Goal: Transaction & Acquisition: Purchase product/service

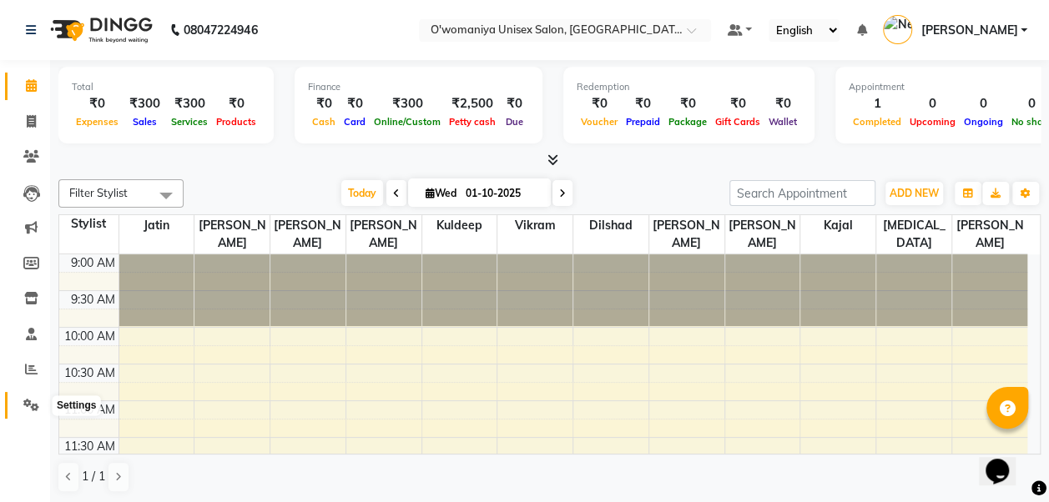
click at [33, 409] on icon at bounding box center [31, 405] width 16 height 13
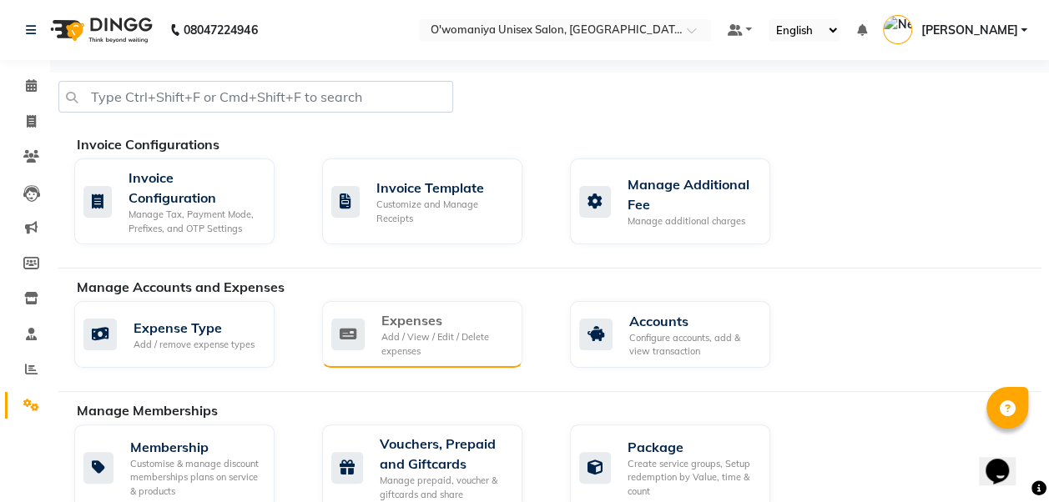
click at [417, 335] on div "Add / View / Edit / Delete expenses" at bounding box center [445, 344] width 128 height 28
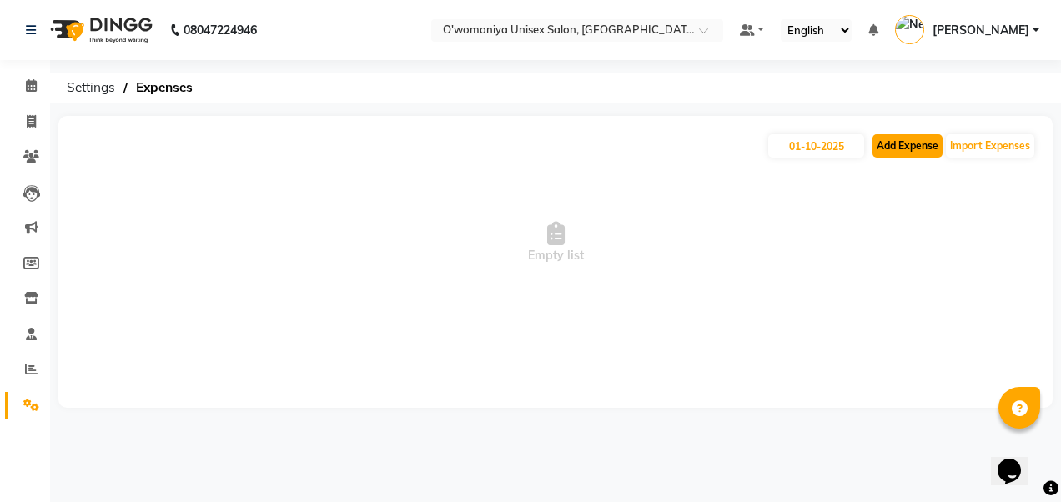
click at [921, 152] on button "Add Expense" at bounding box center [908, 145] width 70 height 23
select select "1"
select select "5614"
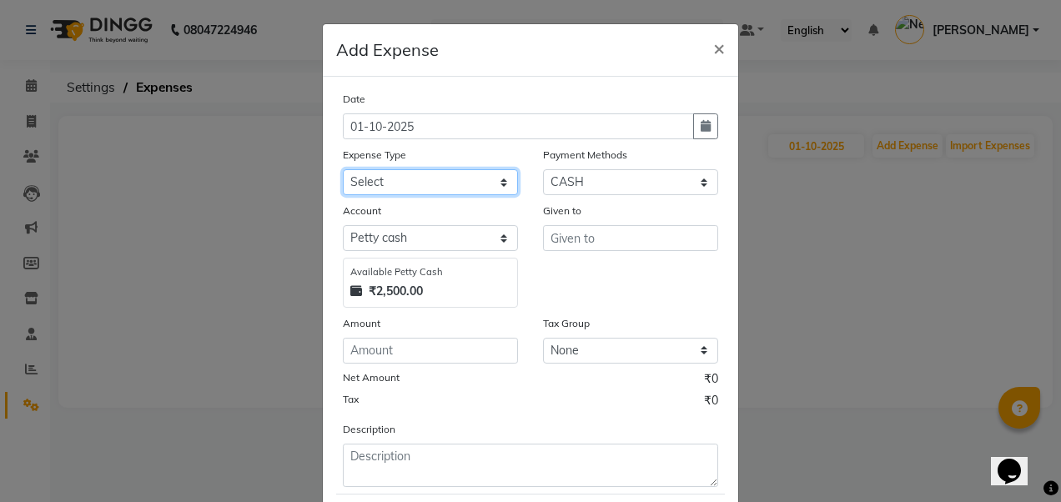
click at [410, 180] on select "Select Advance Salary Bank charges Car maintenance cash give to mam Cash transf…" at bounding box center [430, 182] width 175 height 26
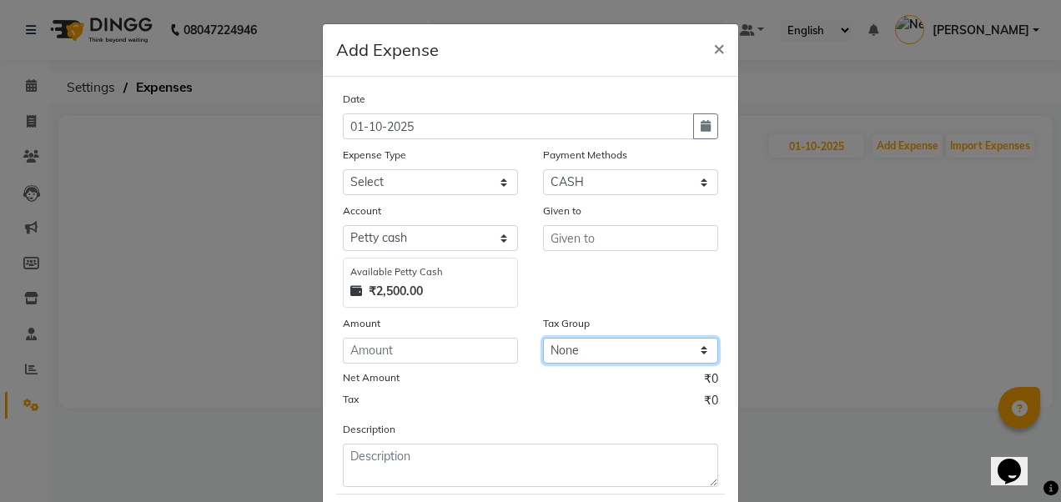
click at [607, 345] on select "None GST 5% GST" at bounding box center [630, 351] width 175 height 26
click at [156, 122] on ngb-modal-window "Add Expense × Date [DATE] Expense Type Select Advance Salary Bank charges Car m…" at bounding box center [530, 251] width 1061 height 502
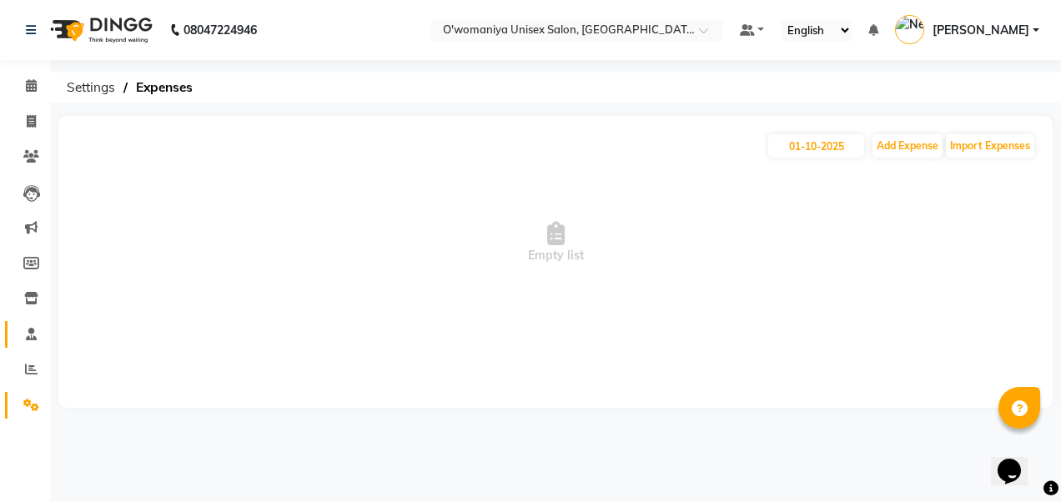
click at [30, 344] on span at bounding box center [31, 334] width 29 height 19
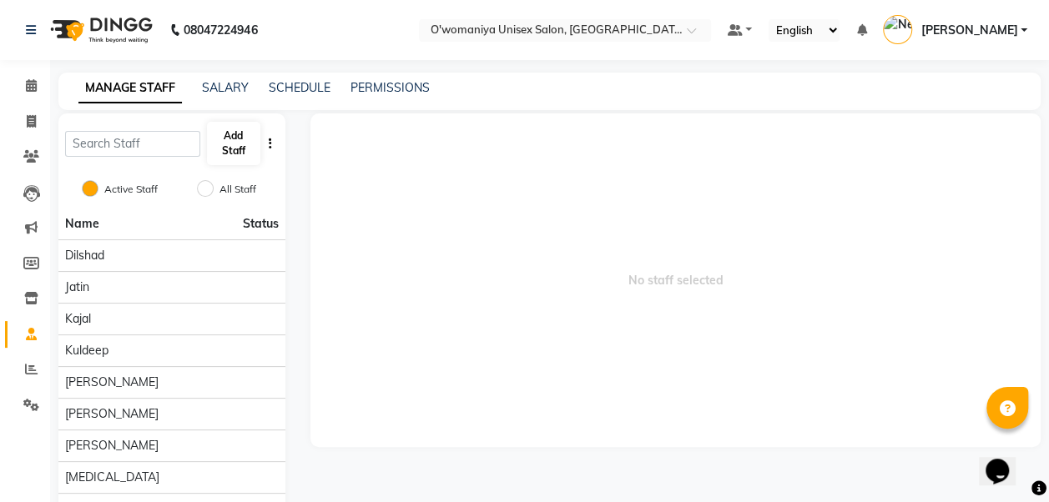
click at [242, 134] on button "Add Staff" at bounding box center [233, 143] width 53 height 43
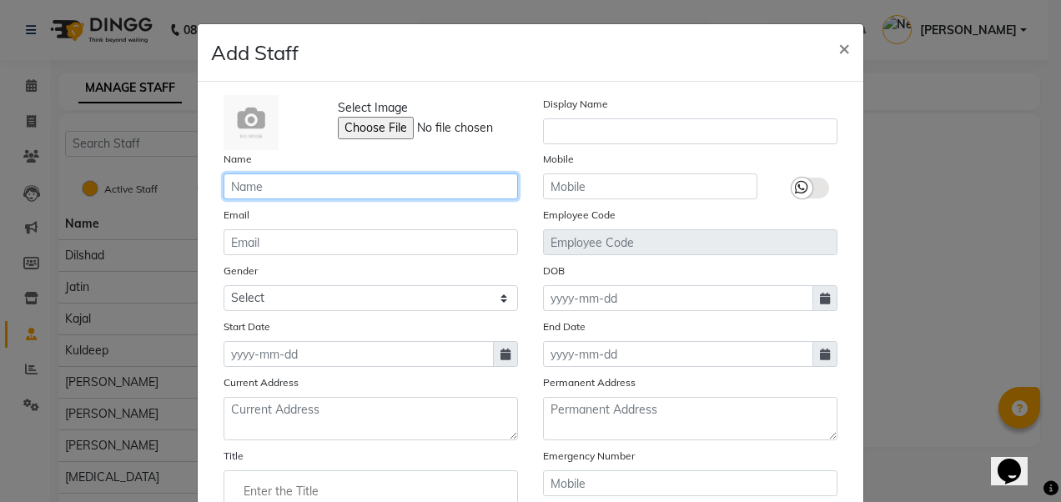
click at [260, 177] on input "text" at bounding box center [371, 187] width 295 height 26
type input "[PERSON_NAME]"
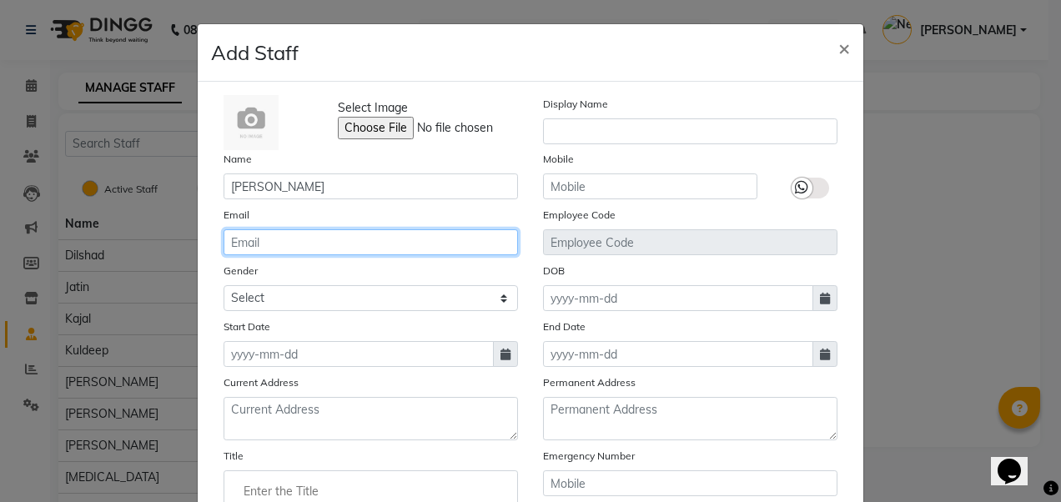
click at [285, 244] on input "email" at bounding box center [371, 242] width 295 height 26
type input "[EMAIL_ADDRESS][DOMAIN_NAME]"
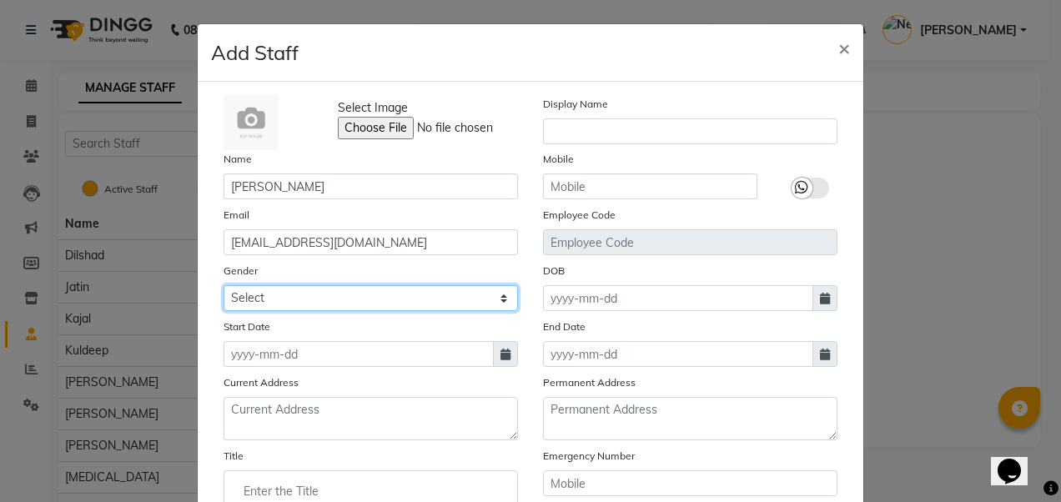
click at [330, 292] on select "Select [DEMOGRAPHIC_DATA] [DEMOGRAPHIC_DATA] Other Prefer Not To Say" at bounding box center [371, 298] width 295 height 26
select select "[DEMOGRAPHIC_DATA]"
click at [224, 285] on select "Select [DEMOGRAPHIC_DATA] [DEMOGRAPHIC_DATA] Other Prefer Not To Say" at bounding box center [371, 298] width 295 height 26
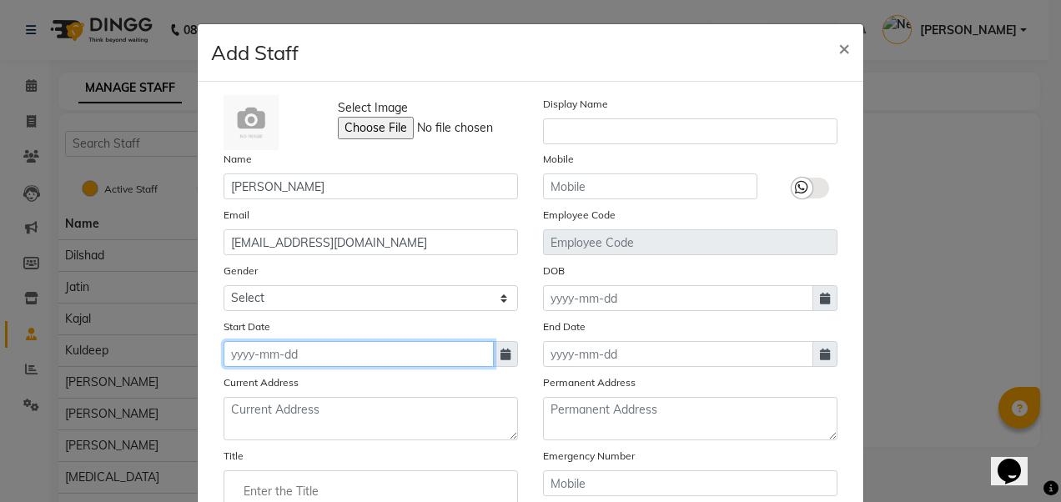
click at [277, 355] on input at bounding box center [359, 354] width 270 height 26
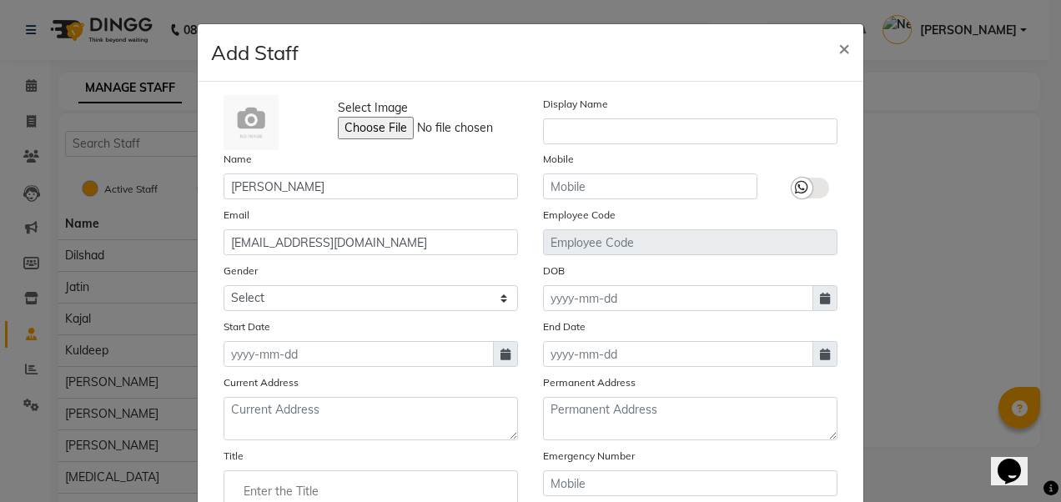
select select "10"
select select "2025"
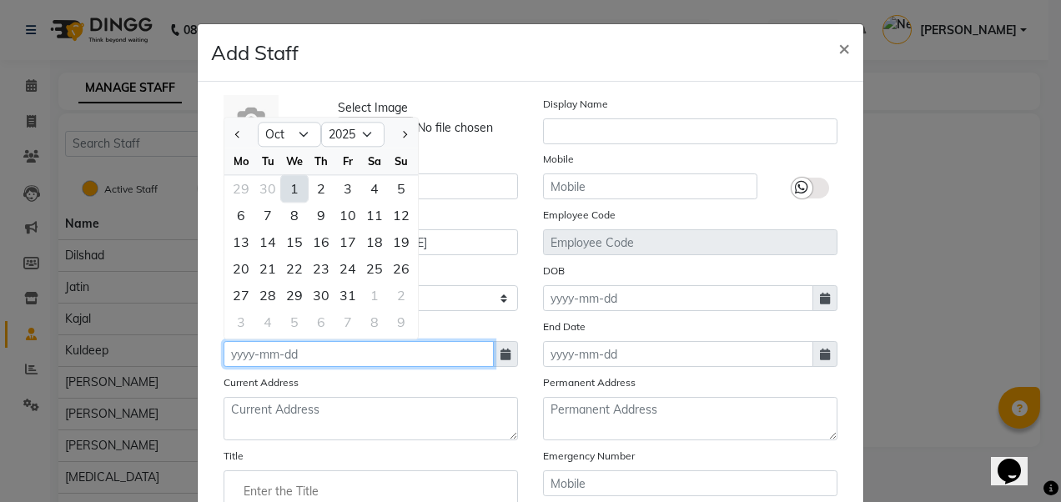
click at [277, 355] on input at bounding box center [359, 354] width 270 height 26
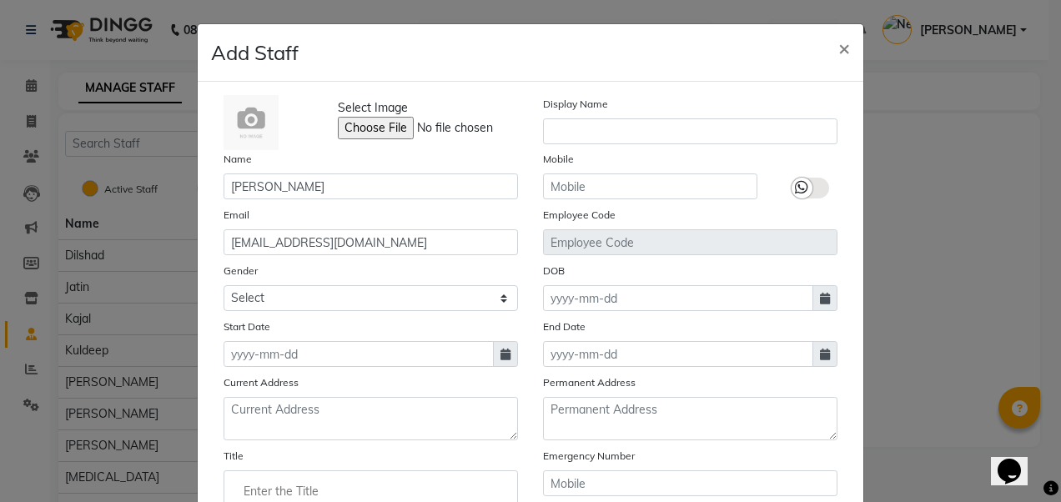
click at [504, 359] on icon at bounding box center [506, 355] width 10 height 12
select select "10"
select select "2025"
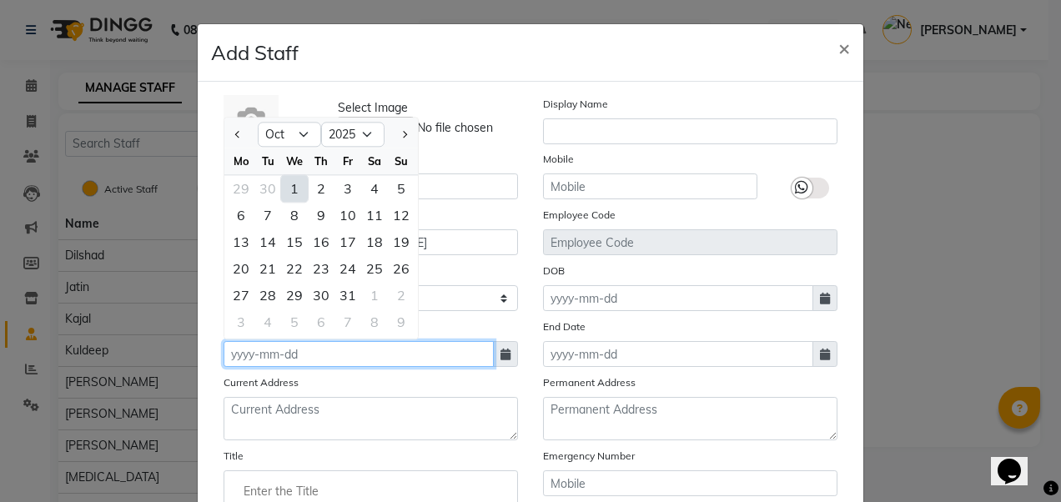
click at [363, 358] on input at bounding box center [359, 354] width 270 height 26
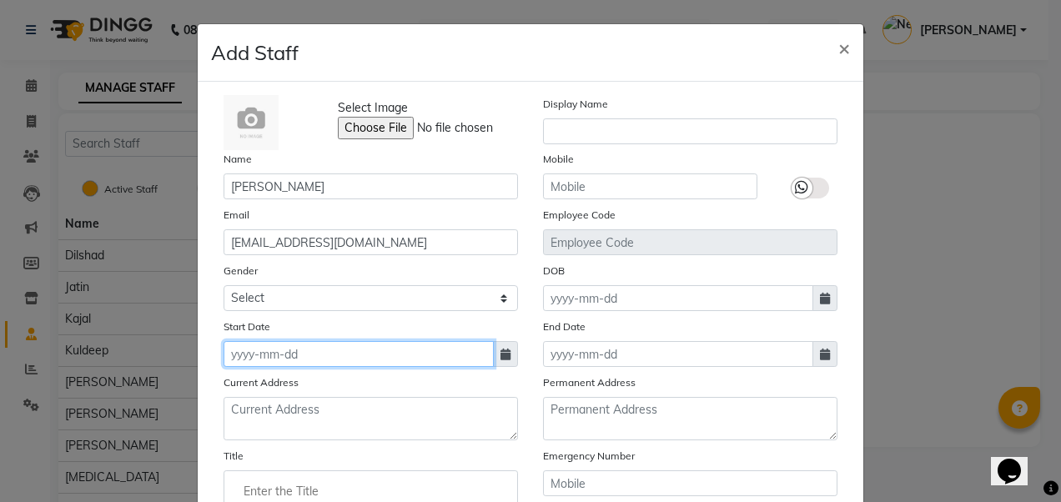
click at [351, 359] on input at bounding box center [359, 354] width 270 height 26
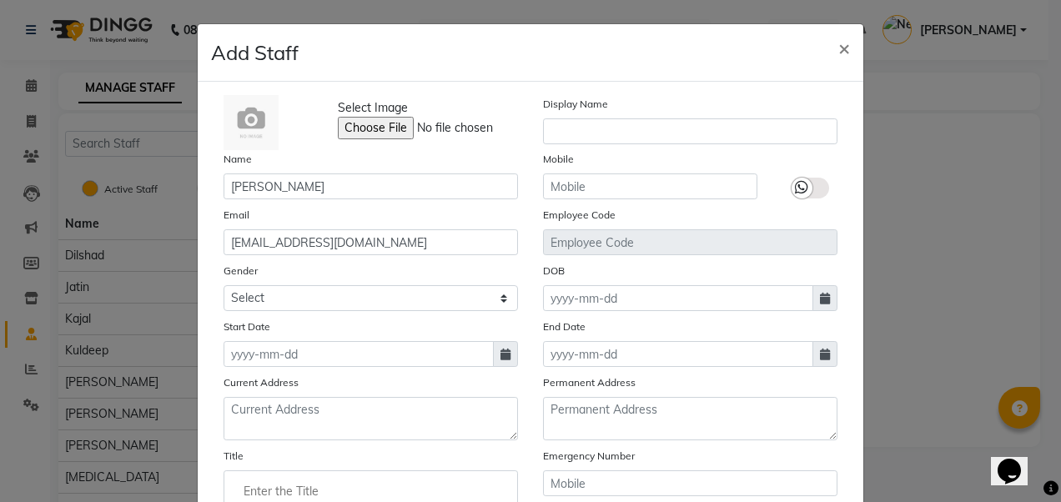
select select "10"
select select "2025"
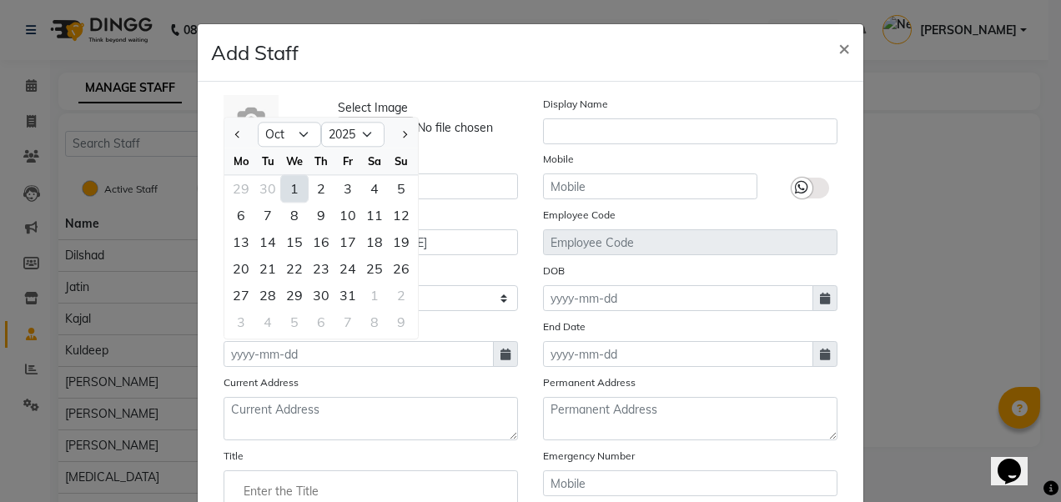
click at [294, 175] on div "1" at bounding box center [294, 188] width 27 height 27
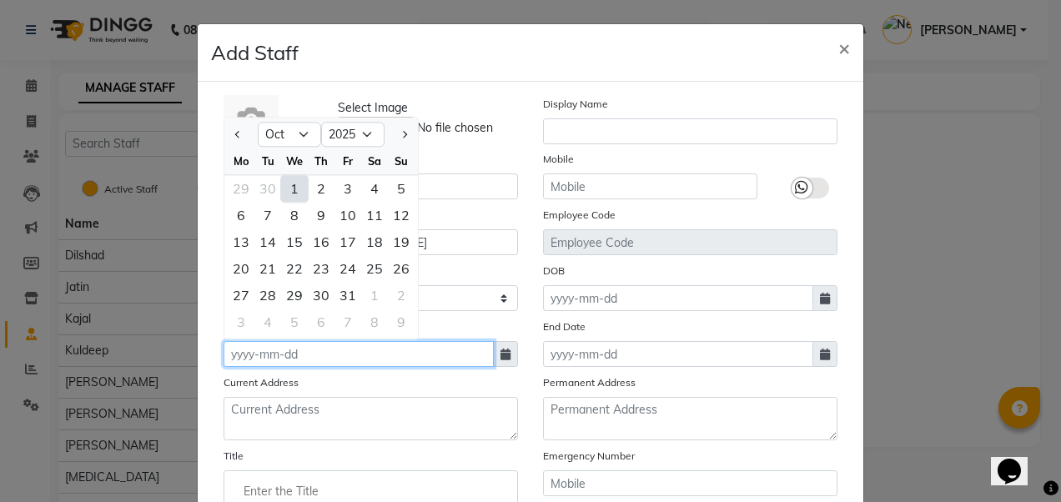
type input "01-10-2025"
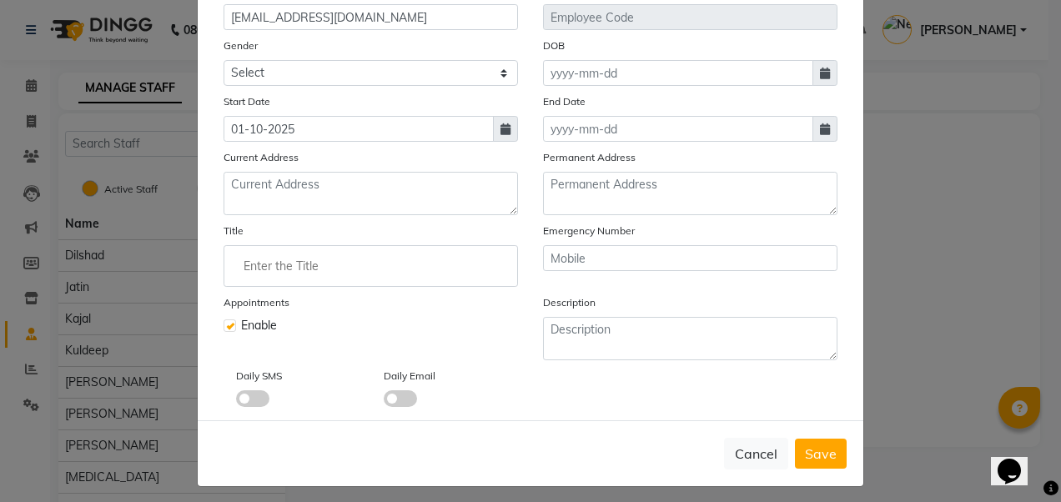
scroll to position [230, 0]
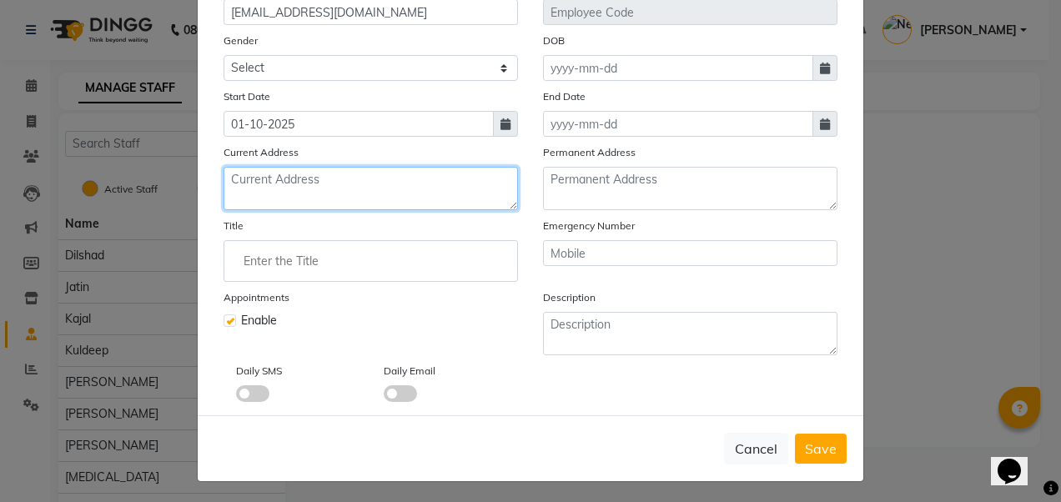
click at [391, 203] on textarea at bounding box center [371, 188] width 295 height 43
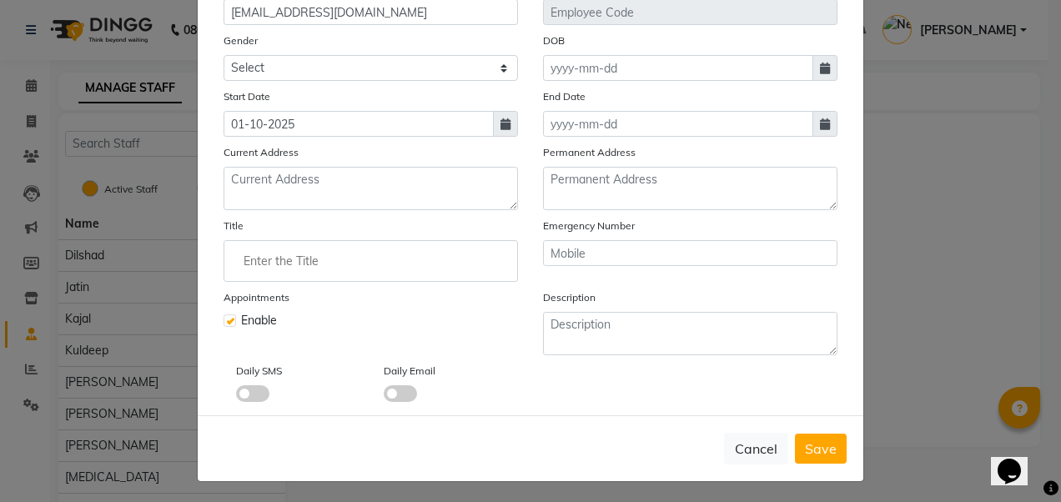
click at [203, 244] on div "Select Image Display Name Name [PERSON_NAME] Mobile Email [EMAIL_ADDRESS][DOMAI…" at bounding box center [531, 133] width 666 height 564
click at [399, 391] on span at bounding box center [400, 394] width 33 height 17
click at [384, 396] on input "checkbox" at bounding box center [384, 396] width 0 height 0
click at [255, 393] on span at bounding box center [252, 394] width 33 height 17
click at [236, 396] on input "checkbox" at bounding box center [236, 396] width 0 height 0
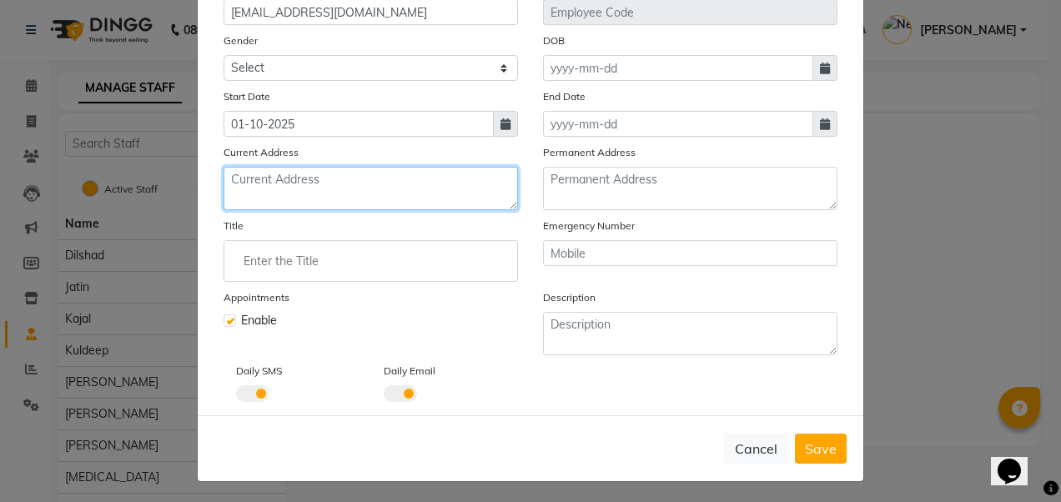
click at [354, 174] on textarea at bounding box center [371, 188] width 295 height 43
click at [275, 187] on textarea at bounding box center [371, 188] width 295 height 43
type textarea "[PERSON_NAME]"
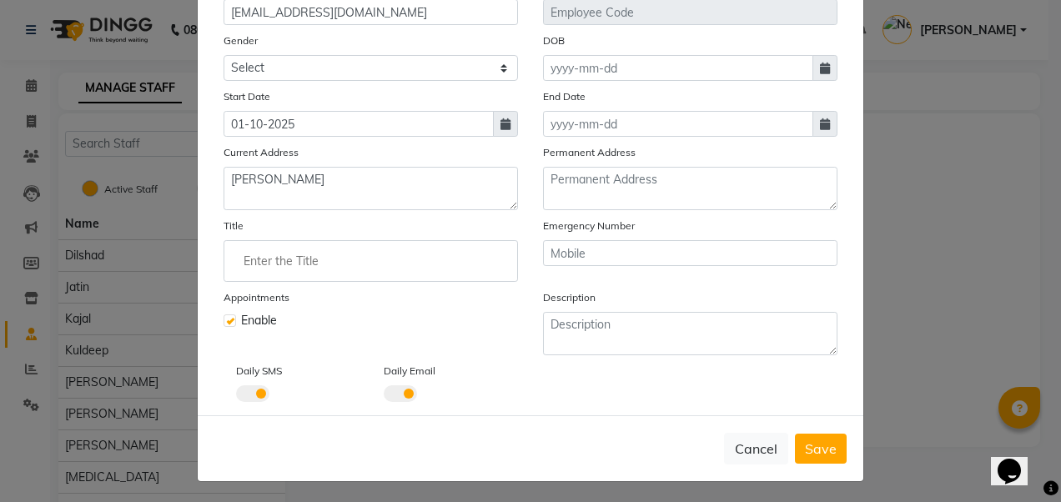
click at [231, 265] on input "Enter the Title" at bounding box center [371, 261] width 280 height 33
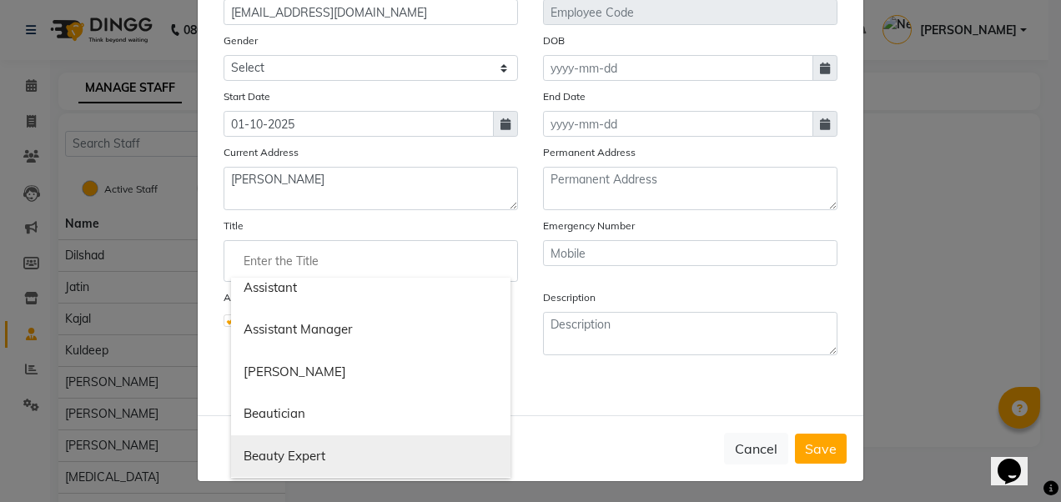
scroll to position [179, 0]
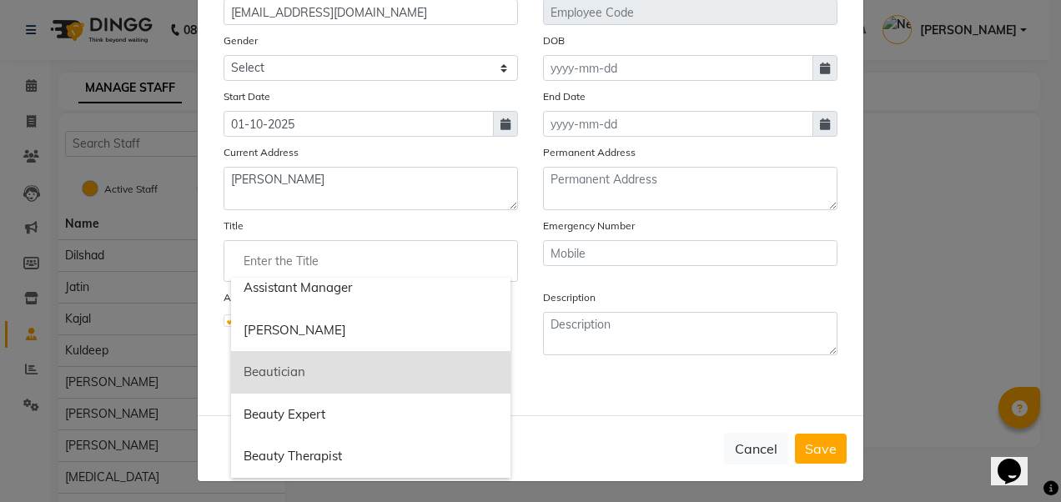
click at [290, 357] on link "Beautician" at bounding box center [371, 372] width 280 height 43
type input "Beautician"
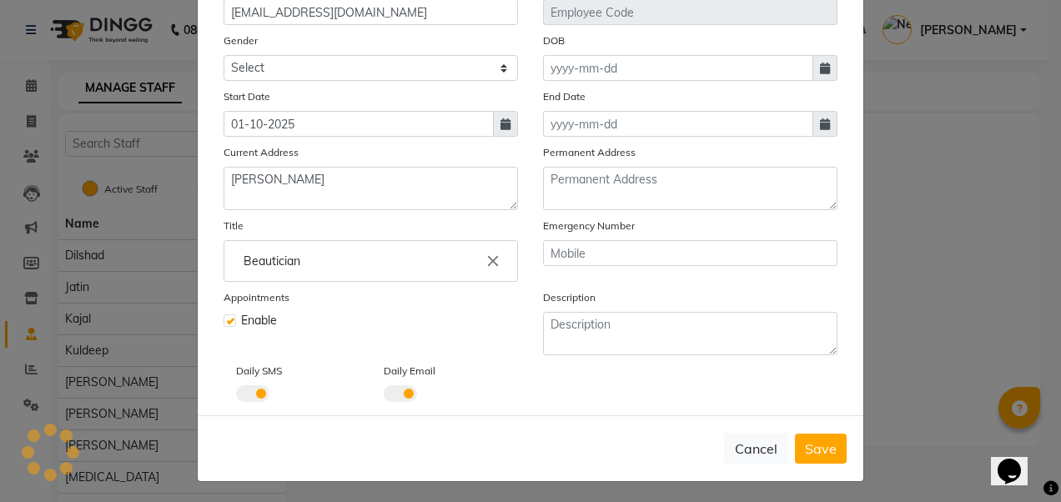
scroll to position [0, 0]
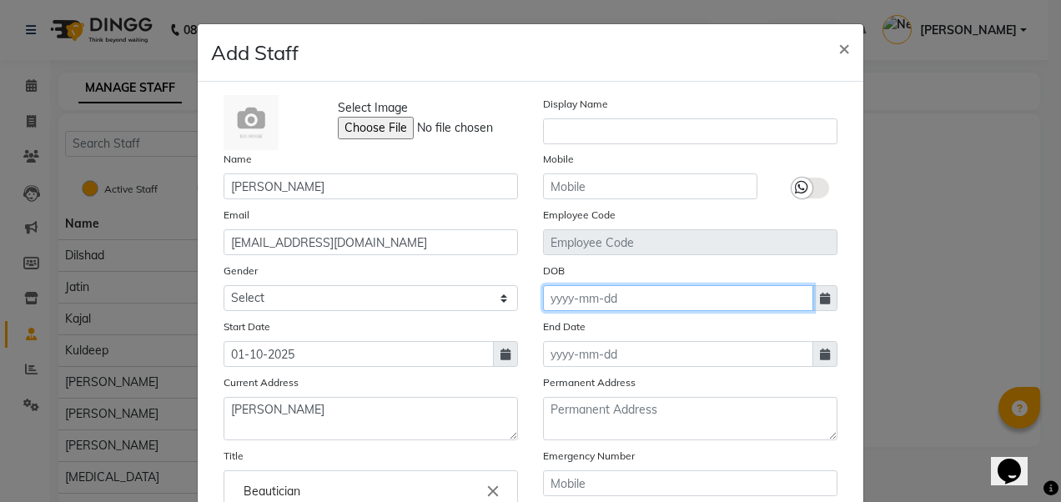
click at [720, 238] on div "Select Image Display Name Name [PERSON_NAME] Mobile Email [EMAIL_ADDRESS][DOMAI…" at bounding box center [530, 363] width 639 height 537
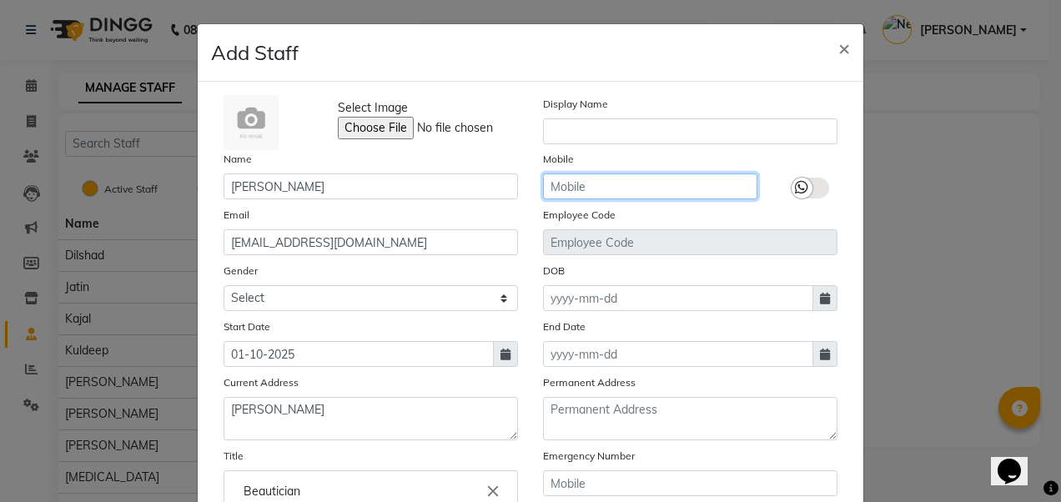
click at [703, 176] on input "text" at bounding box center [650, 187] width 214 height 26
type input "7208982302"
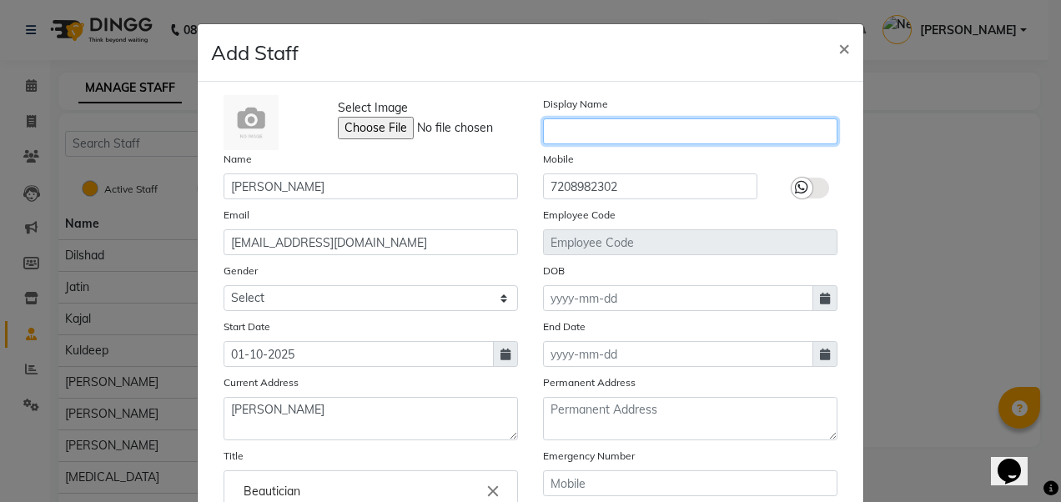
click at [664, 131] on input "text" at bounding box center [690, 131] width 295 height 26
type input "[PERSON_NAME]"
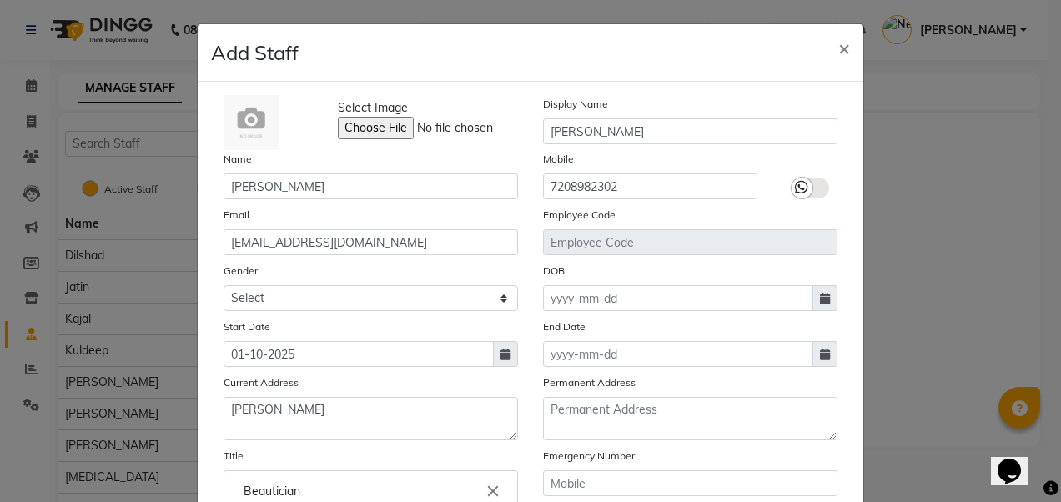
click at [814, 202] on div "Select Image Display Name [PERSON_NAME] Name [PERSON_NAME] Mobile [PHONE_NUMBER…" at bounding box center [530, 363] width 639 height 537
click at [807, 184] on label at bounding box center [811, 188] width 38 height 21
click at [0, 0] on input "checkbox" at bounding box center [0, 0] width 0 height 0
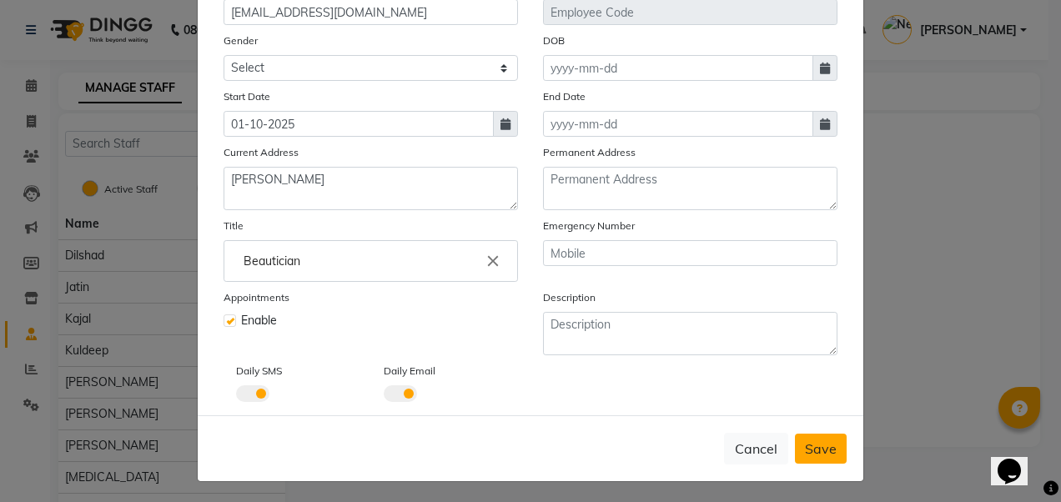
click at [806, 441] on span "Save" at bounding box center [821, 449] width 32 height 17
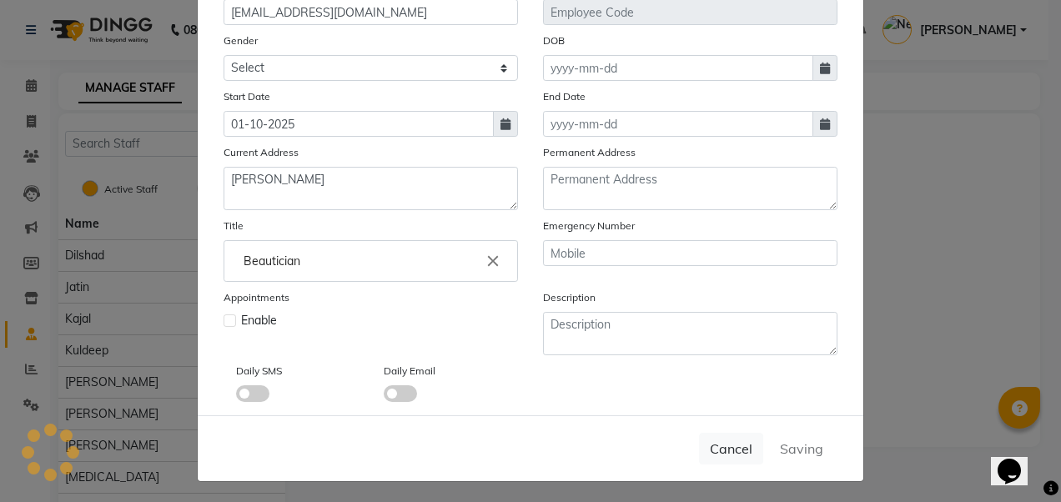
select select
checkbox input "false"
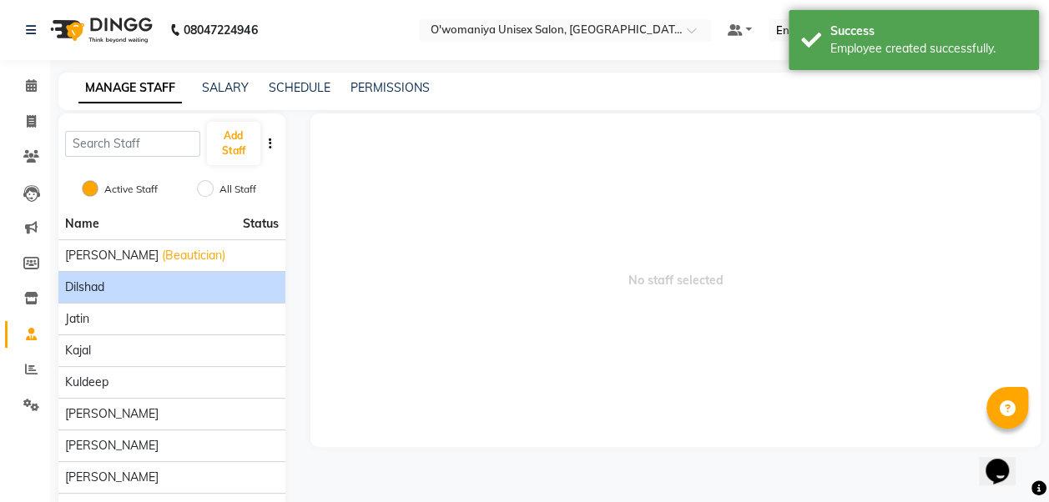
click at [214, 281] on div "Dilshad" at bounding box center [172, 288] width 214 height 18
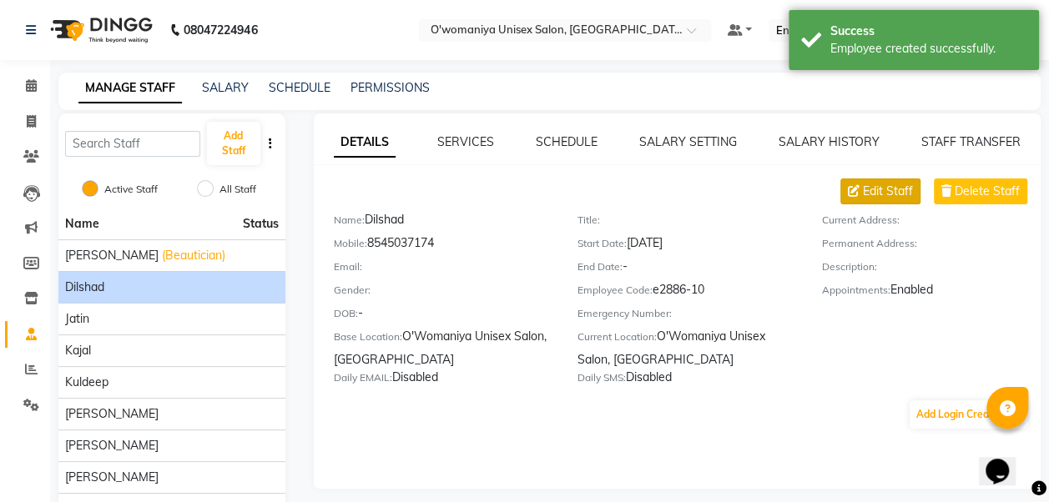
click at [872, 195] on span "Edit Staff" at bounding box center [888, 192] width 50 height 18
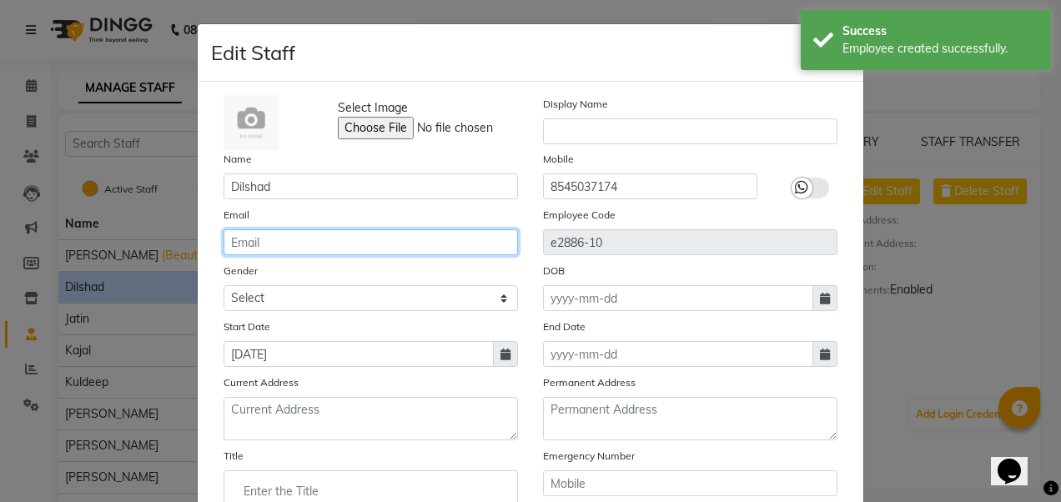
click at [315, 244] on input "email" at bounding box center [371, 242] width 295 height 26
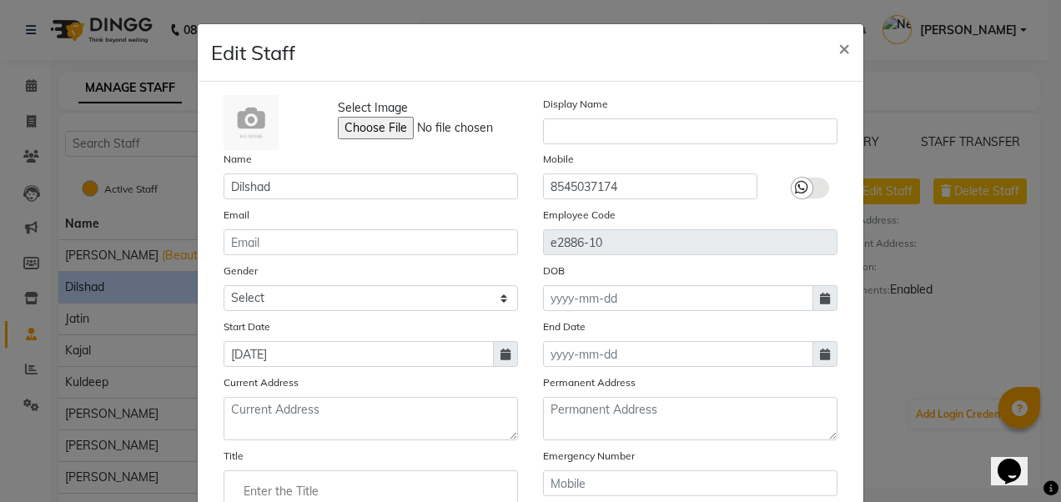
click at [211, 286] on div "Gender Select [DEMOGRAPHIC_DATA] [DEMOGRAPHIC_DATA] Other Prefer Not To Say" at bounding box center [371, 286] width 320 height 49
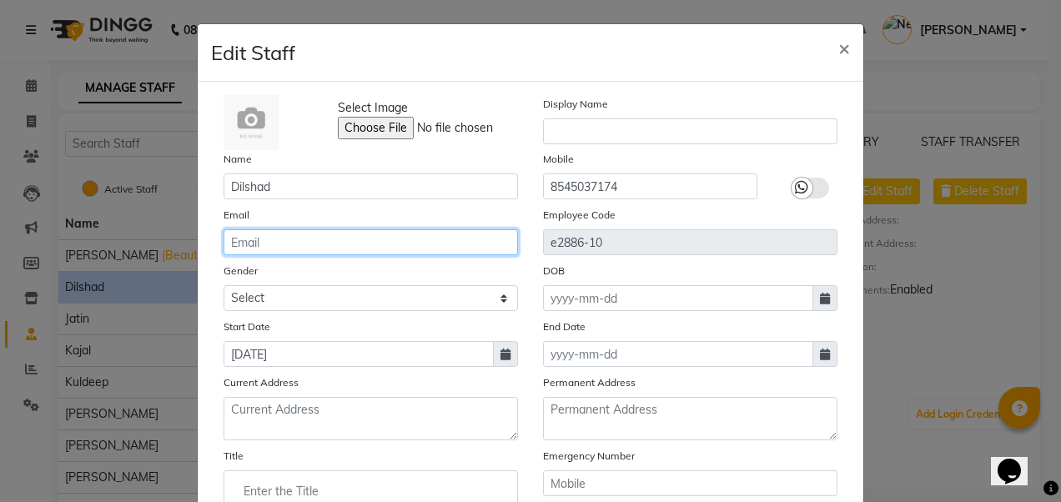
click at [250, 237] on input "email" at bounding box center [371, 242] width 295 height 26
type input "[EMAIL_ADDRESS][DOMAIN_NAME]"
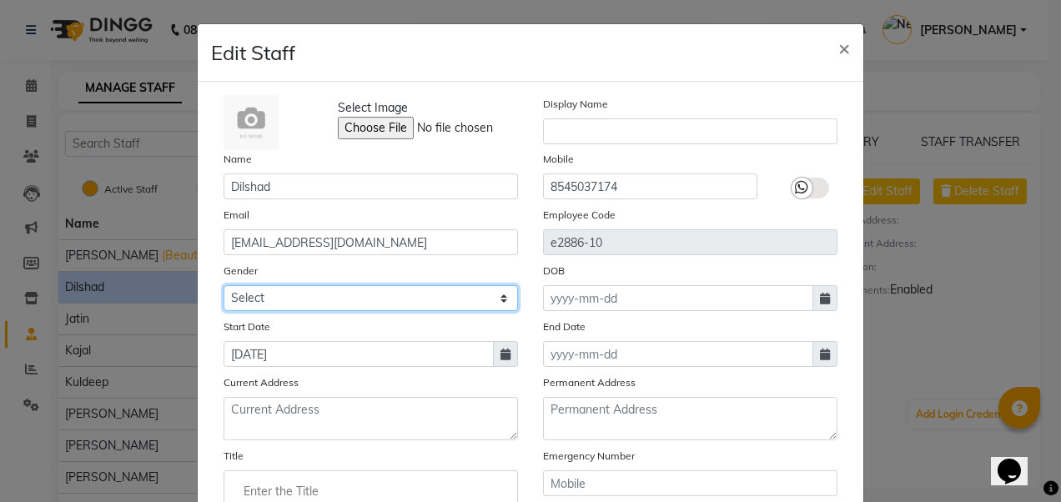
click at [264, 295] on select "Select [DEMOGRAPHIC_DATA] [DEMOGRAPHIC_DATA] Other Prefer Not To Say" at bounding box center [371, 298] width 295 height 26
select select "[DEMOGRAPHIC_DATA]"
click at [224, 285] on select "Select [DEMOGRAPHIC_DATA] [DEMOGRAPHIC_DATA] Other Prefer Not To Say" at bounding box center [371, 298] width 295 height 26
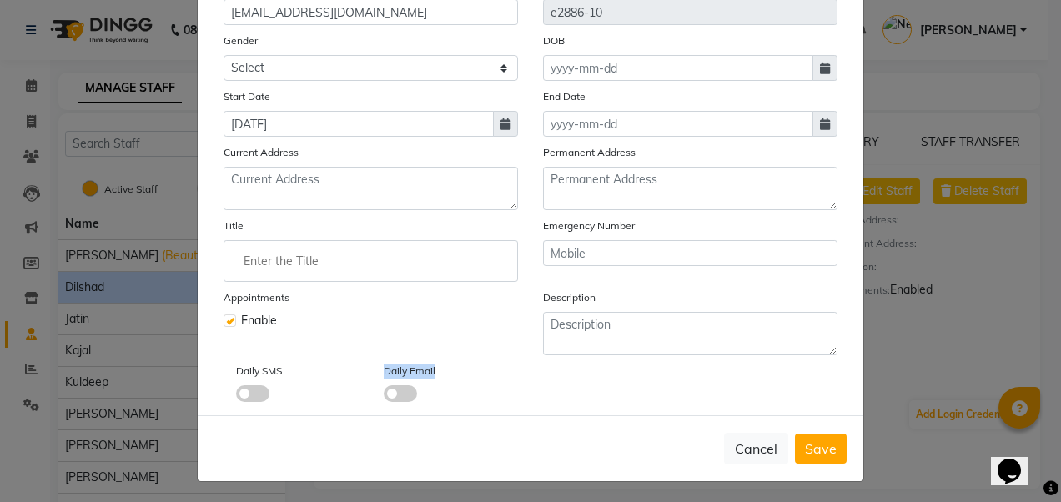
drag, startPoint x: 247, startPoint y: 393, endPoint x: 399, endPoint y: 397, distance: 151.9
click at [399, 397] on div "Daily SMS Daily Email" at bounding box center [371, 382] width 320 height 40
click at [399, 397] on span at bounding box center [400, 394] width 33 height 17
click at [384, 396] on input "checkbox" at bounding box center [384, 396] width 0 height 0
click at [250, 390] on span at bounding box center [252, 394] width 33 height 17
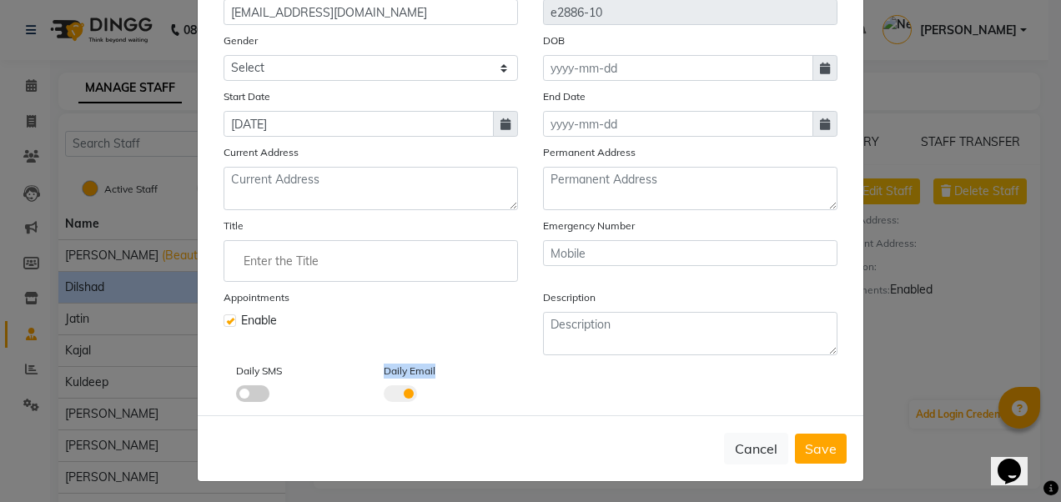
click at [236, 396] on input "checkbox" at bounding box center [236, 396] width 0 height 0
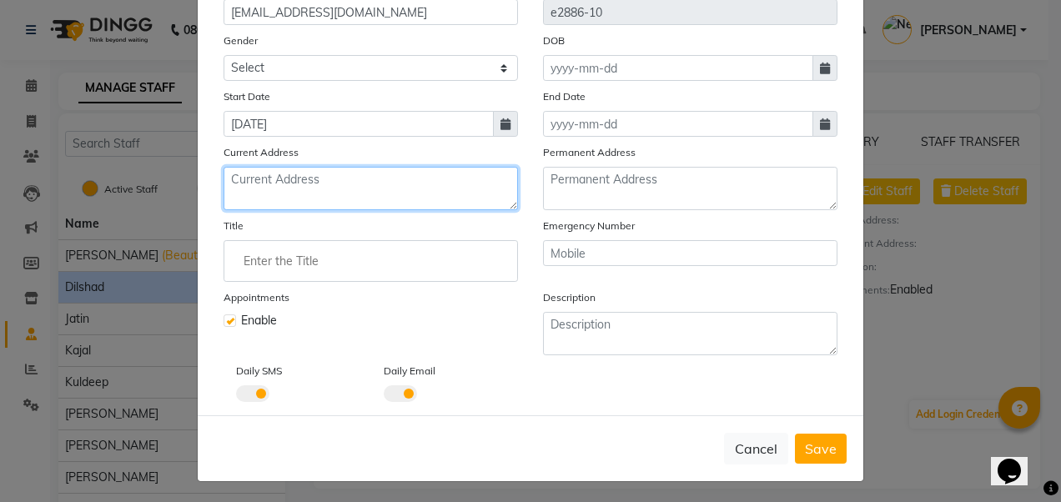
click at [332, 203] on textarea at bounding box center [371, 188] width 295 height 43
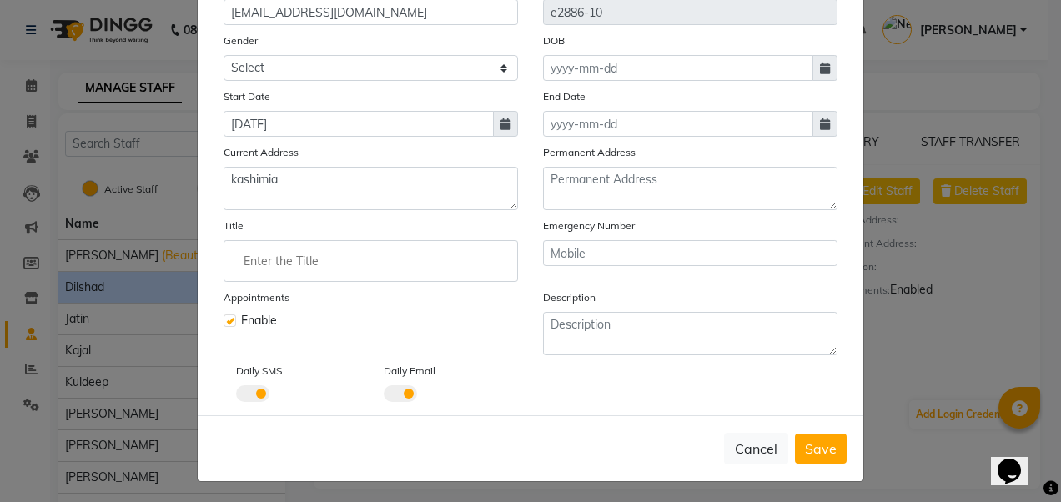
click at [211, 275] on div "Title" at bounding box center [371, 249] width 320 height 65
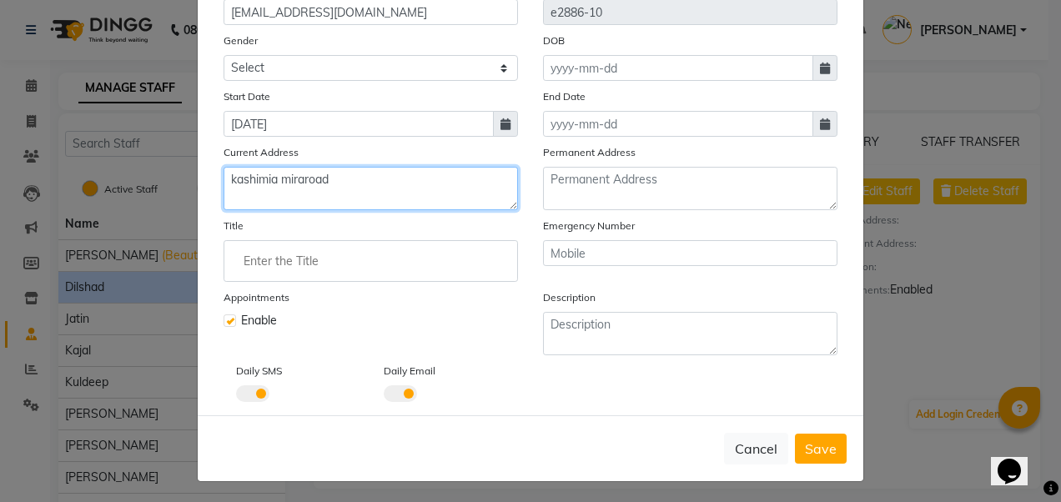
type textarea "kashimia miraroad"
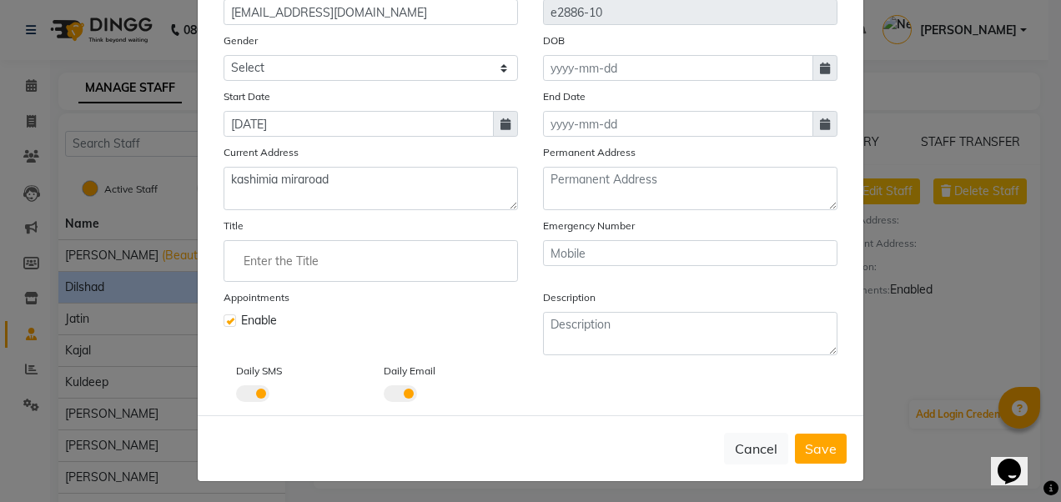
click at [305, 257] on input "Enter the Title" at bounding box center [371, 261] width 280 height 33
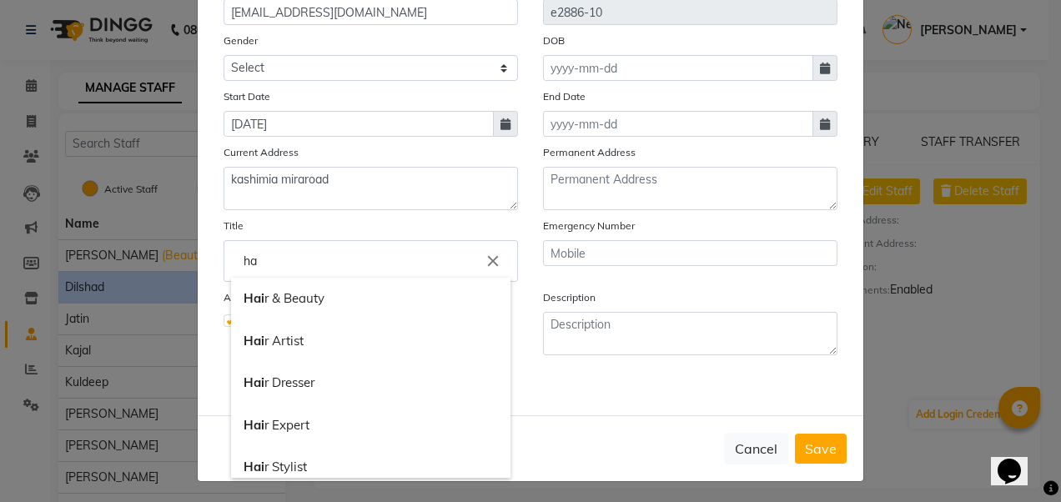
type input "h"
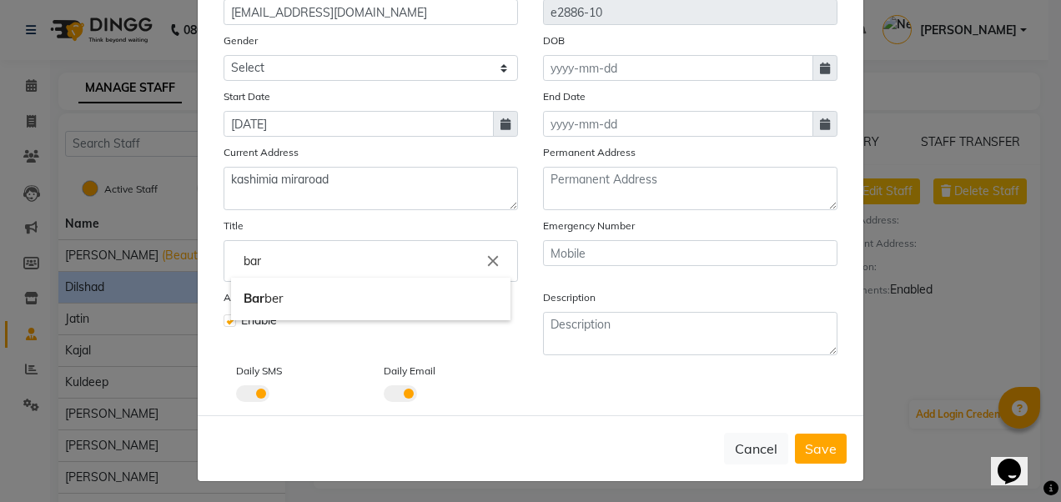
click at [294, 319] on div at bounding box center [530, 251] width 1061 height 502
click at [294, 319] on div "Enable" at bounding box center [371, 321] width 295 height 18
click at [285, 263] on input "bar" at bounding box center [371, 261] width 280 height 33
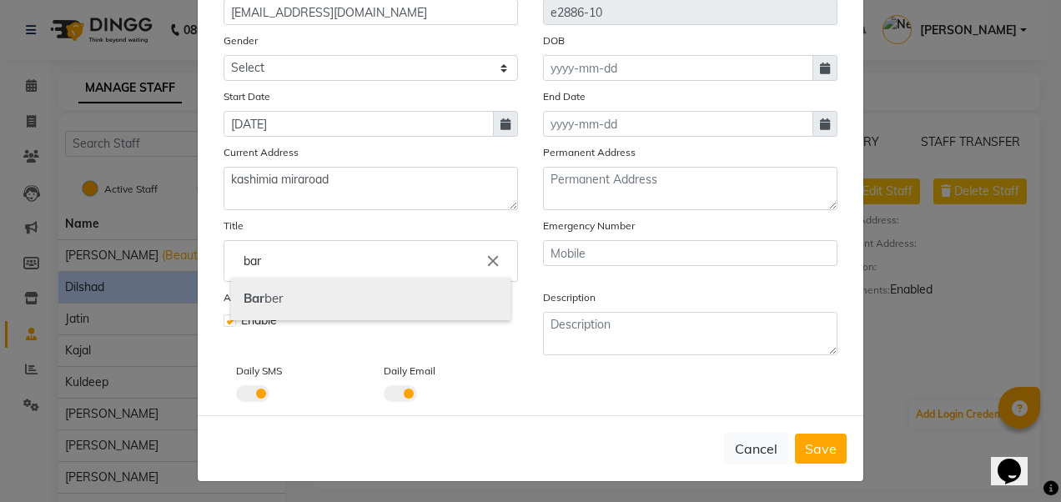
click at [289, 300] on link "Bar ber" at bounding box center [371, 299] width 280 height 43
type input "[PERSON_NAME]"
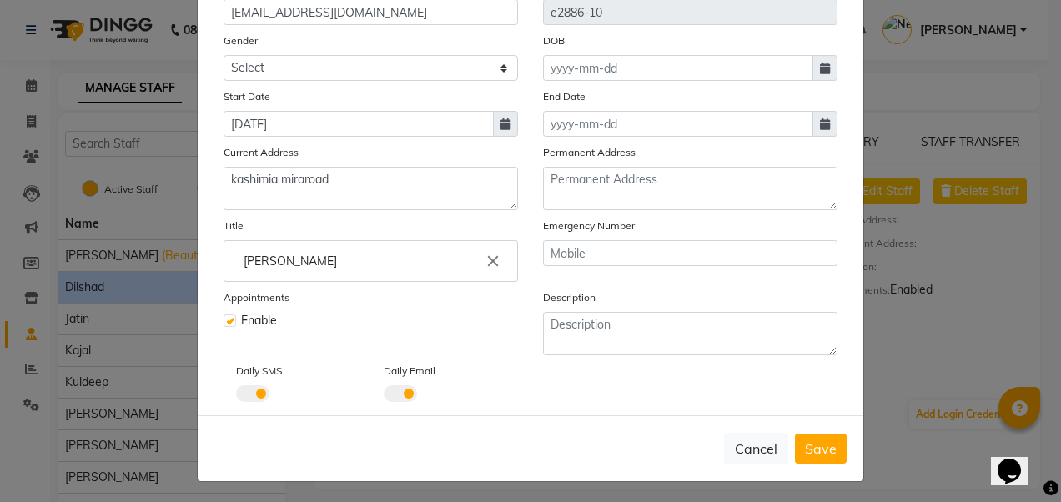
scroll to position [0, 0]
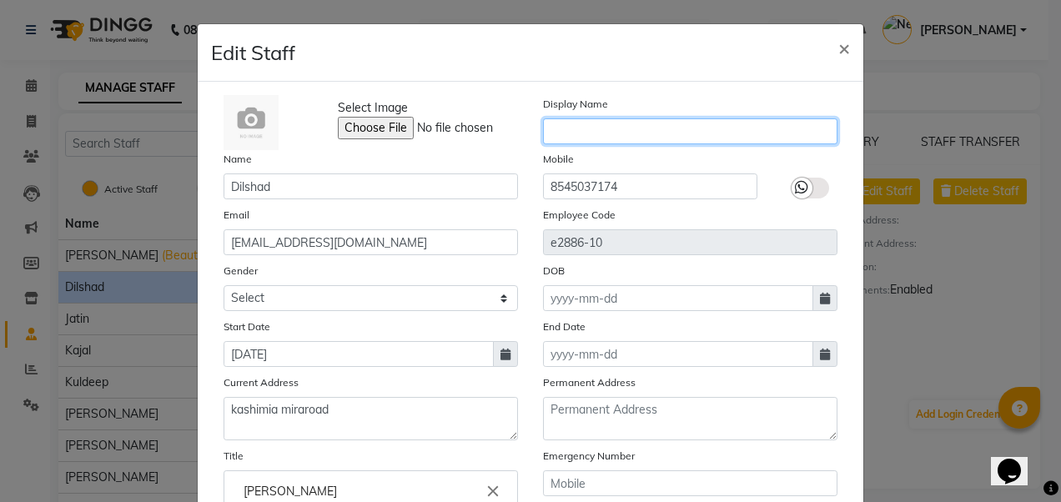
click at [635, 139] on input "text" at bounding box center [690, 131] width 295 height 26
type input "[PERSON_NAME]"
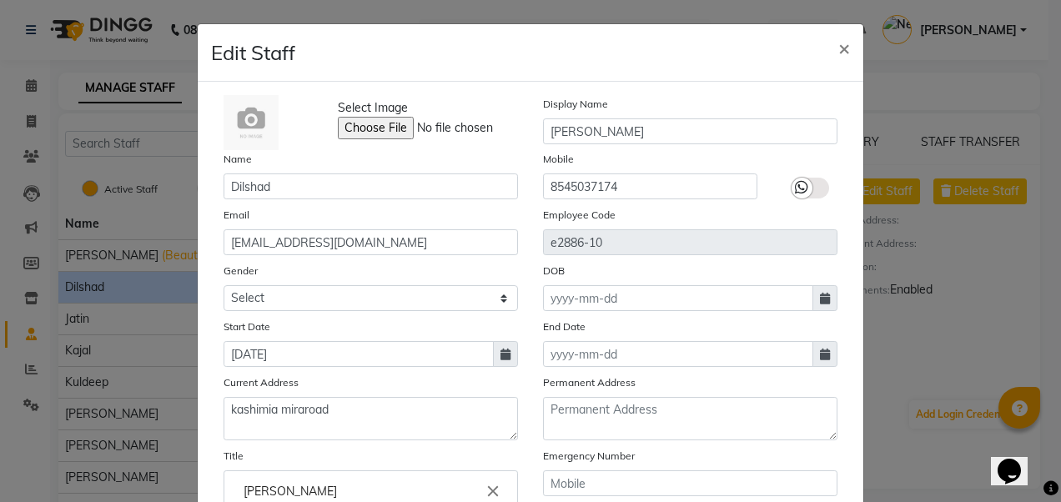
click at [814, 194] on label at bounding box center [811, 188] width 38 height 21
click at [0, 0] on input "checkbox" at bounding box center [0, 0] width 0 height 0
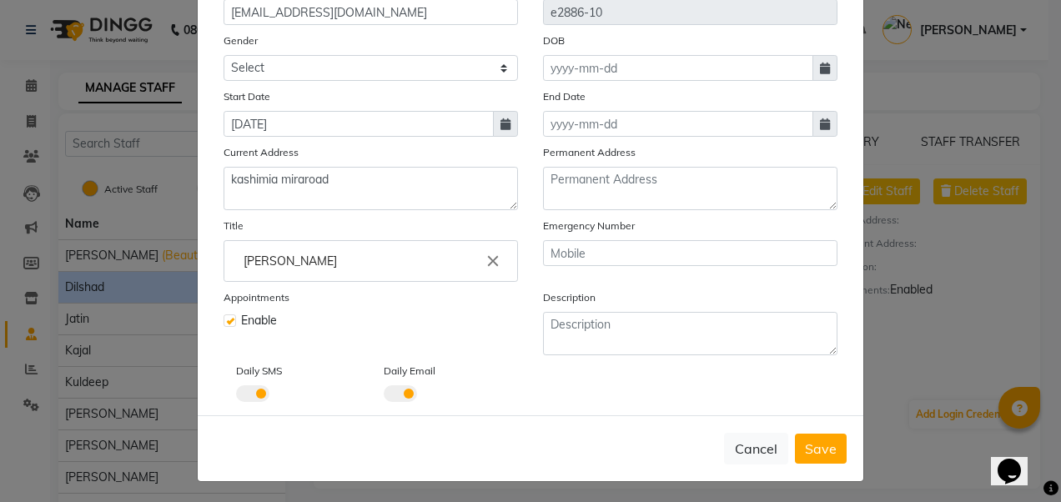
scroll to position [230, 0]
click at [823, 444] on span "Save" at bounding box center [821, 449] width 32 height 17
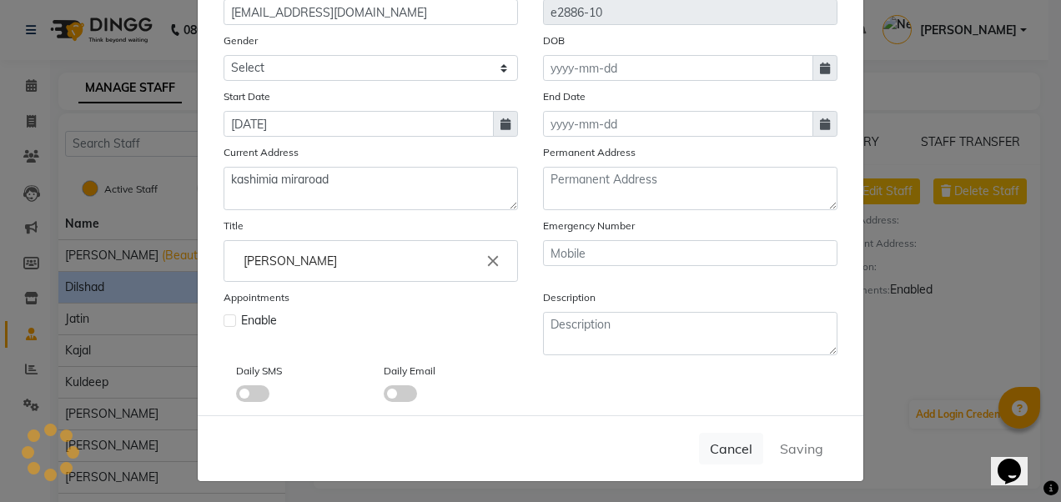
select select
checkbox input "false"
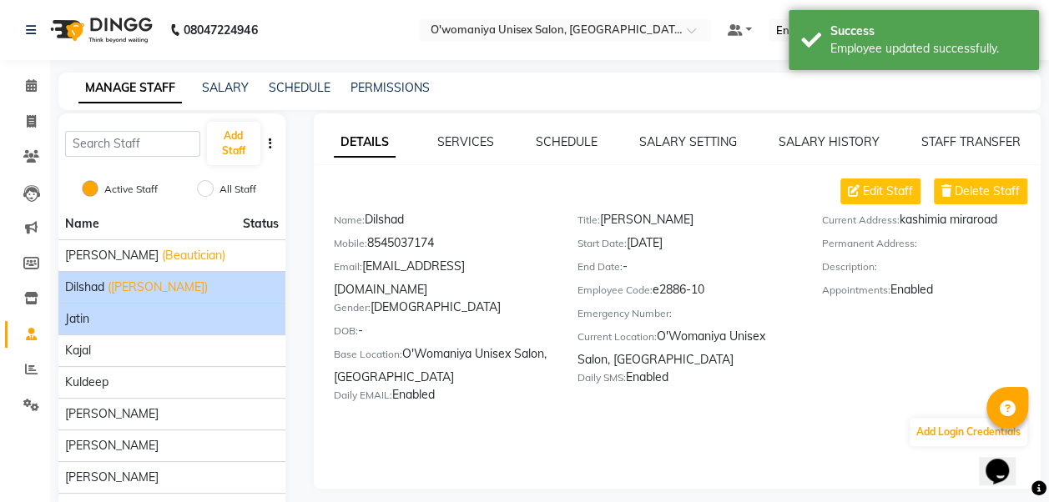
click at [170, 331] on li "Jatin" at bounding box center [171, 319] width 227 height 32
click at [107, 311] on div "Jatin" at bounding box center [172, 319] width 214 height 18
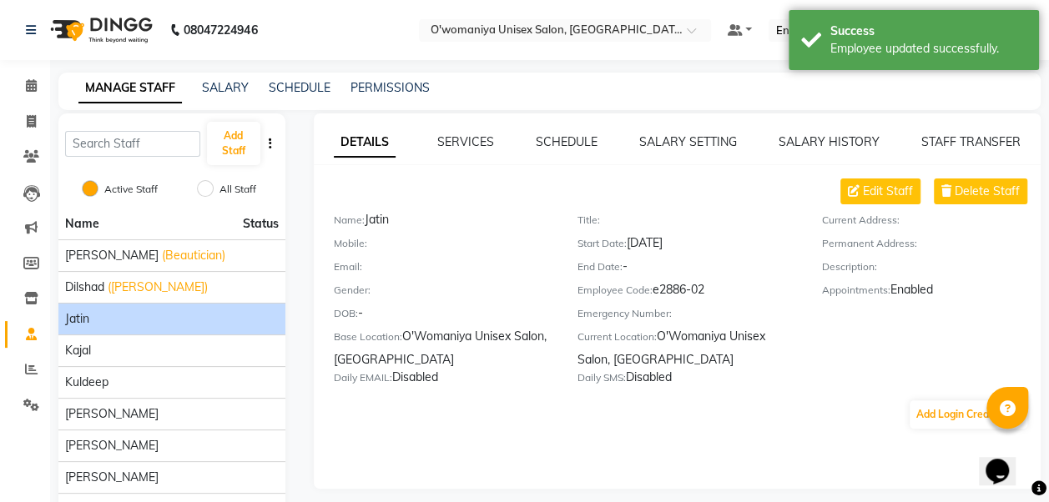
click at [134, 311] on div "Jatin" at bounding box center [172, 319] width 214 height 18
click at [882, 192] on span "Edit Staff" at bounding box center [888, 192] width 50 height 18
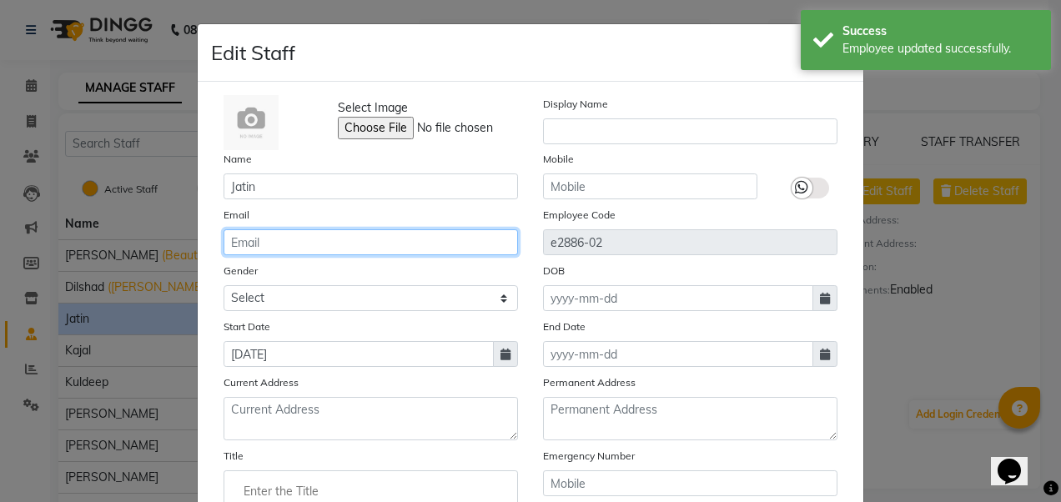
click at [303, 252] on input "email" at bounding box center [371, 242] width 295 height 26
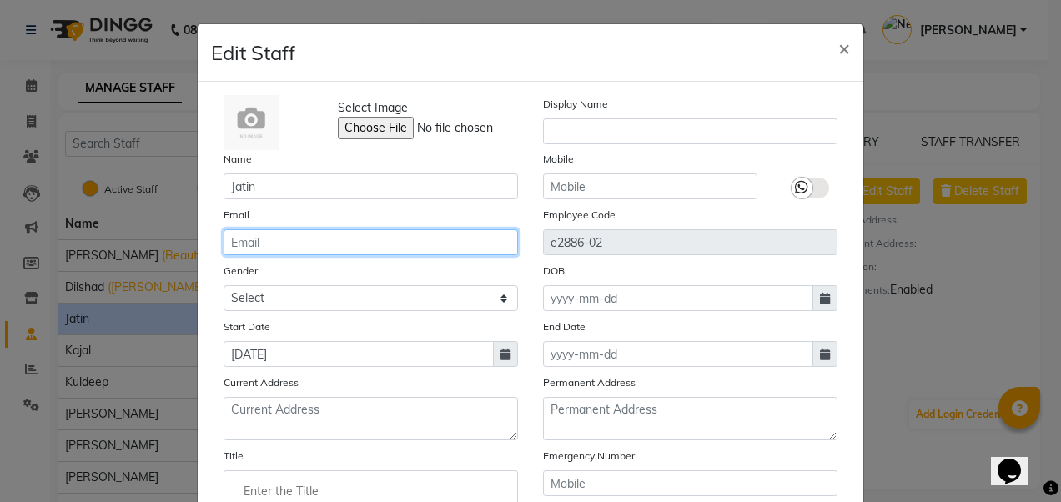
type input "[EMAIL_ADDRESS][DOMAIN_NAME]"
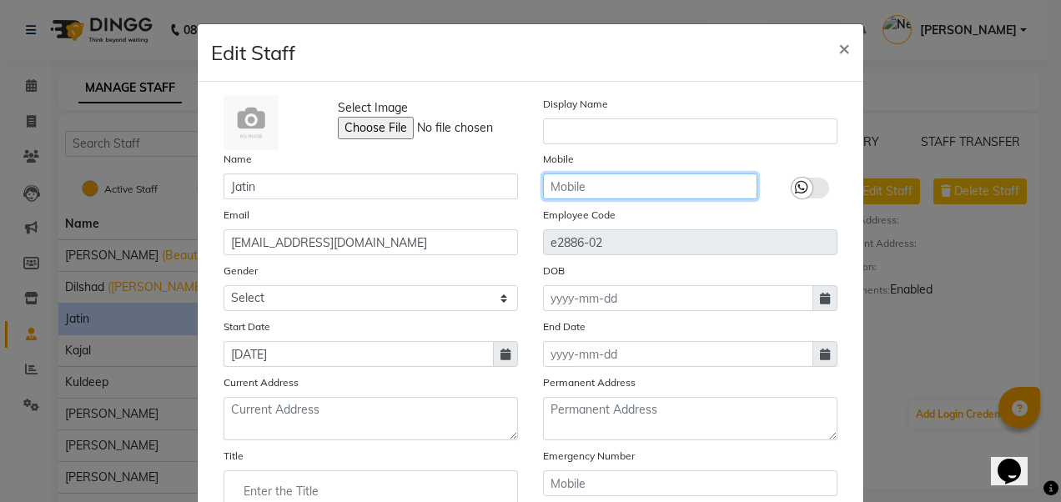
type input "8696647272"
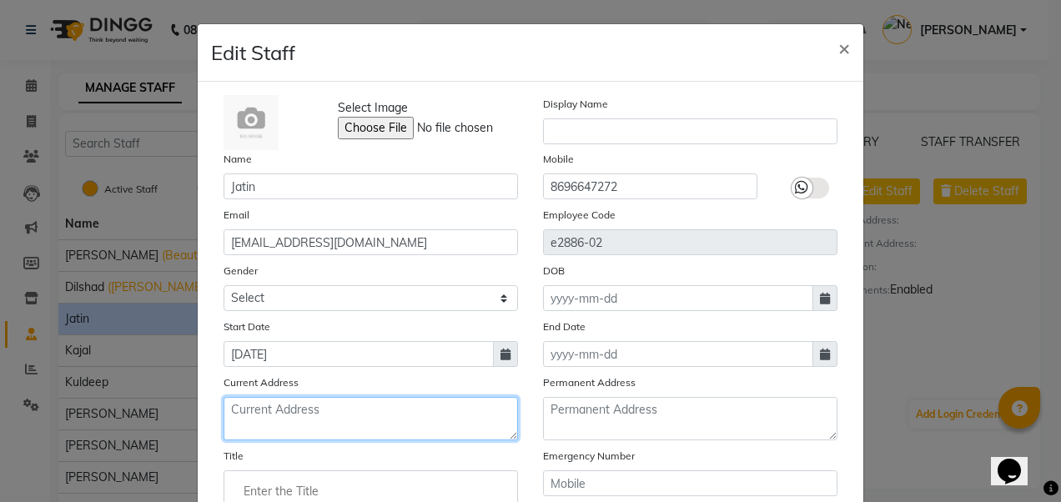
type textarea "[GEOGRAPHIC_DATA] , parish of [DOMAIN_NAME][GEOGRAPHIC_DATA], [GEOGRAPHIC_DATA]…"
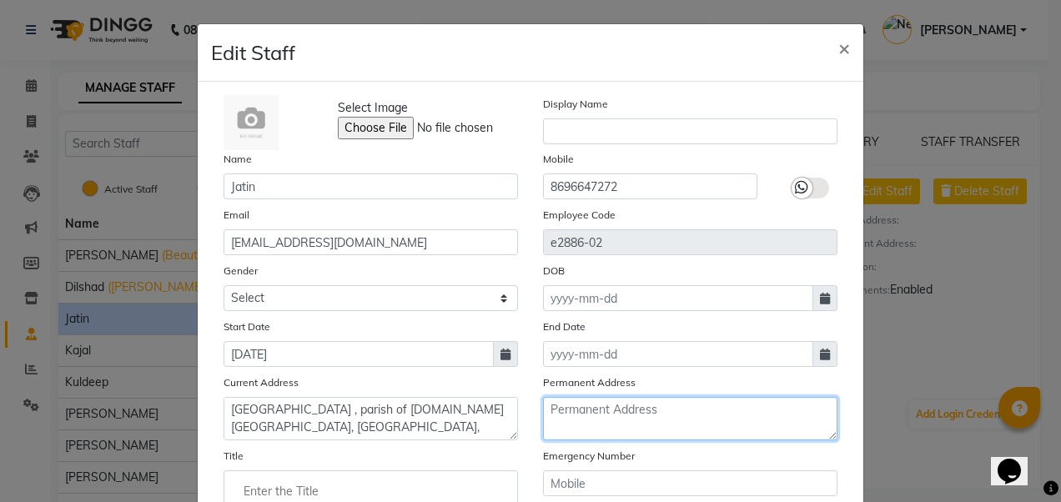
type textarea "pin KN0101"
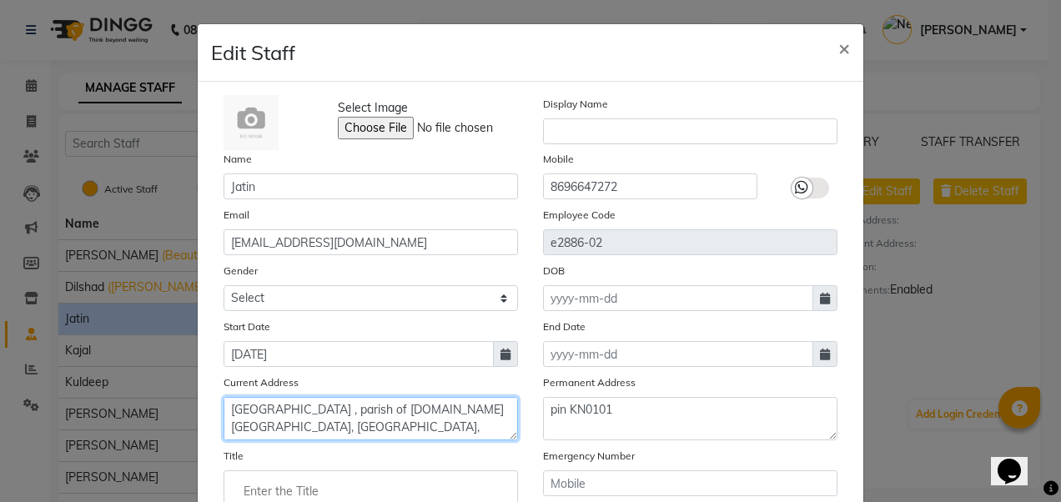
click at [352, 426] on textarea "[GEOGRAPHIC_DATA] , parish of [DOMAIN_NAME][GEOGRAPHIC_DATA], [GEOGRAPHIC_DATA]…" at bounding box center [371, 418] width 295 height 43
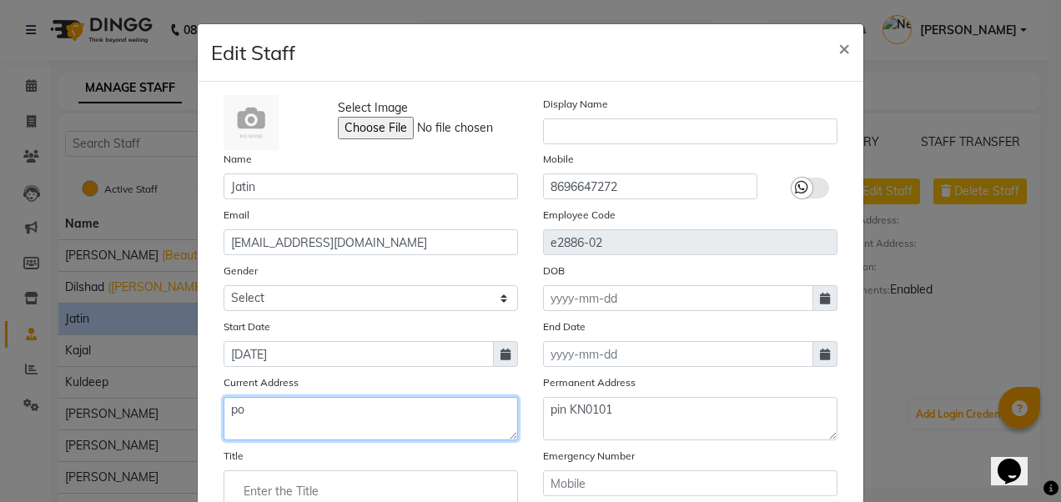
type textarea "p"
type textarea "silvarpark miraroad"
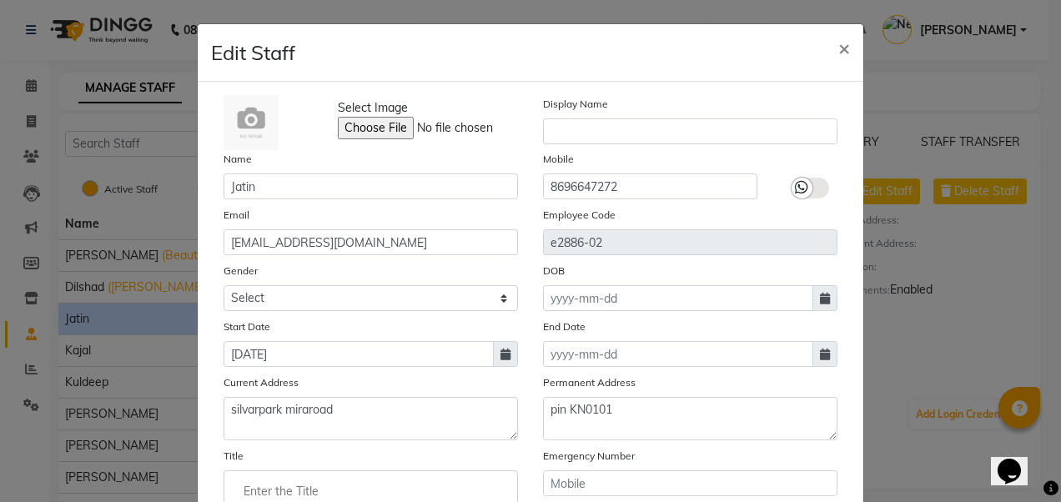
click at [202, 372] on div "Select Image Display Name Name [PERSON_NAME] Mobile [PHONE_NUMBER] Email [EMAIL…" at bounding box center [531, 364] width 666 height 564
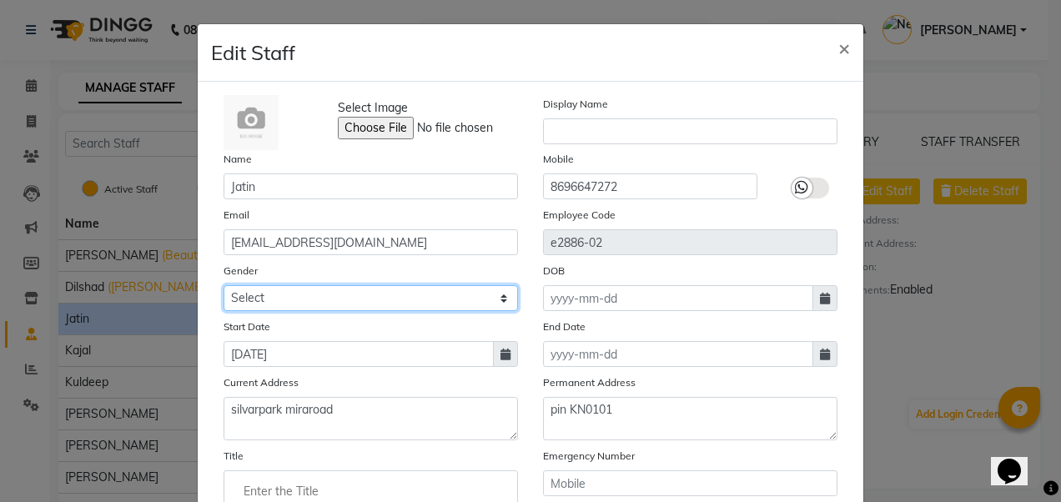
click at [419, 307] on select "Select [DEMOGRAPHIC_DATA] [DEMOGRAPHIC_DATA] Other Prefer Not To Say" at bounding box center [371, 298] width 295 height 26
select select "[DEMOGRAPHIC_DATA]"
click at [224, 285] on select "Select [DEMOGRAPHIC_DATA] [DEMOGRAPHIC_DATA] Other Prefer Not To Say" at bounding box center [371, 298] width 295 height 26
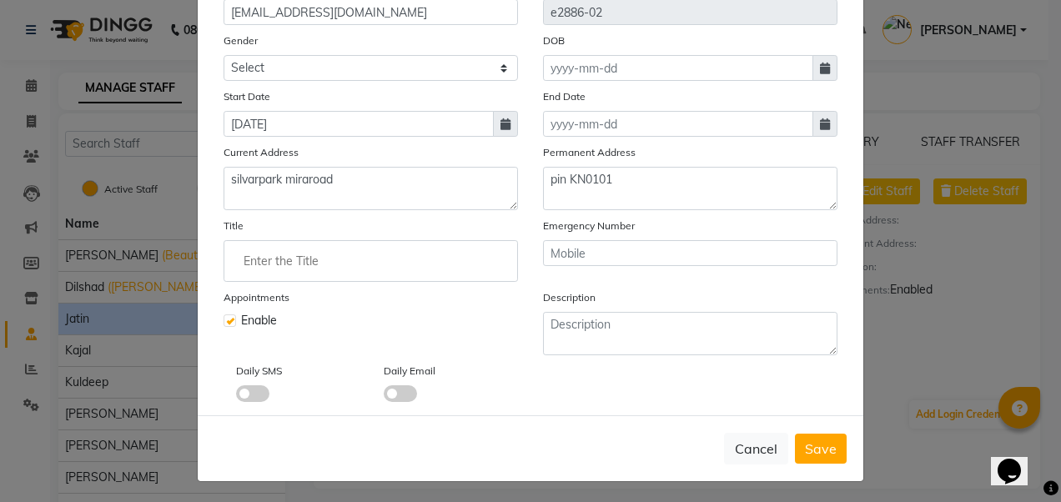
click at [329, 262] on input "Enter the Title" at bounding box center [371, 261] width 280 height 33
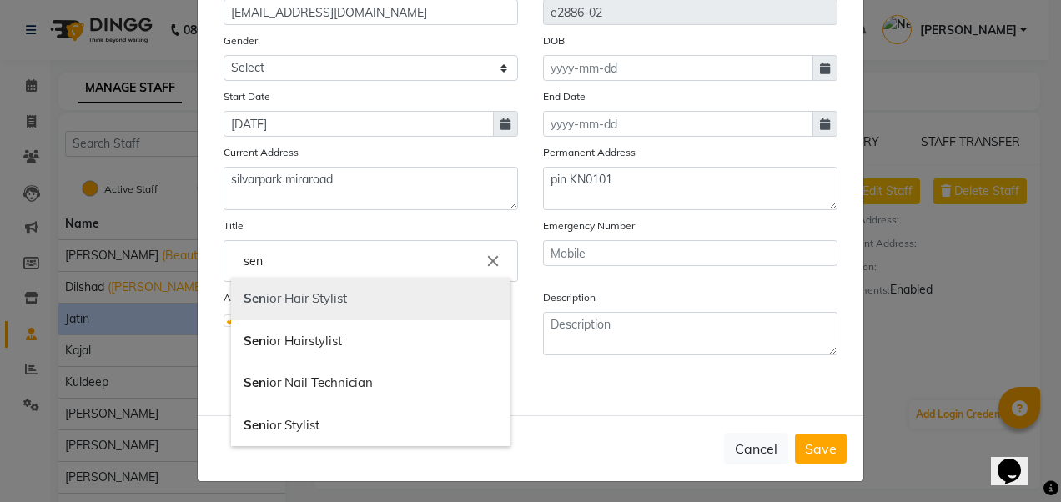
click at [329, 302] on link "Sen ior Hair Stylist" at bounding box center [371, 299] width 280 height 43
type input "Senior Hair Stylist"
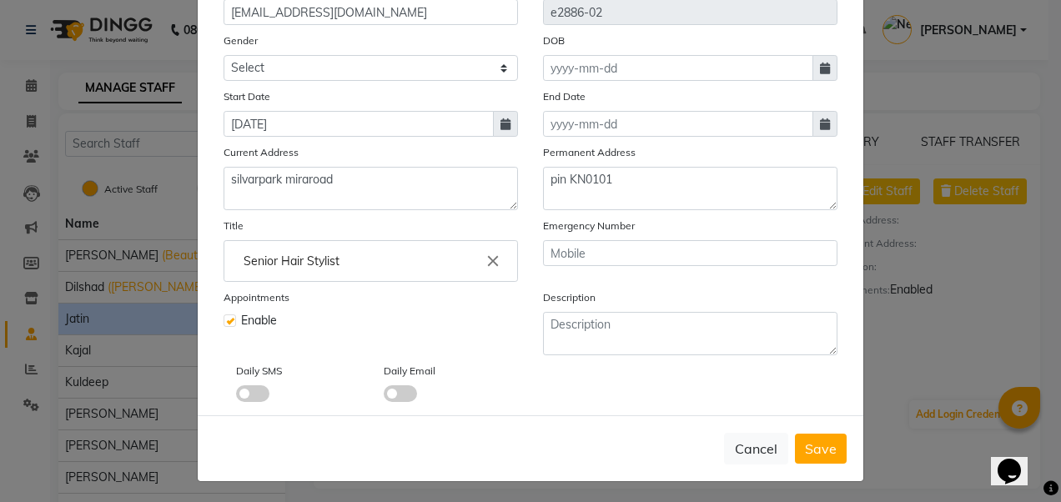
click at [258, 389] on span at bounding box center [252, 394] width 33 height 17
click at [236, 396] on input "checkbox" at bounding box center [236, 396] width 0 height 0
click at [401, 399] on span at bounding box center [400, 394] width 33 height 17
click at [384, 396] on input "checkbox" at bounding box center [384, 396] width 0 height 0
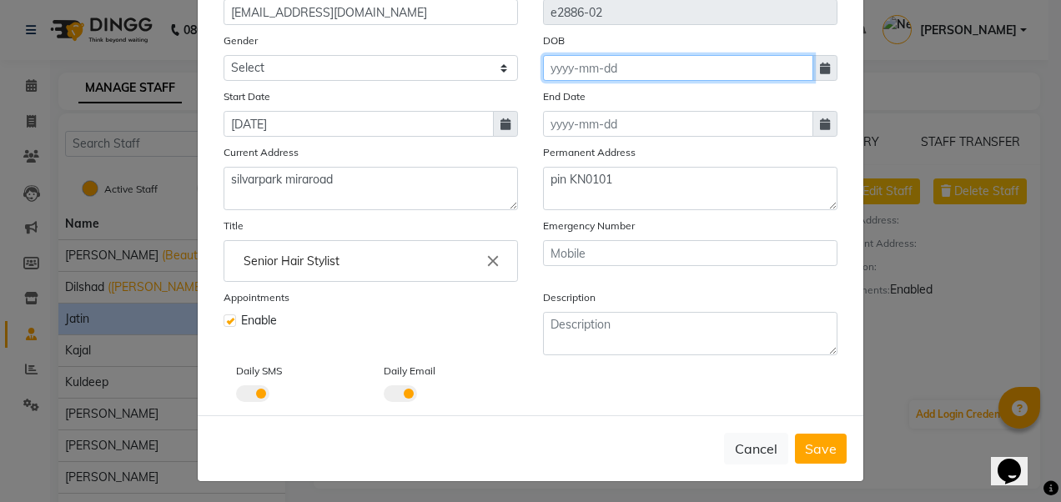
click at [674, 72] on input at bounding box center [678, 68] width 270 height 26
select select "10"
select select "2025"
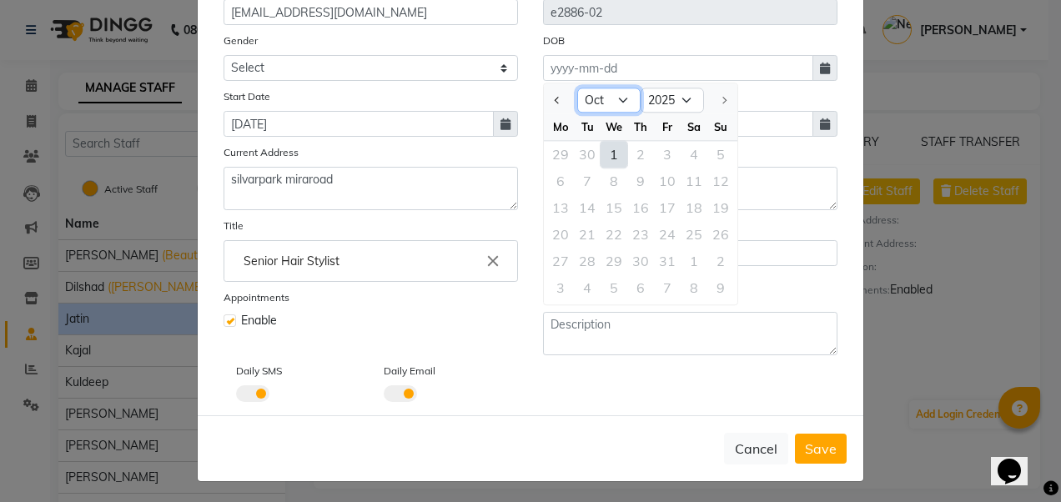
click at [624, 95] on select "Jan Feb Mar Apr May Jun [DATE] Aug Sep Oct" at bounding box center [608, 100] width 63 height 25
select select "2"
click at [577, 88] on select "Jan Feb Mar Apr May Jun [DATE] Aug Sep Oct" at bounding box center [608, 100] width 63 height 25
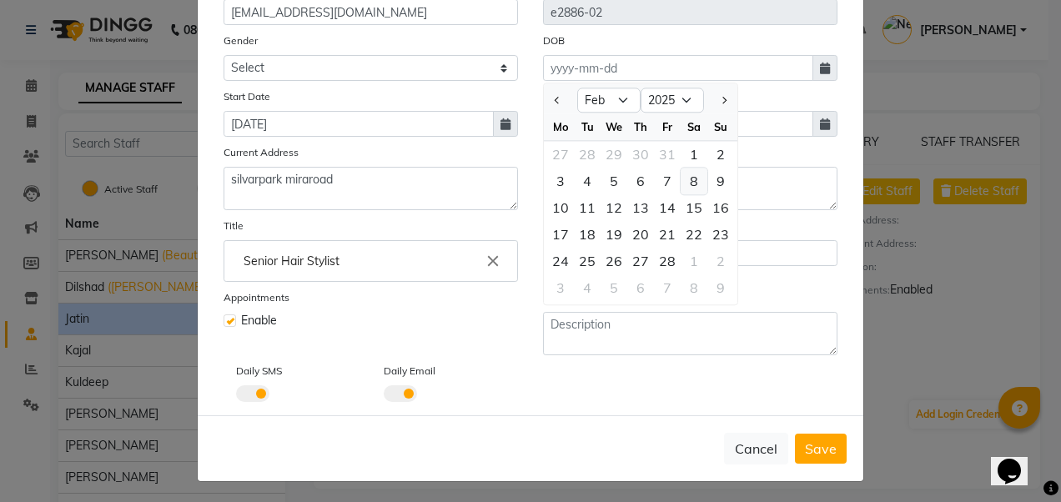
click at [689, 179] on div "8" at bounding box center [694, 181] width 27 height 27
type input "[DATE]"
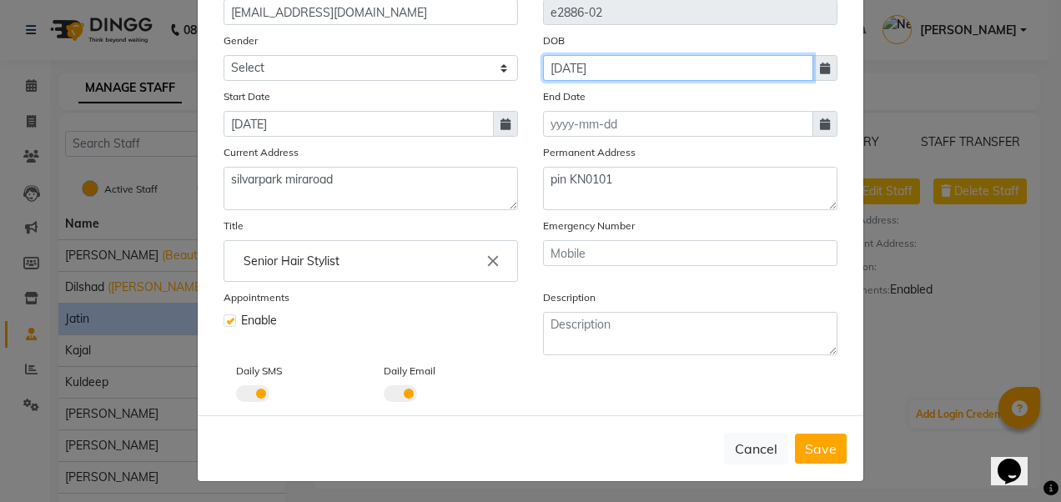
click at [653, 73] on input "[DATE]" at bounding box center [678, 68] width 270 height 26
select select "2"
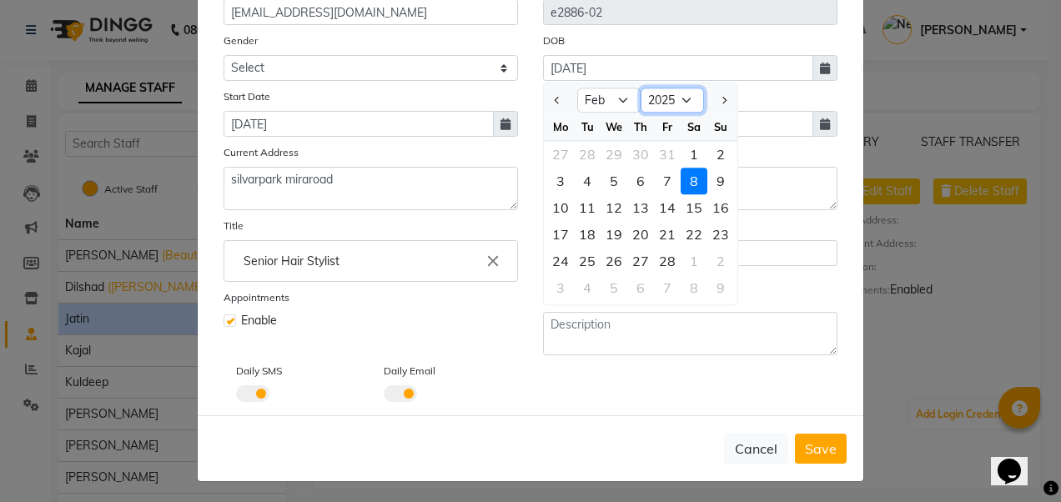
click at [681, 102] on select "1920 1921 1922 1923 1924 1925 1926 1927 1928 1929 1930 1931 1932 1933 1934 1935…" at bounding box center [672, 100] width 63 height 25
select select "1990"
click at [641, 88] on select "1920 1921 1922 1923 1924 1925 1926 1927 1928 1929 1930 1931 1932 1933 1934 1935…" at bounding box center [672, 100] width 63 height 25
click at [642, 185] on div "8" at bounding box center [641, 181] width 27 height 27
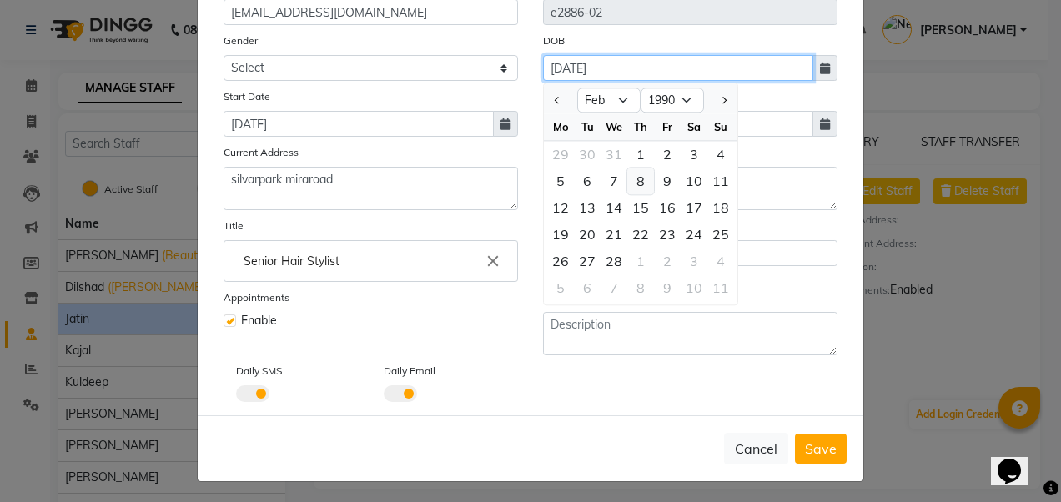
type input "[DATE]"
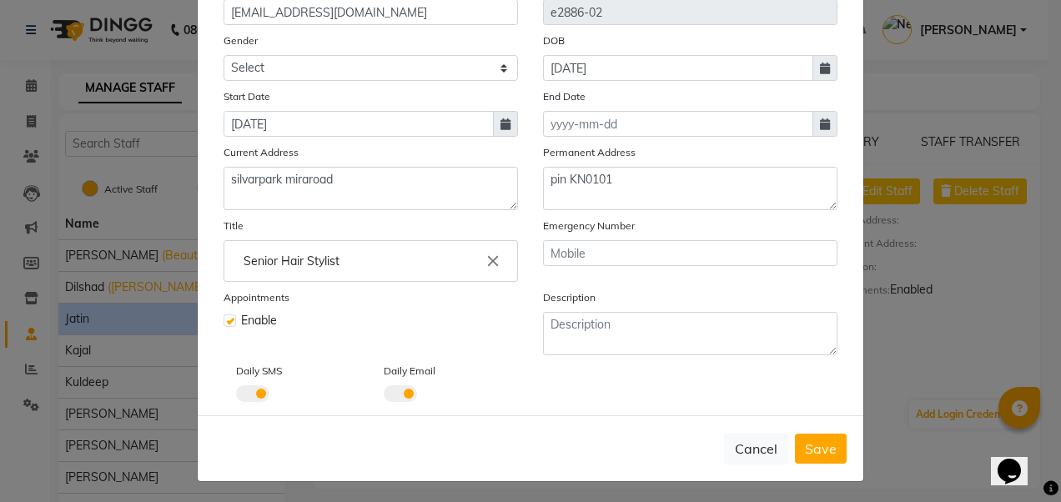
scroll to position [0, 0]
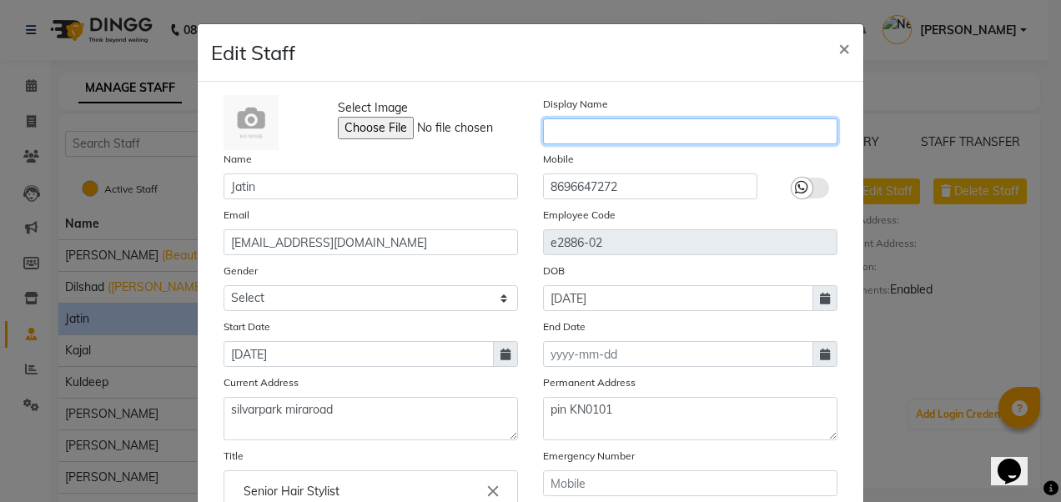
click at [658, 130] on input "text" at bounding box center [690, 131] width 295 height 26
type input "[PERSON_NAME] mane"
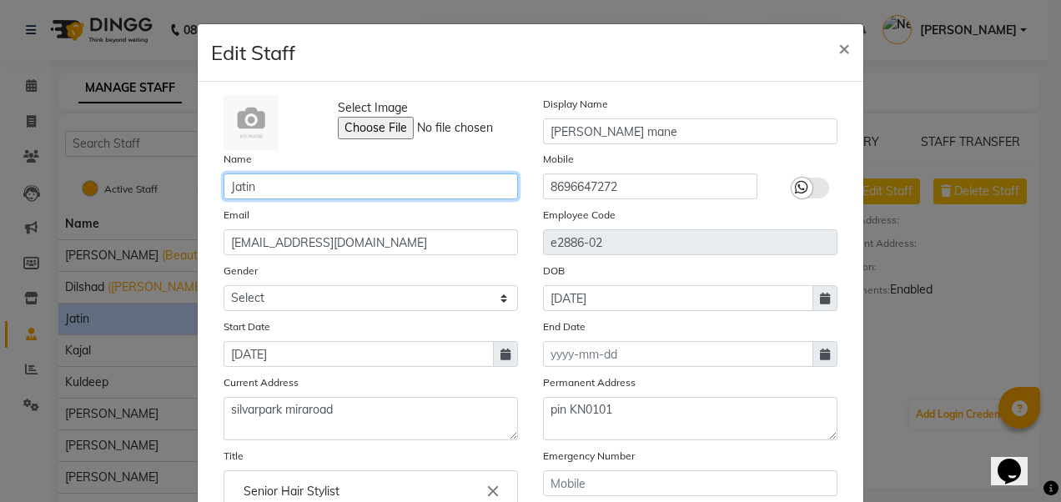
click at [277, 176] on input "Jatin" at bounding box center [371, 187] width 295 height 26
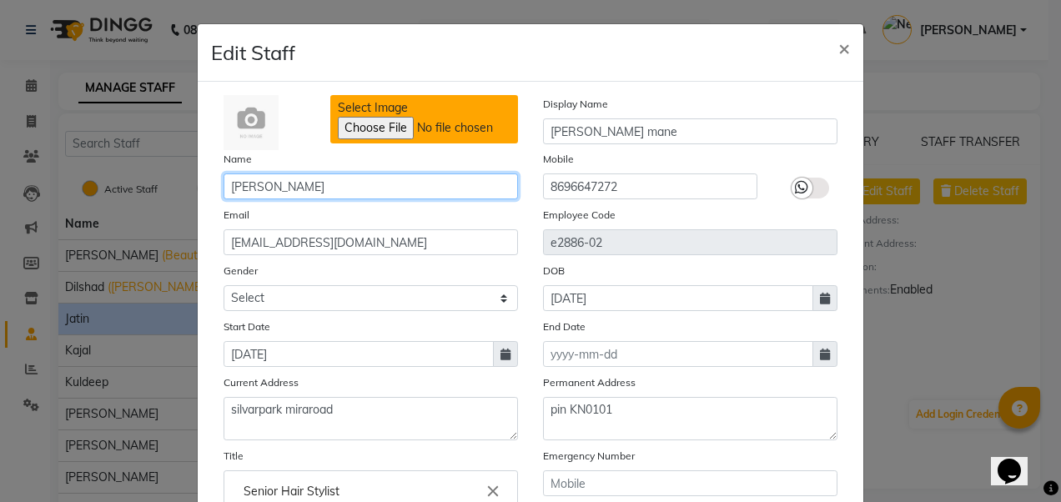
type input "[PERSON_NAME]"
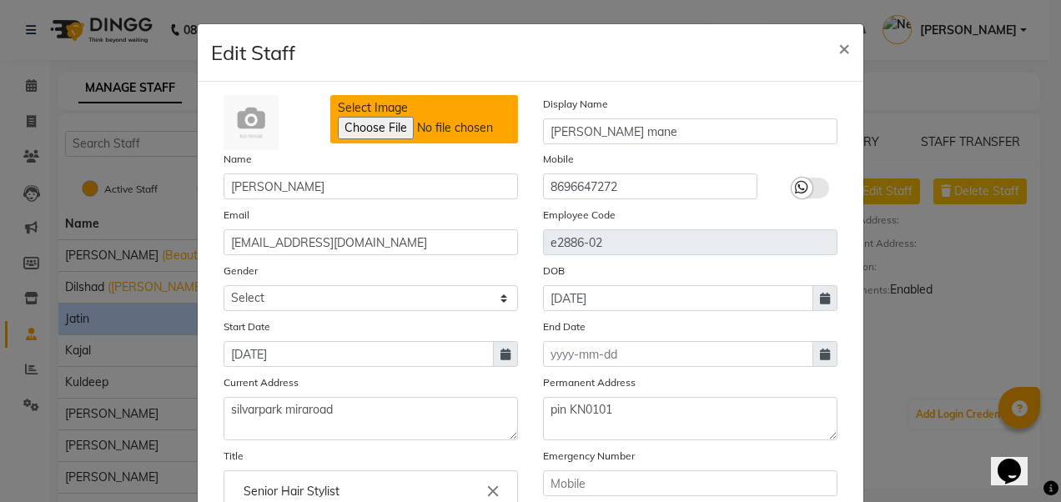
click at [366, 122] on input "Select Image" at bounding box center [451, 128] width 227 height 23
type input "C:\fakepath\01.jpg"
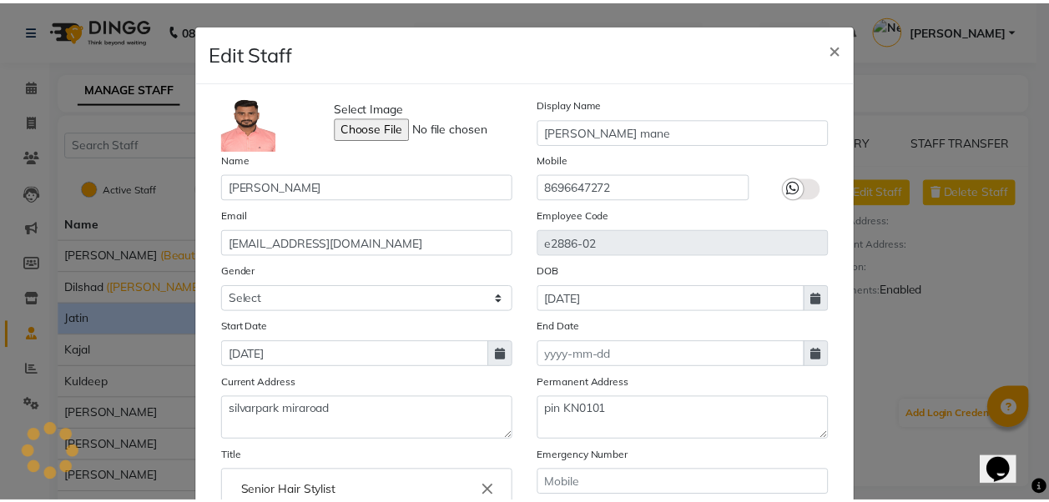
scroll to position [230, 0]
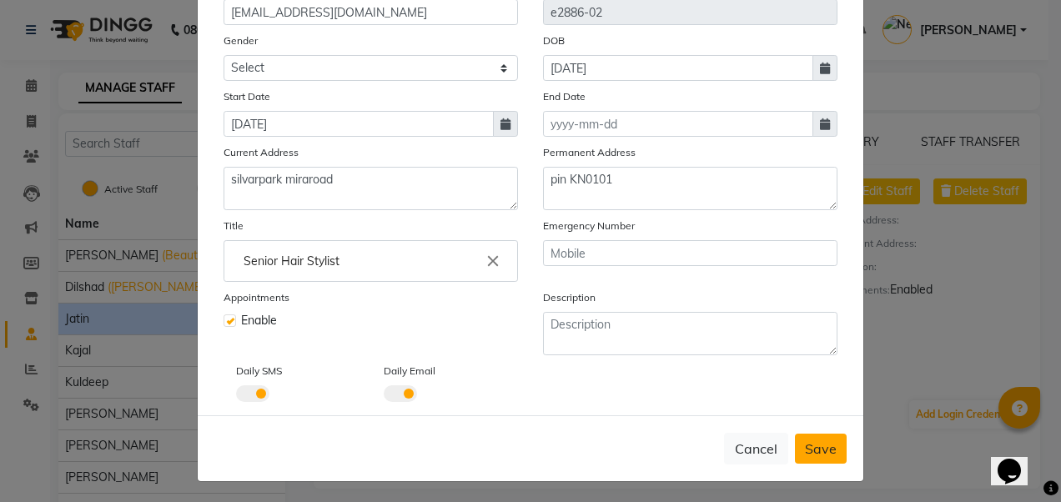
click at [817, 451] on span "Save" at bounding box center [821, 449] width 32 height 17
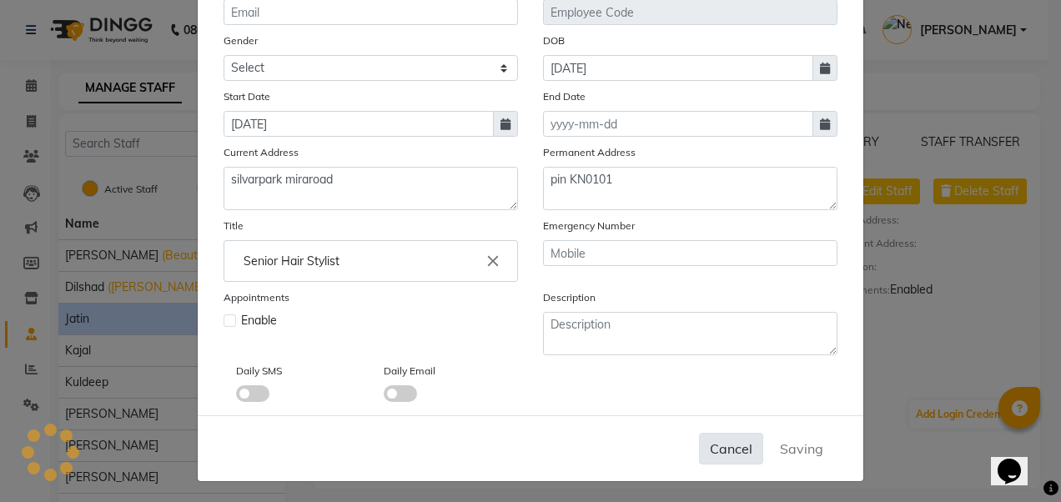
select select
checkbox input "false"
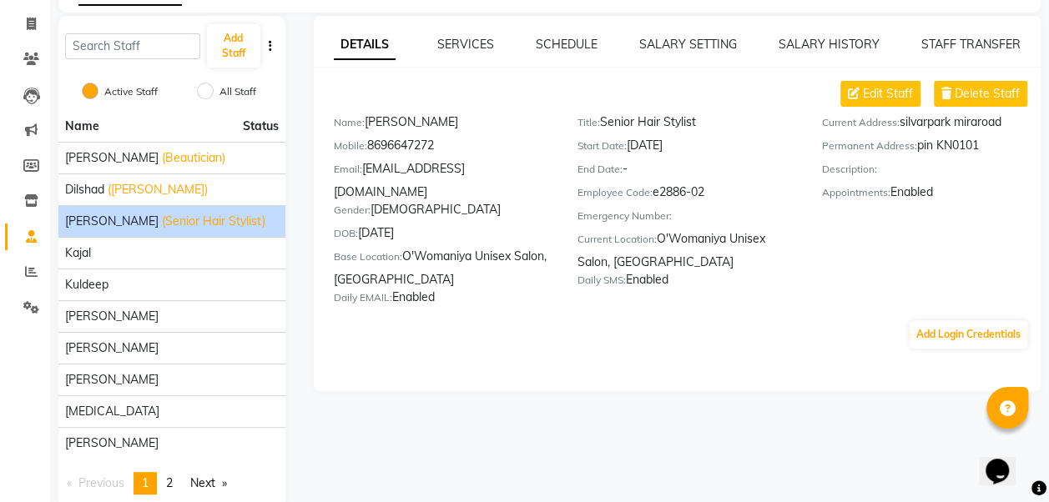
scroll to position [125, 0]
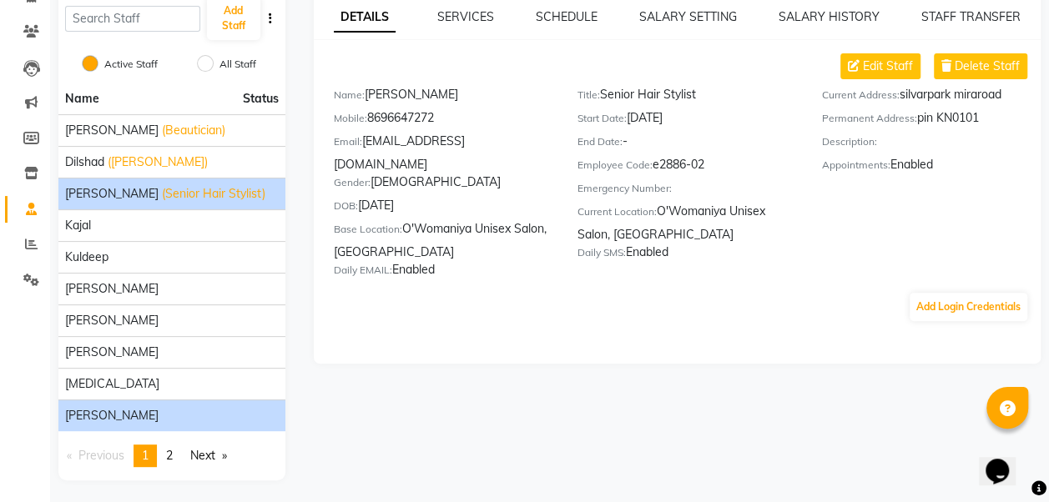
click at [112, 410] on div "[PERSON_NAME]" at bounding box center [172, 416] width 214 height 18
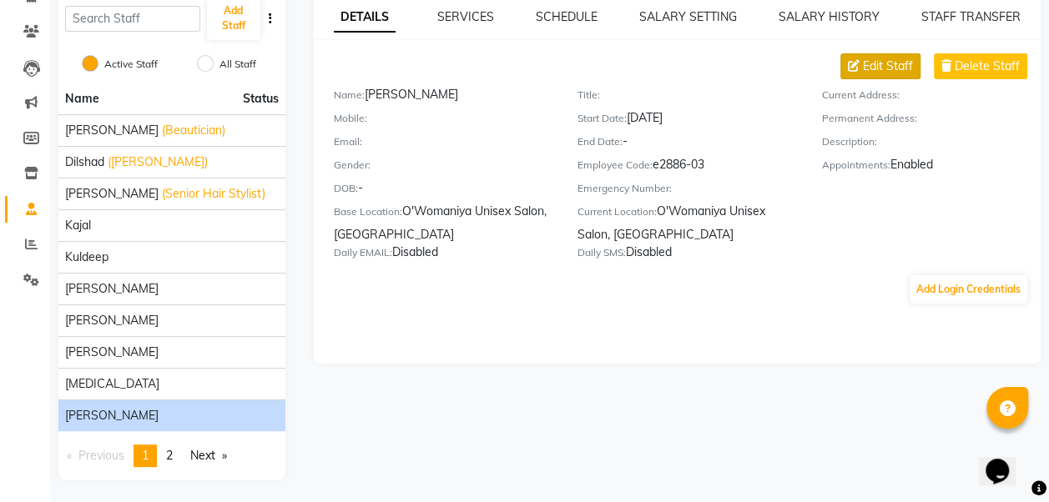
click at [880, 67] on span "Edit Staff" at bounding box center [888, 67] width 50 height 18
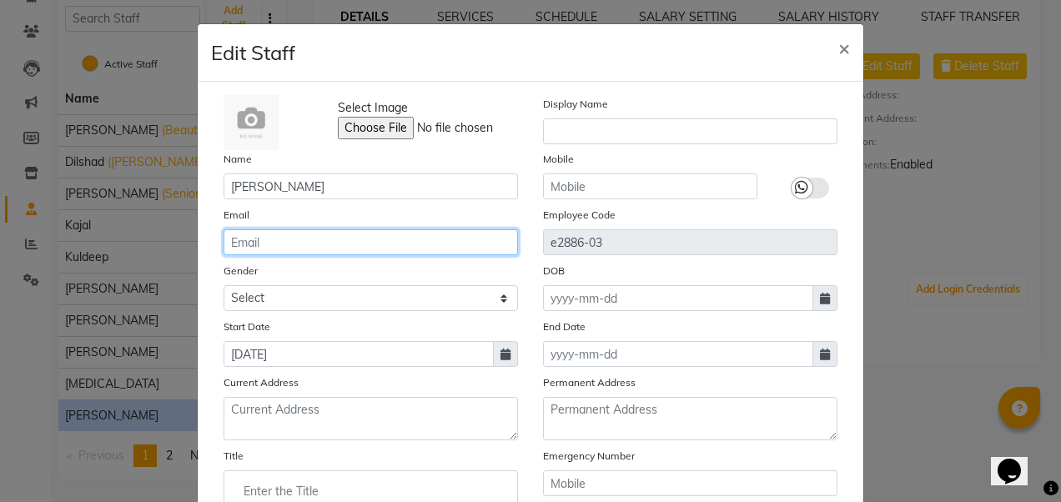
click at [325, 244] on input "email" at bounding box center [371, 242] width 295 height 26
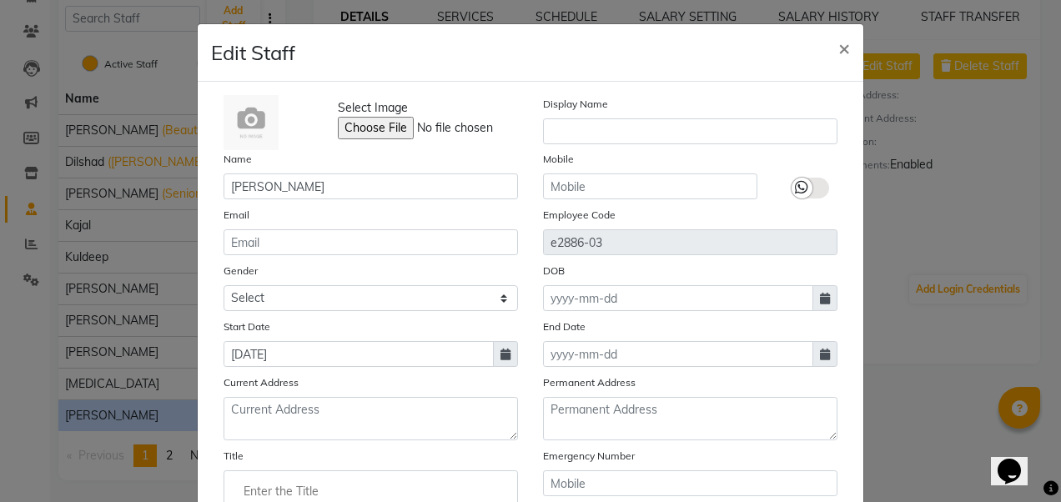
click at [50, 427] on ngb-modal-window "Edit Staff × Select Image Display Name Name [PERSON_NAME] Mobile Email Employee…" at bounding box center [530, 251] width 1061 height 502
click at [839, 48] on span "×" at bounding box center [845, 47] width 12 height 25
checkbox input "false"
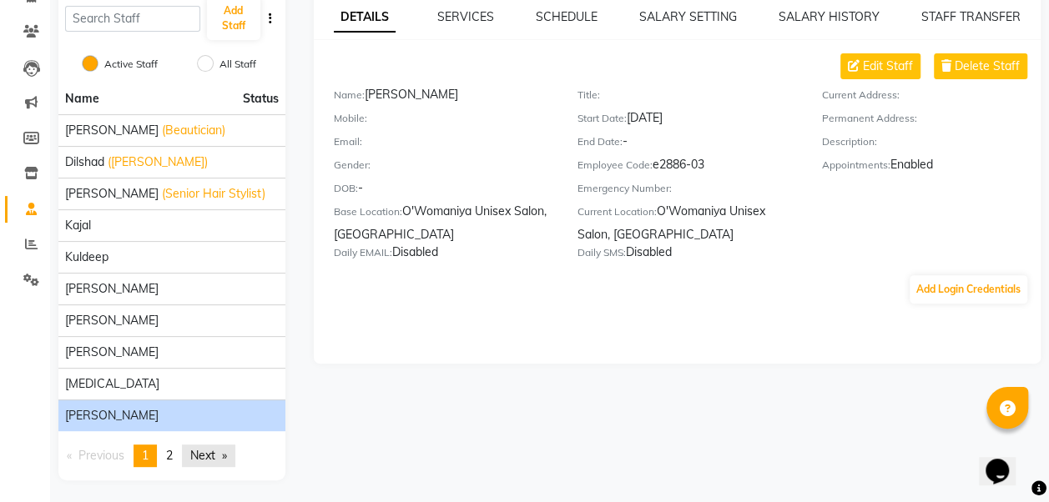
click at [201, 451] on link "Next page" at bounding box center [208, 456] width 53 height 23
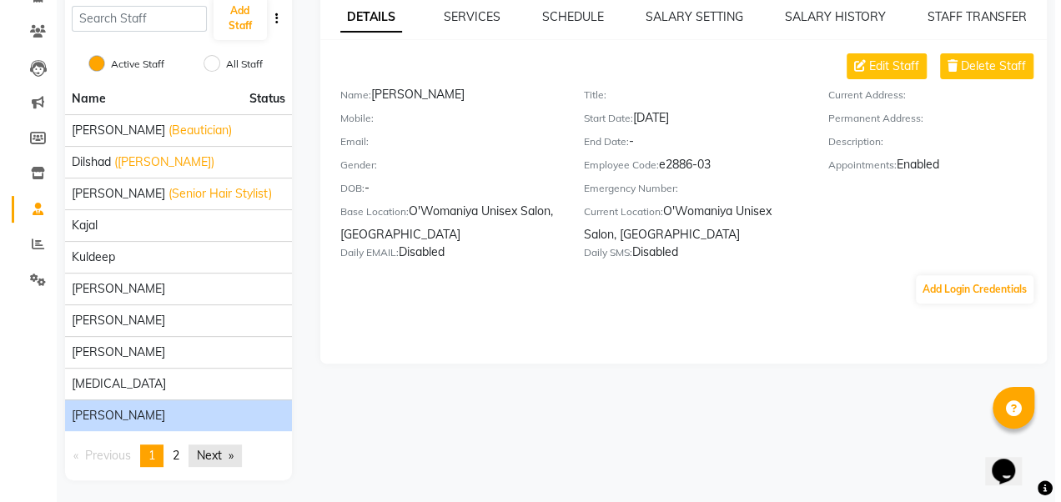
scroll to position [12, 0]
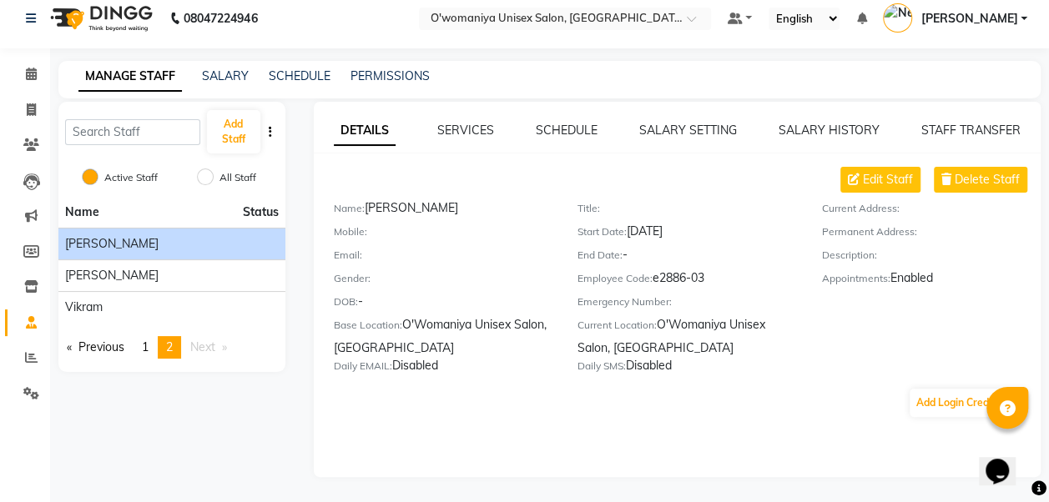
click at [131, 247] on div "[PERSON_NAME]" at bounding box center [172, 244] width 214 height 18
click at [885, 179] on span "Edit Staff" at bounding box center [888, 180] width 50 height 18
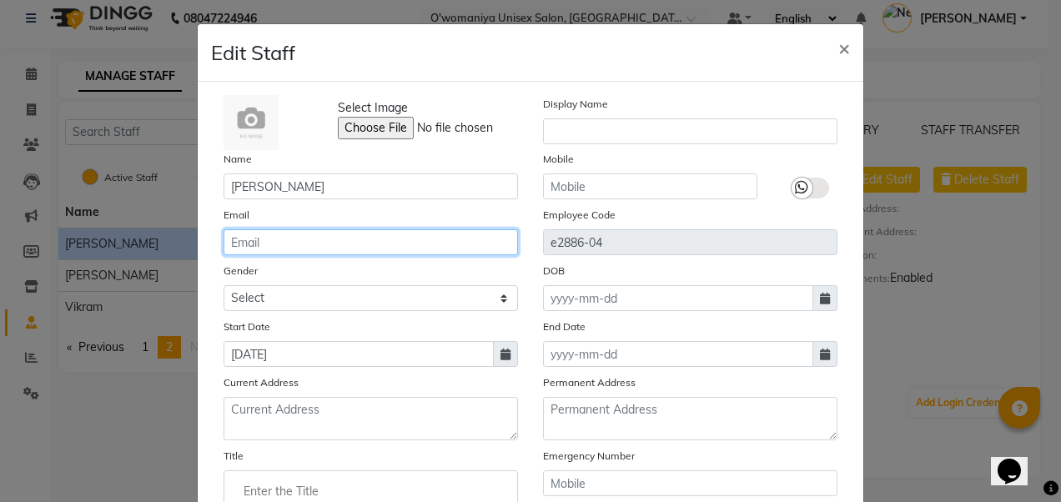
click at [315, 234] on input "email" at bounding box center [371, 242] width 295 height 26
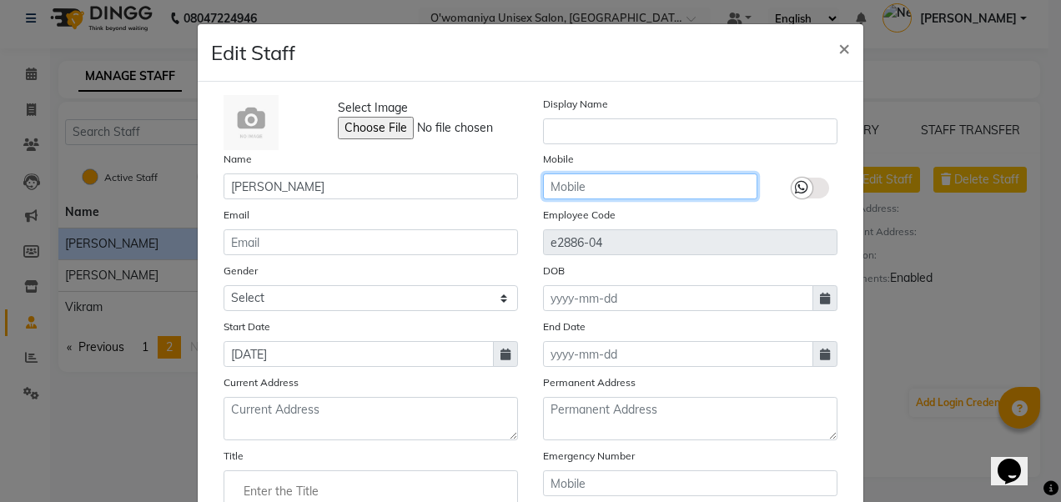
click at [564, 185] on input "text" at bounding box center [650, 187] width 214 height 26
type input "9172157027"
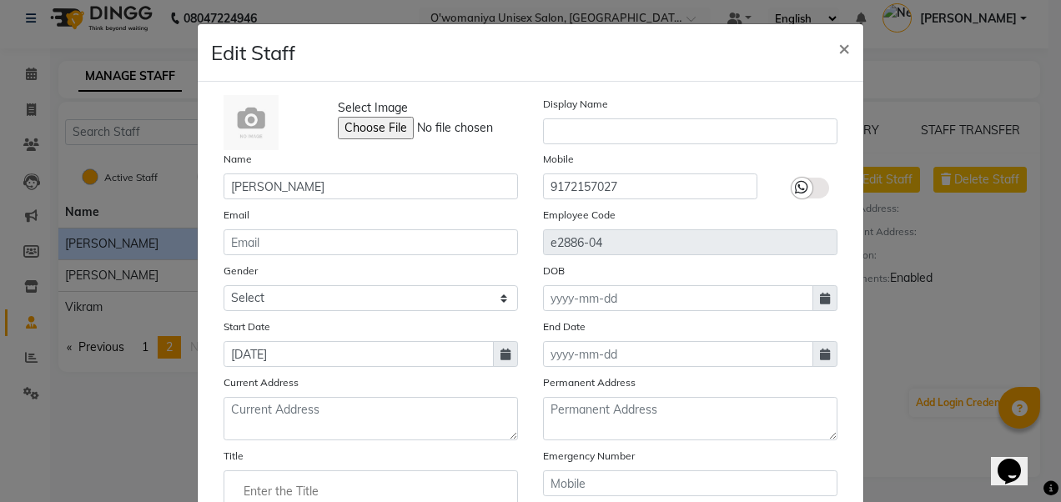
click at [816, 190] on label at bounding box center [811, 188] width 38 height 21
click at [0, 0] on input "checkbox" at bounding box center [0, 0] width 0 height 0
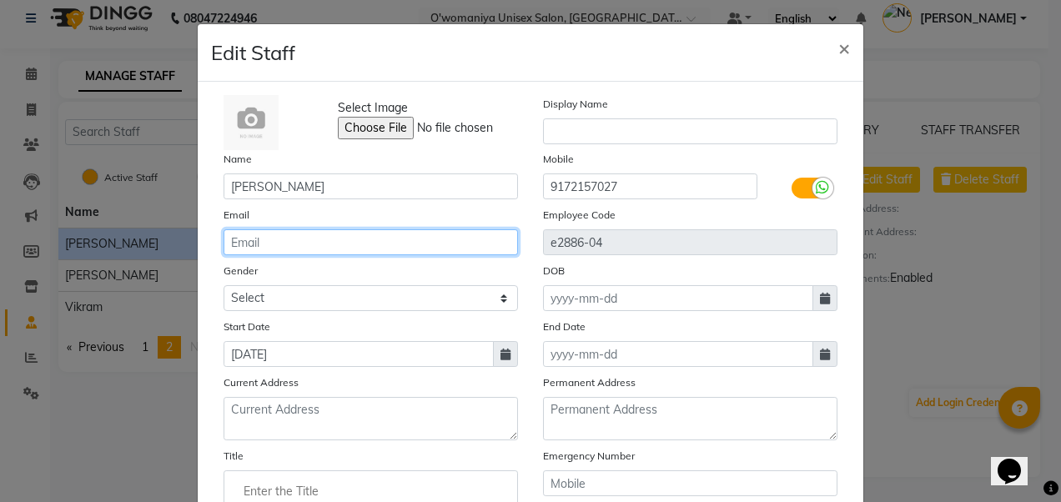
click at [419, 239] on input "email" at bounding box center [371, 242] width 295 height 26
type input "[EMAIL_ADDRESS][DOMAIN_NAME]"
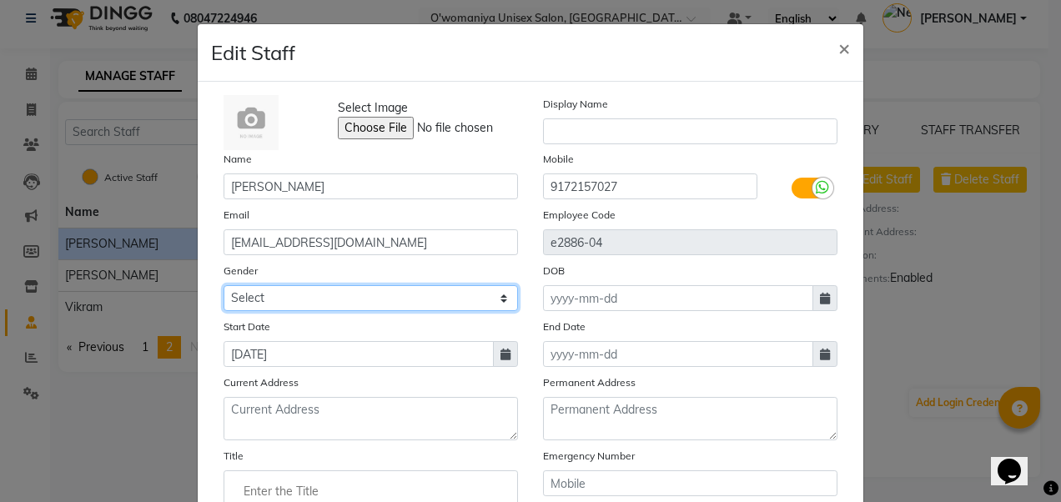
click at [411, 295] on select "Select [DEMOGRAPHIC_DATA] [DEMOGRAPHIC_DATA] Other Prefer Not To Say" at bounding box center [371, 298] width 295 height 26
select select "[DEMOGRAPHIC_DATA]"
click at [224, 285] on select "Select [DEMOGRAPHIC_DATA] [DEMOGRAPHIC_DATA] Other Prefer Not To Say" at bounding box center [371, 298] width 295 height 26
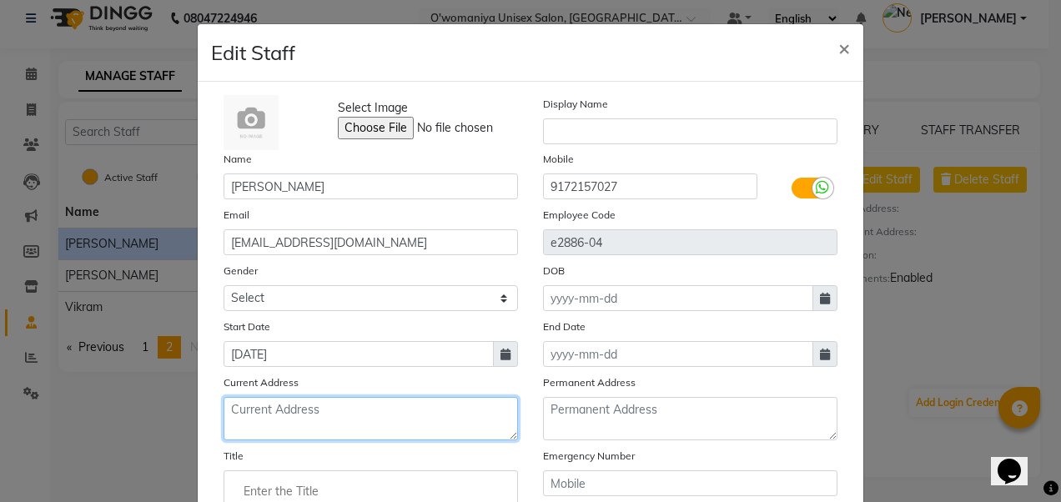
click at [446, 431] on textarea at bounding box center [371, 418] width 295 height 43
type textarea "nalasopara"
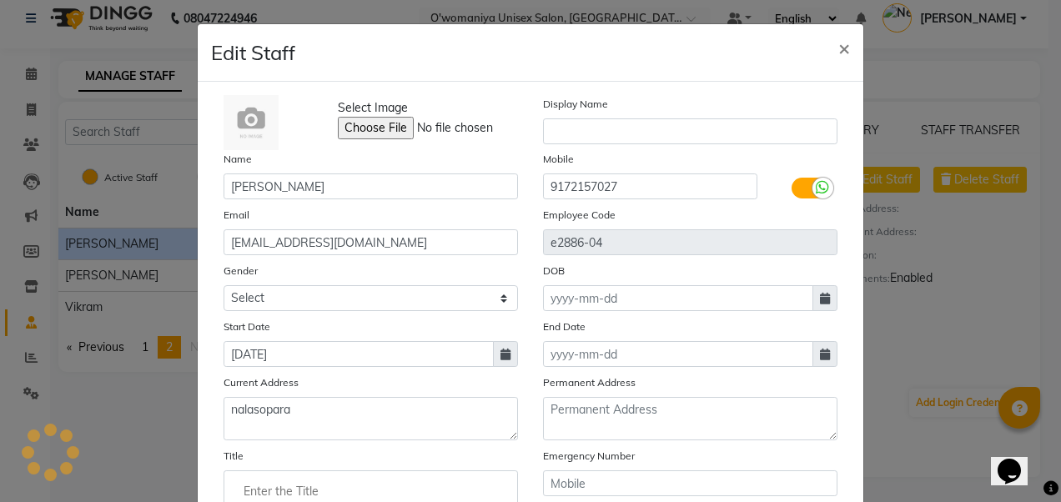
click at [445, 471] on ng-autocomplete at bounding box center [371, 492] width 295 height 42
click at [397, 484] on input "Enter the Title" at bounding box center [371, 491] width 280 height 33
click at [376, 429] on div at bounding box center [530, 251] width 1061 height 502
click at [361, 484] on input "Enter the Title" at bounding box center [371, 491] width 280 height 33
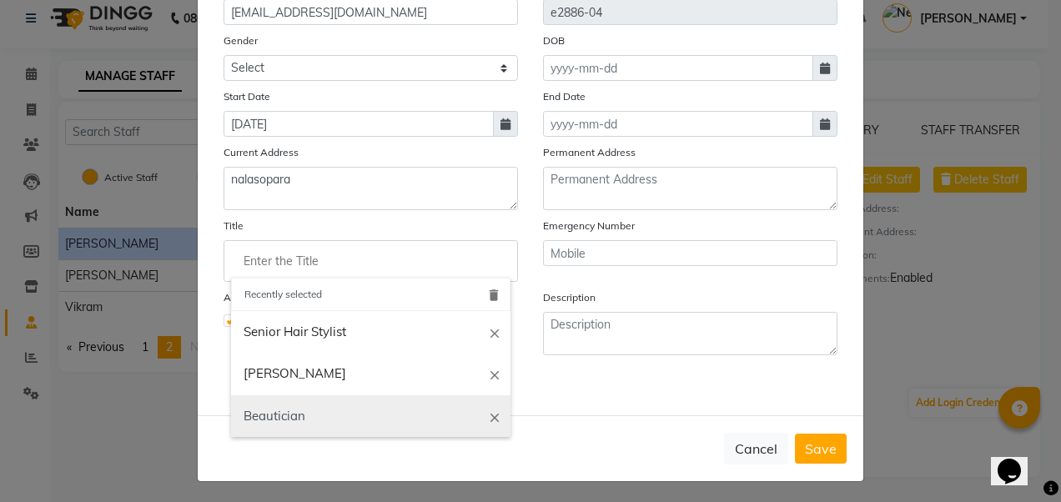
click at [265, 404] on link "Beautician" at bounding box center [371, 417] width 280 height 43
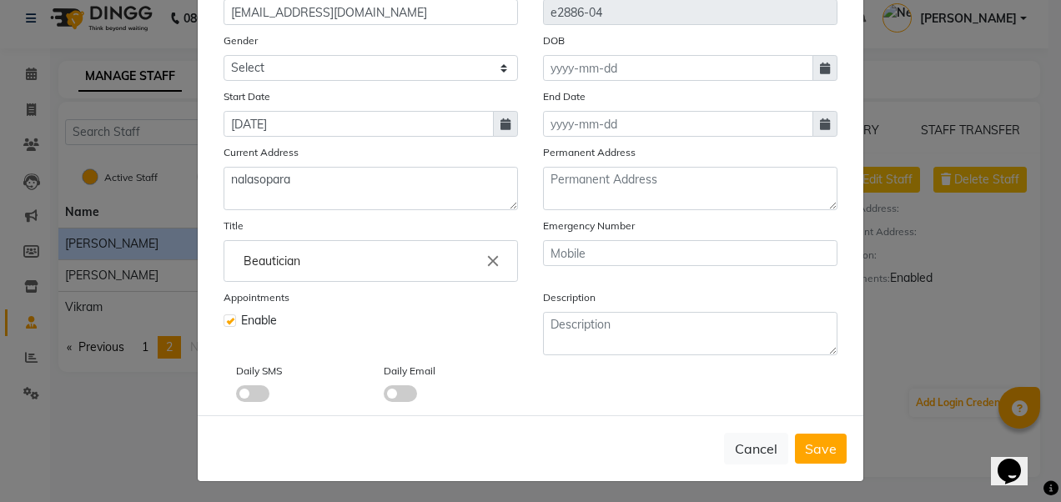
click at [340, 275] on input "Beautician" at bounding box center [371, 261] width 280 height 33
type input "B"
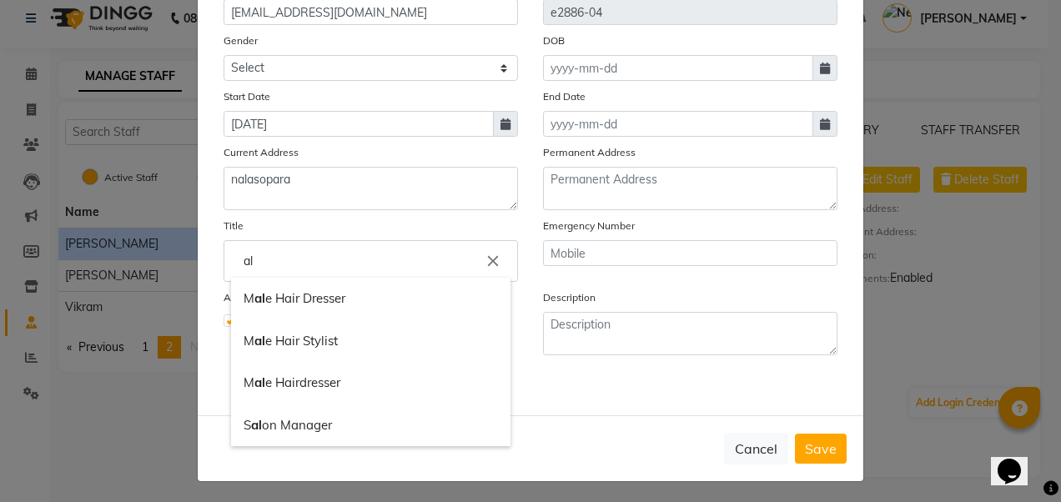
type input "a"
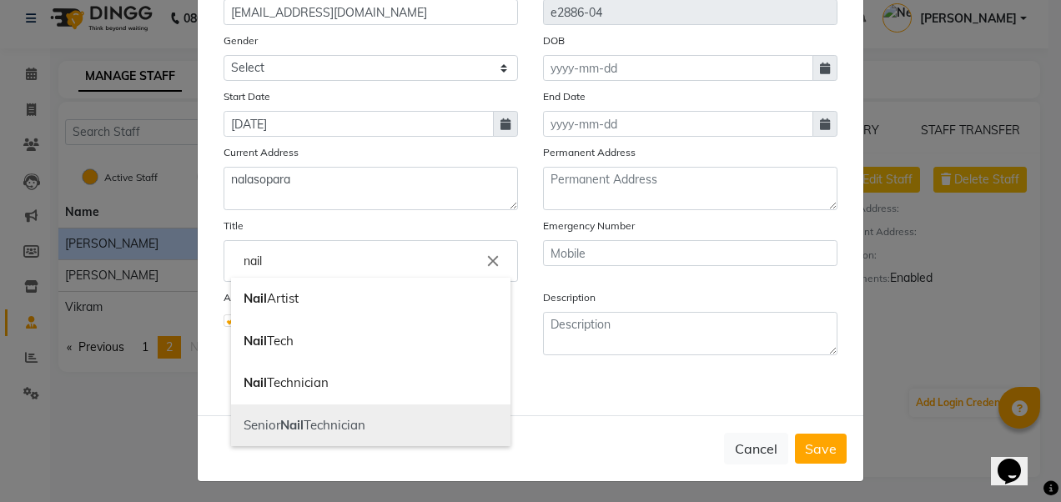
click at [290, 422] on b "Nail" at bounding box center [291, 425] width 23 height 16
type input "Senior Nail Technician"
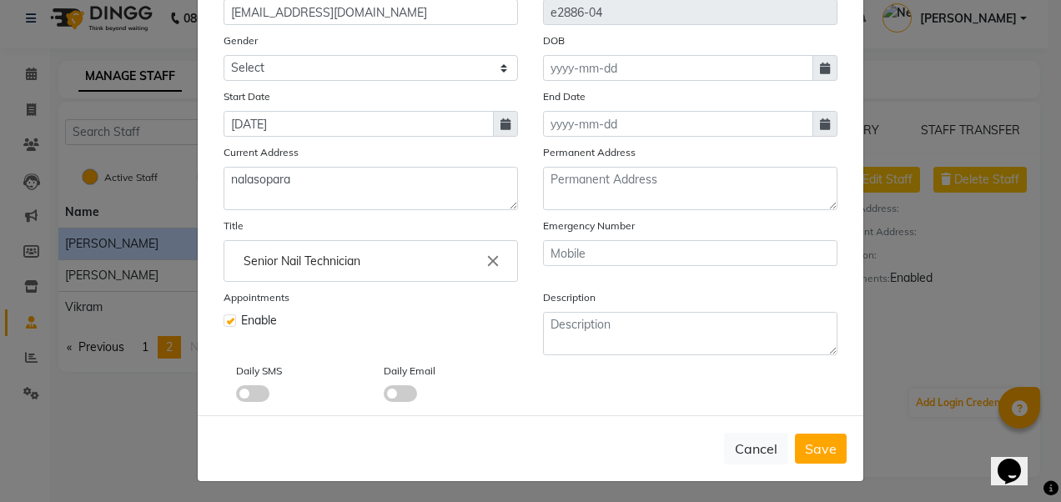
click at [245, 387] on span at bounding box center [252, 394] width 33 height 17
click at [236, 396] on input "checkbox" at bounding box center [236, 396] width 0 height 0
click at [399, 392] on span at bounding box center [400, 394] width 33 height 17
click at [384, 396] on input "checkbox" at bounding box center [384, 396] width 0 height 0
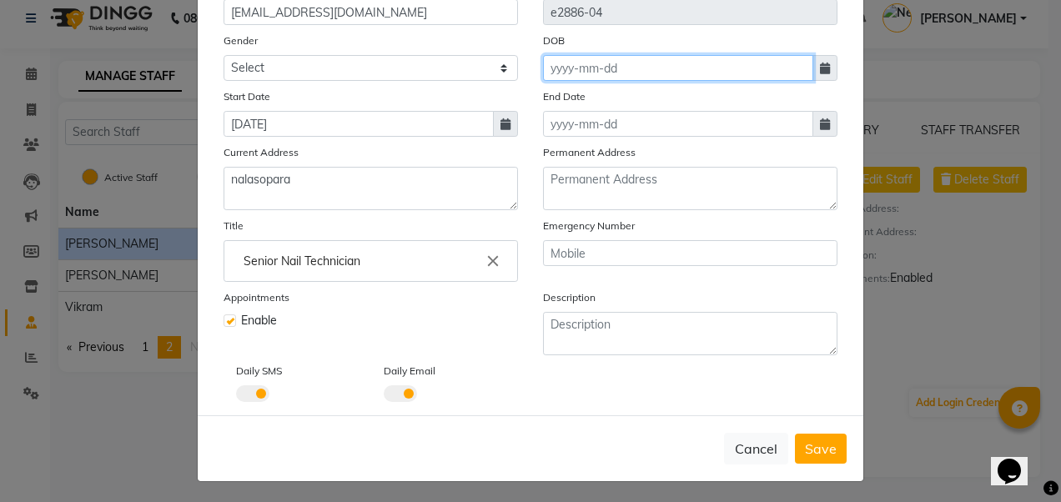
click at [749, 68] on input at bounding box center [678, 68] width 270 height 26
select select "10"
select select "2025"
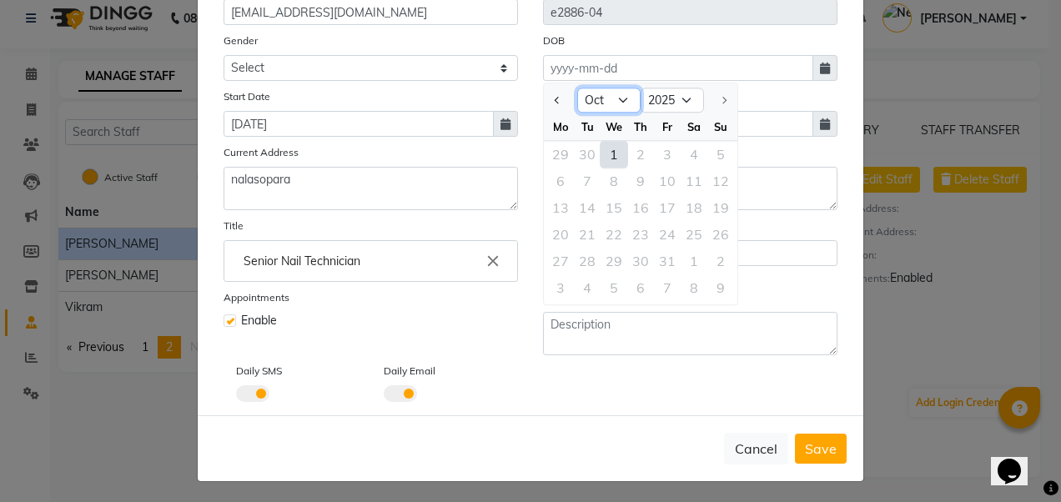
click at [618, 100] on select "Jan Feb Mar Apr May Jun [DATE] Aug Sep Oct" at bounding box center [608, 100] width 63 height 25
select select "8"
click at [577, 88] on select "Jan Feb Mar Apr May Jun [DATE] Aug Sep Oct" at bounding box center [608, 100] width 63 height 25
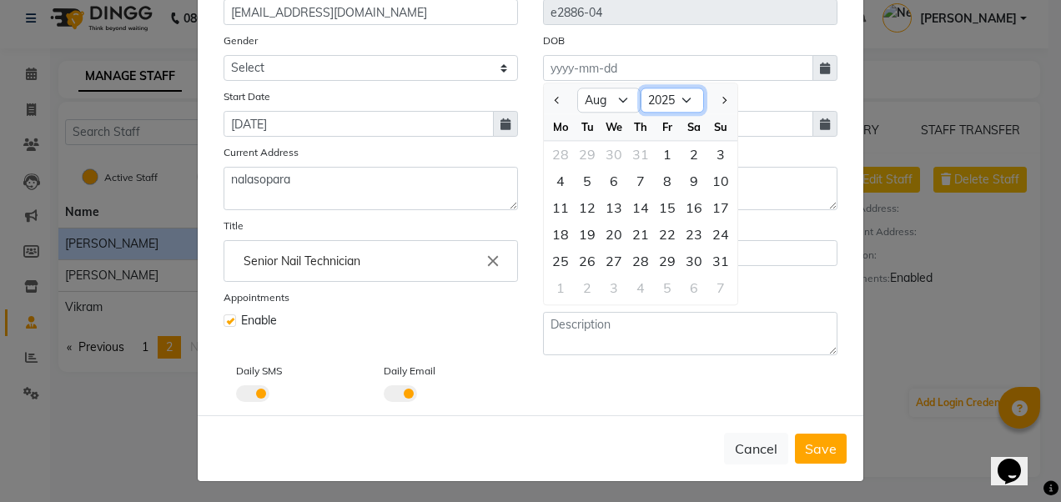
click at [683, 90] on select "1920 1921 1922 1923 1924 1925 1926 1927 1928 1929 1930 1931 1932 1933 1934 1935…" at bounding box center [672, 100] width 63 height 25
select select "1998"
click at [641, 88] on select "1920 1921 1922 1923 1924 1925 1926 1927 1928 1929 1930 1931 1932 1933 1934 1935…" at bounding box center [672, 100] width 63 height 25
click at [689, 179] on div "8" at bounding box center [694, 181] width 27 height 27
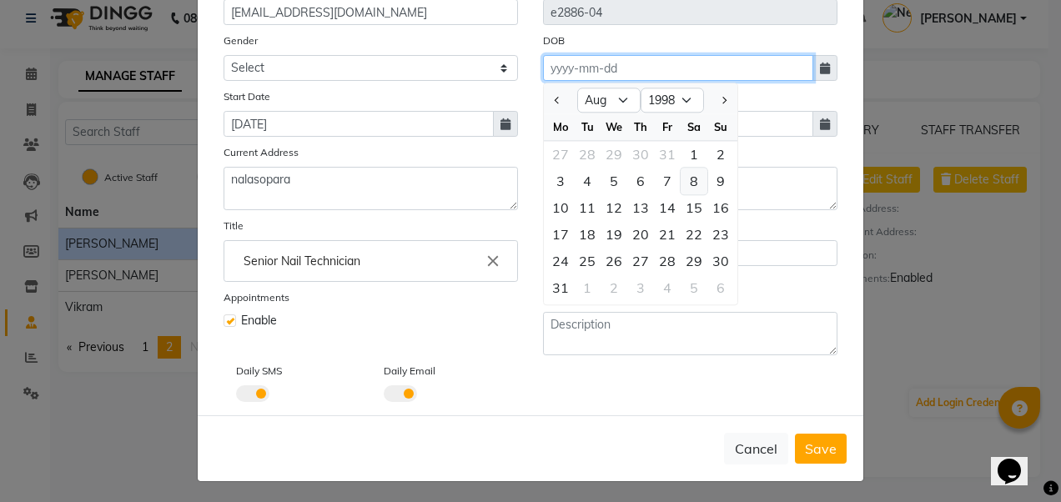
type input "[DATE]"
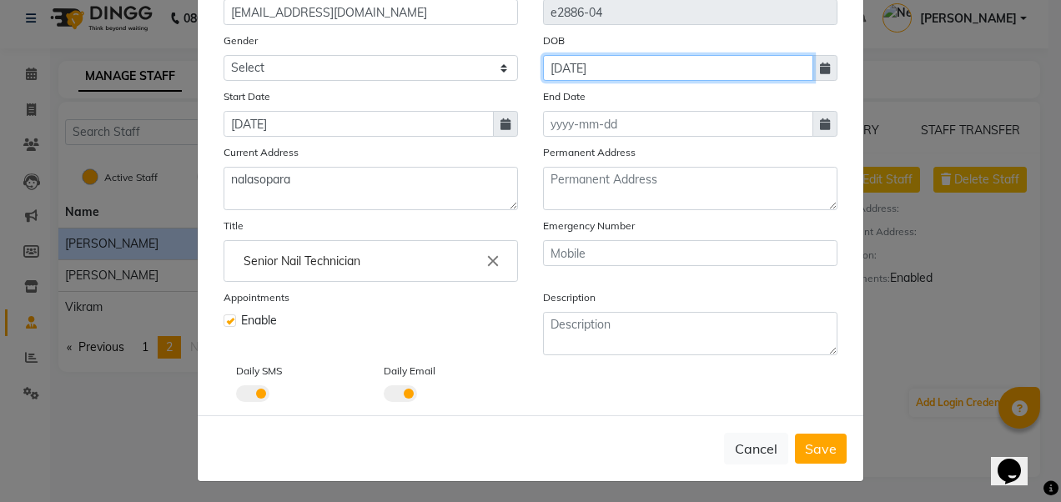
click at [642, 72] on input "[DATE]" at bounding box center [678, 68] width 270 height 26
select select "8"
select select "1998"
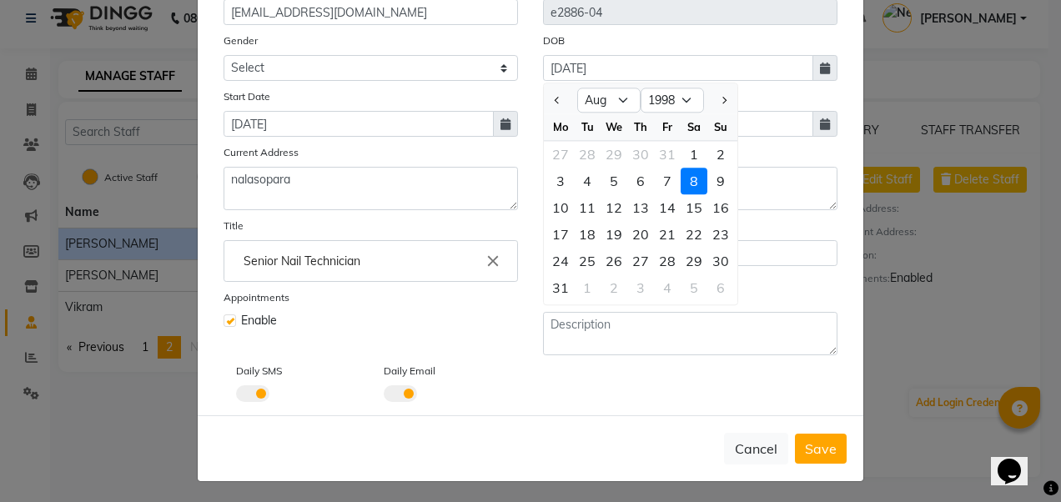
click at [794, 100] on div "End Date" at bounding box center [691, 112] width 320 height 49
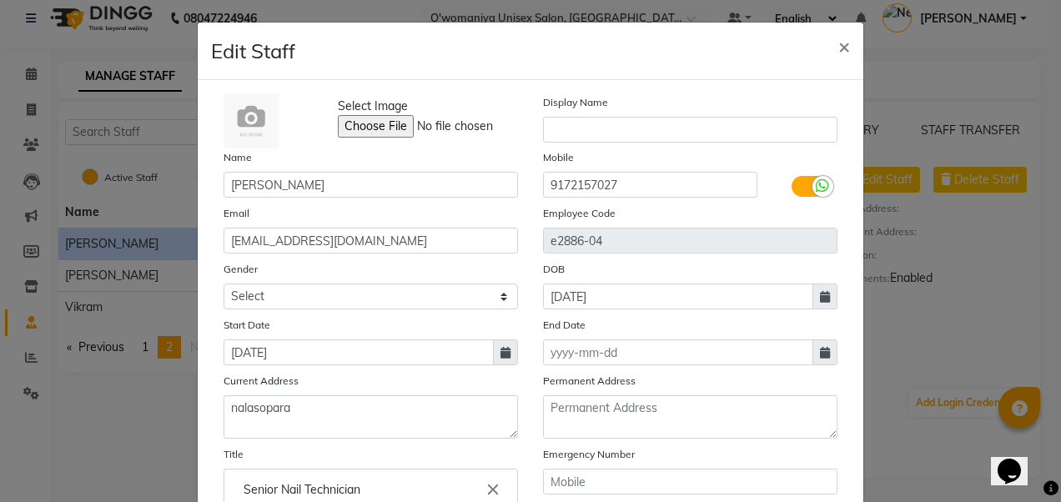
scroll to position [0, 0]
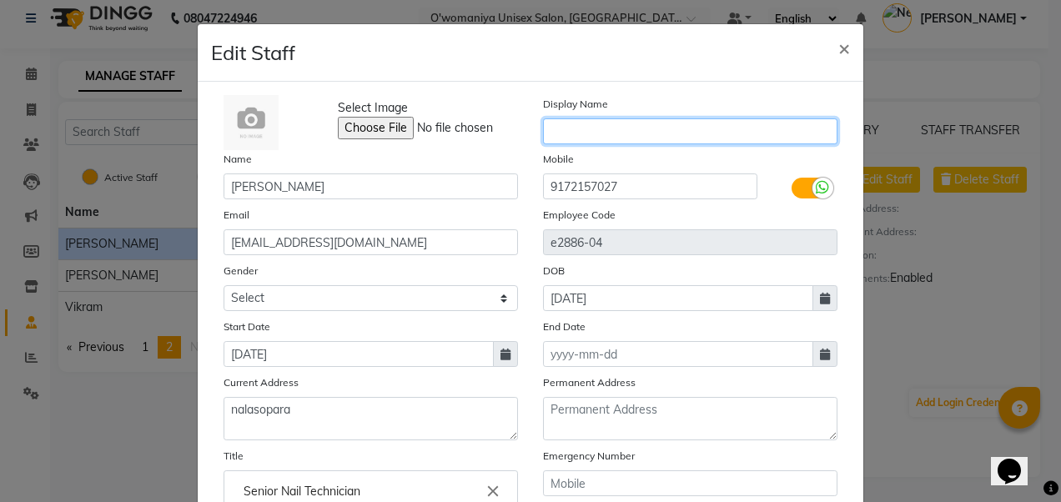
click at [709, 130] on input "text" at bounding box center [690, 131] width 295 height 26
type input "[PERSON_NAME]"
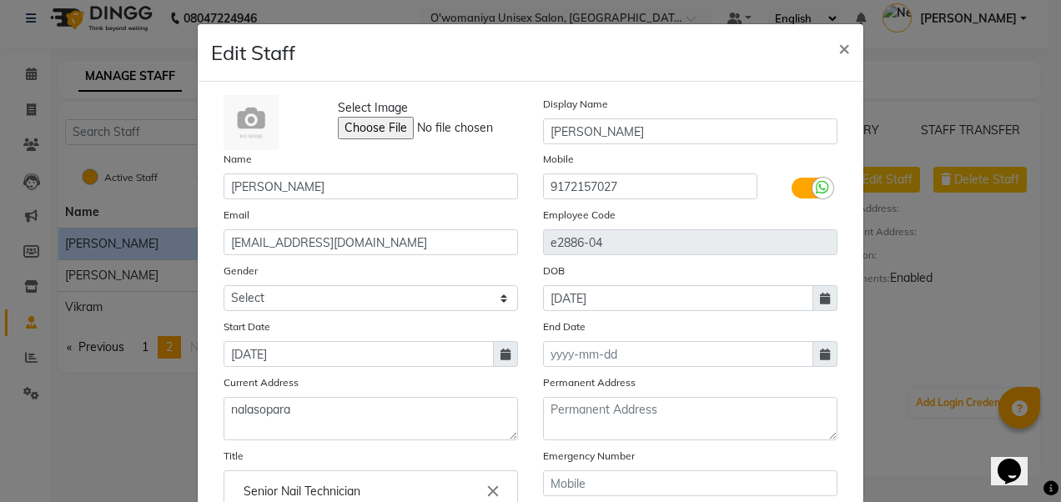
click at [669, 203] on div "Select Image Display Name [PERSON_NAME] Name [PERSON_NAME] Mobile [PHONE_NUMBER…" at bounding box center [530, 363] width 639 height 537
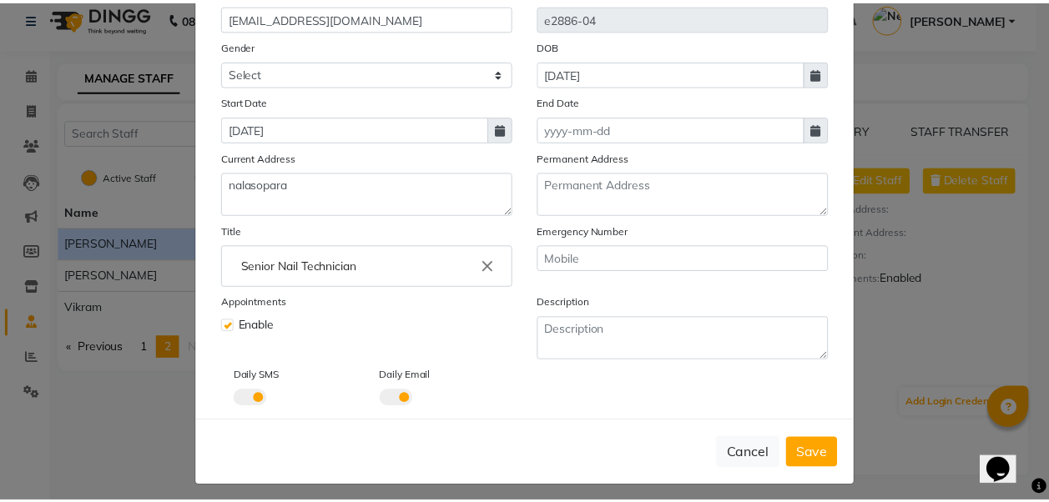
scroll to position [230, 0]
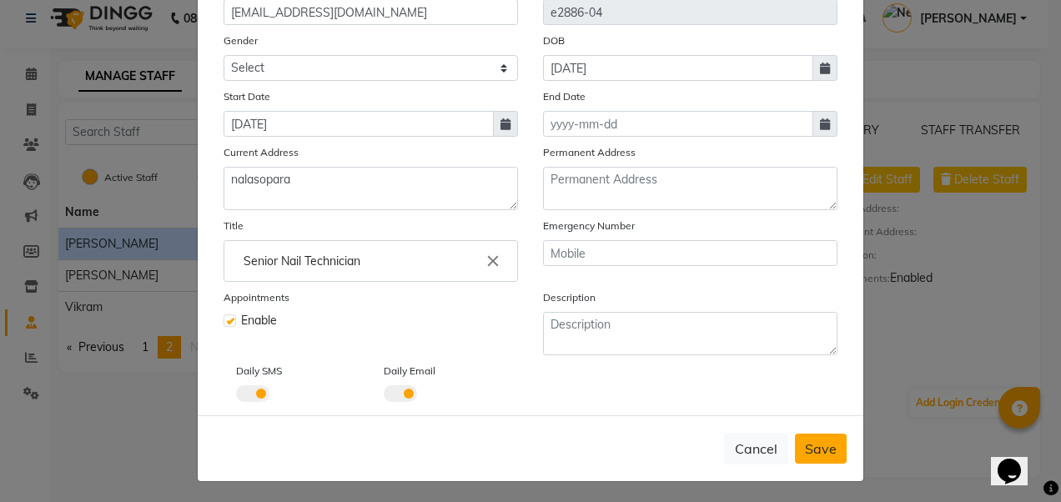
click at [817, 449] on span "Save" at bounding box center [821, 449] width 32 height 17
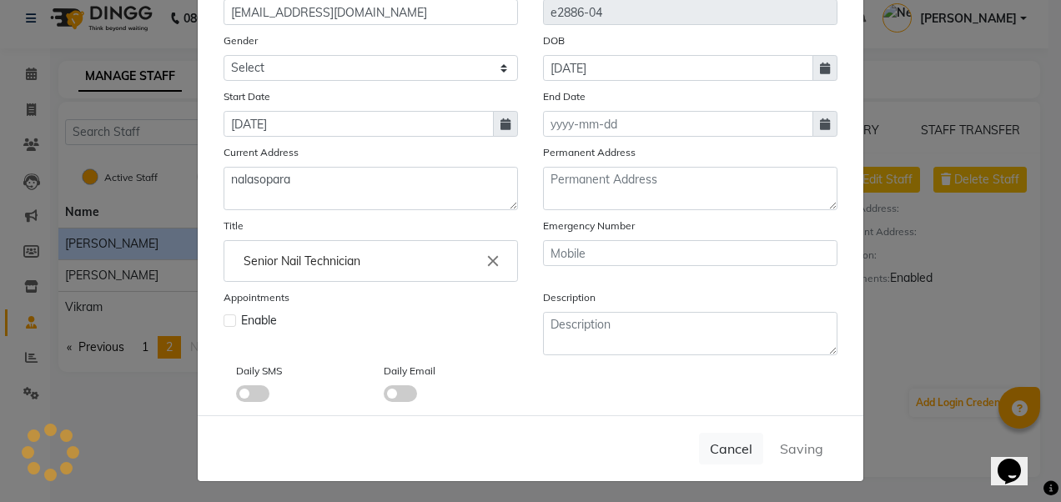
select select
checkbox input "false"
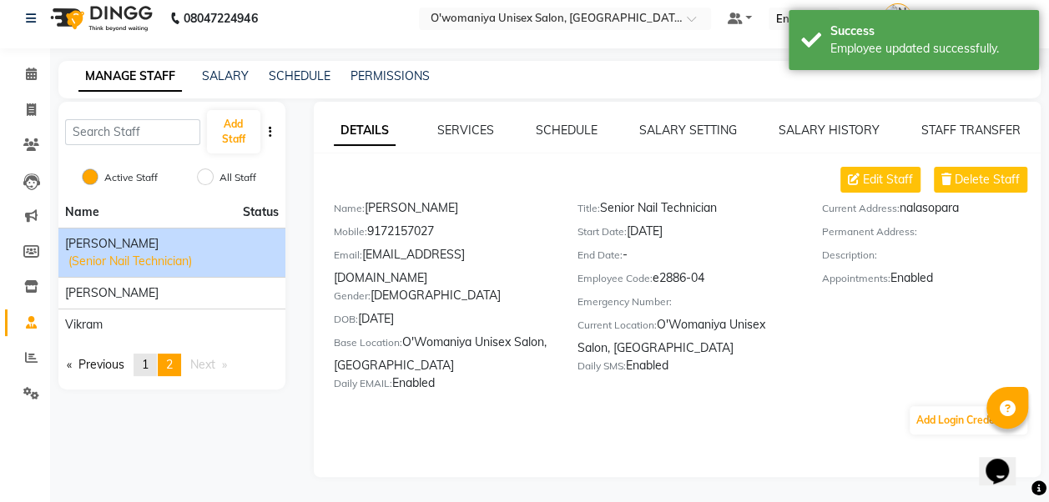
click at [149, 357] on span "1" at bounding box center [145, 364] width 7 height 15
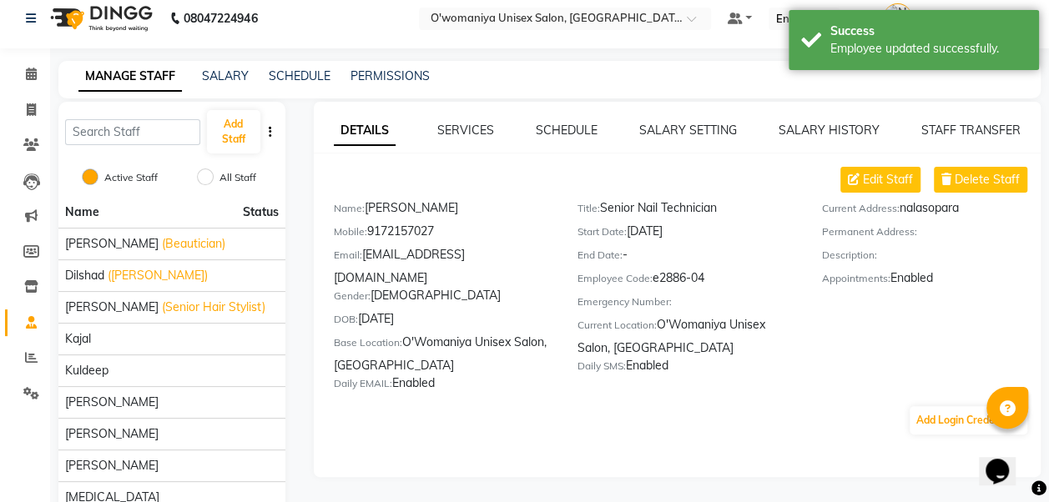
click at [300, 455] on div "DETAILS SERVICES SCHEDULE SALARY SETTING SALARY HISTORY STAFF TRANSFER Edit Sta…" at bounding box center [675, 348] width 755 height 492
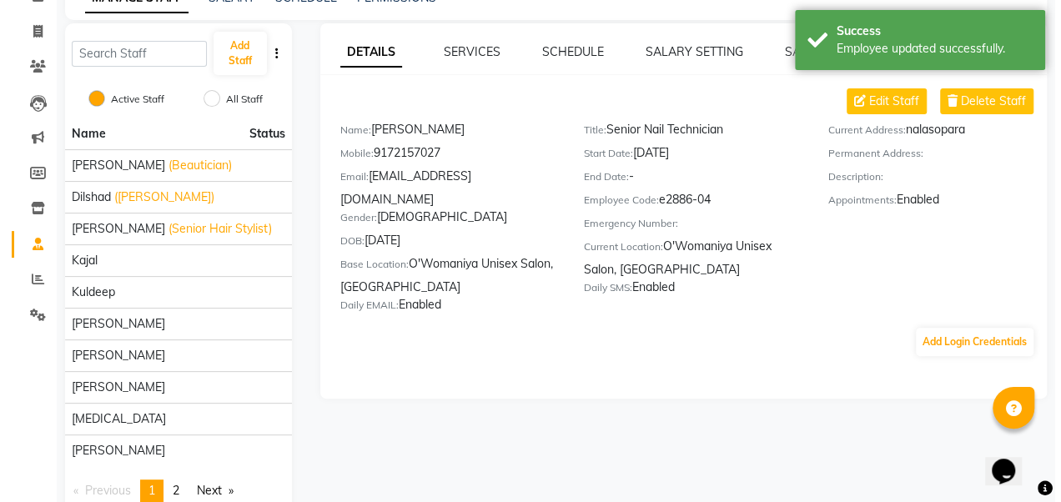
scroll to position [125, 0]
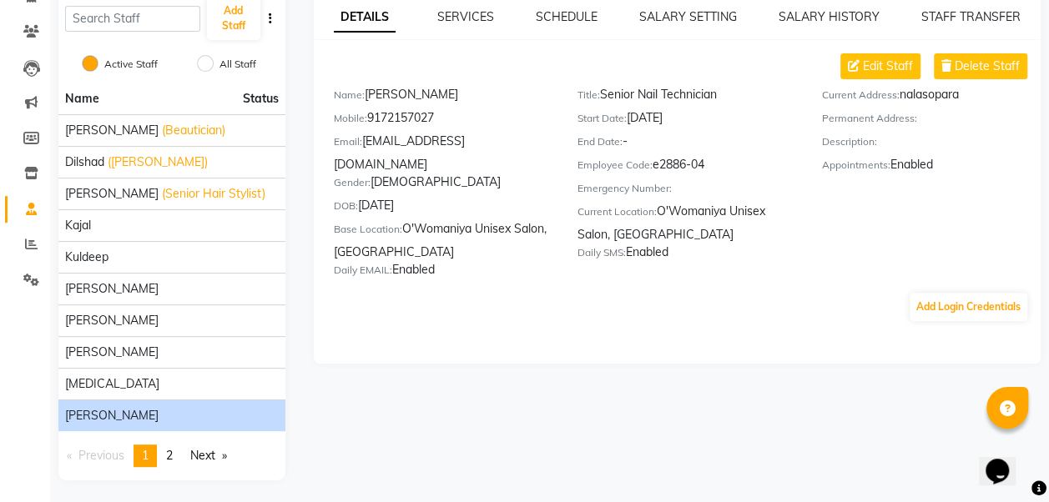
click at [185, 416] on div "[PERSON_NAME]" at bounding box center [172, 416] width 214 height 18
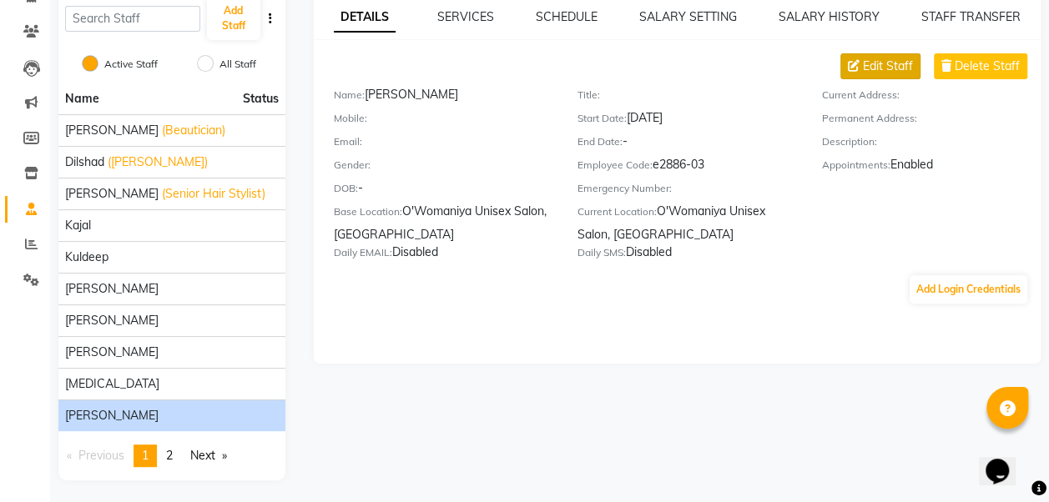
click at [892, 63] on span "Edit Staff" at bounding box center [888, 67] width 50 height 18
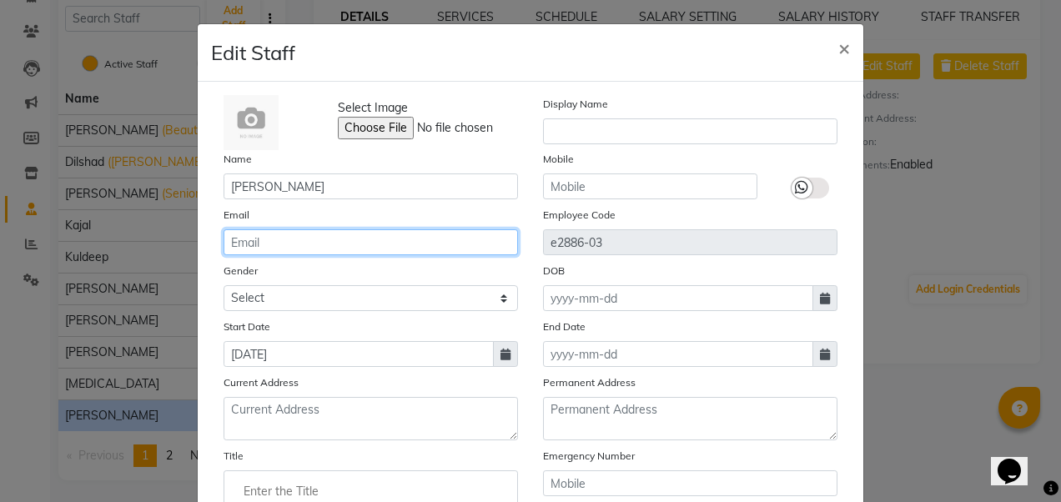
click at [293, 240] on input "email" at bounding box center [371, 242] width 295 height 26
type input "[EMAIL_ADDRESS][DOMAIN_NAME]"
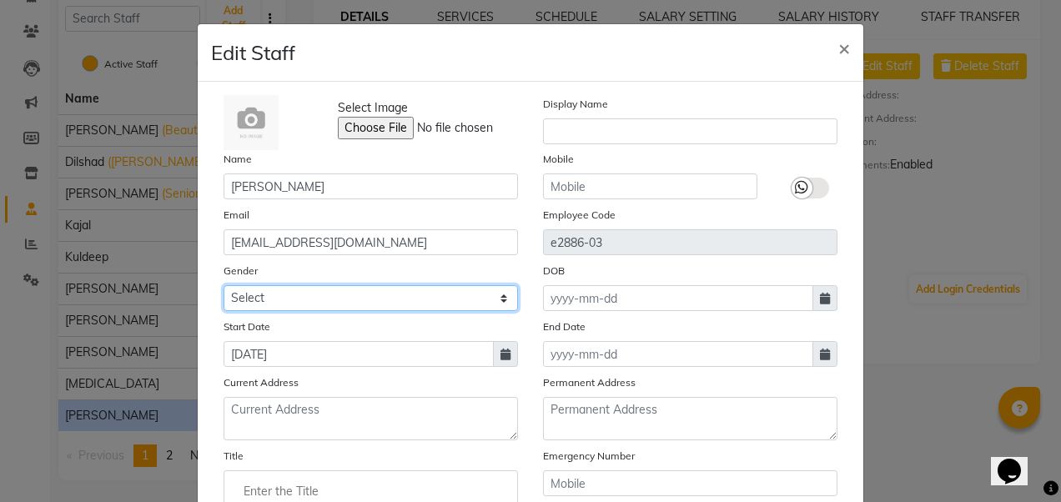
click at [314, 301] on select "Select [DEMOGRAPHIC_DATA] [DEMOGRAPHIC_DATA] Other Prefer Not To Say" at bounding box center [371, 298] width 295 height 26
select select "[DEMOGRAPHIC_DATA]"
click at [224, 285] on select "Select [DEMOGRAPHIC_DATA] [DEMOGRAPHIC_DATA] Other Prefer Not To Say" at bounding box center [371, 298] width 295 height 26
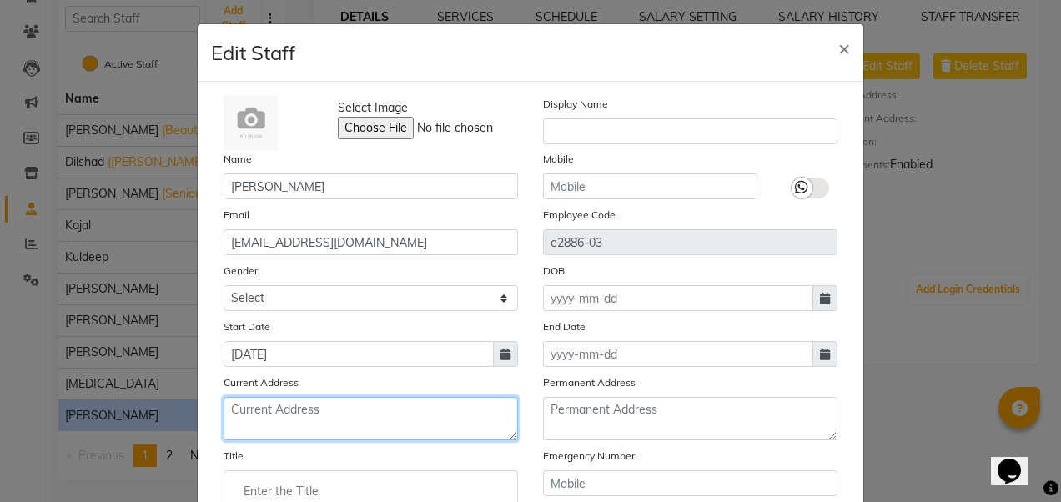
click at [337, 424] on textarea at bounding box center [371, 418] width 295 height 43
type textarea "shanti nagar miraroad"
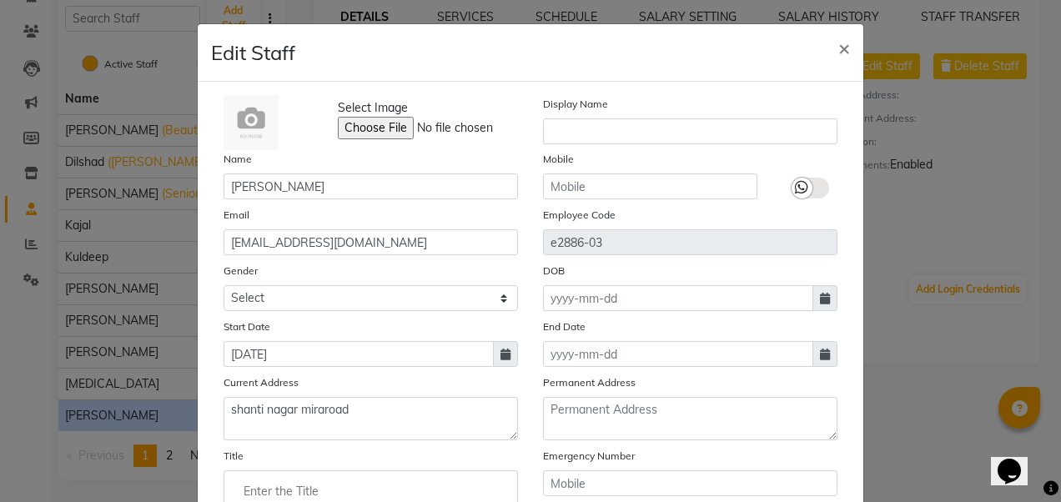
click at [362, 486] on input "Enter the Title" at bounding box center [371, 491] width 280 height 33
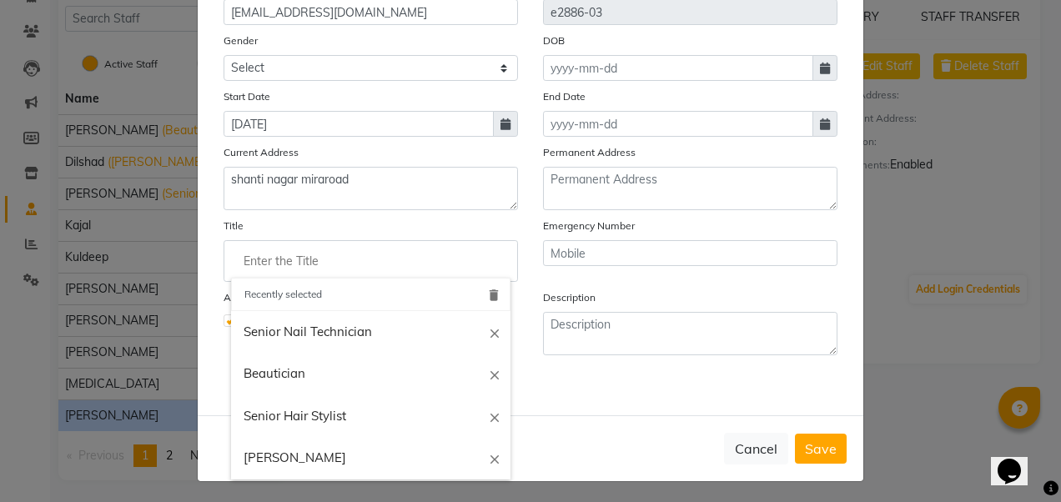
click at [327, 264] on input "Enter the Title" at bounding box center [371, 261] width 280 height 33
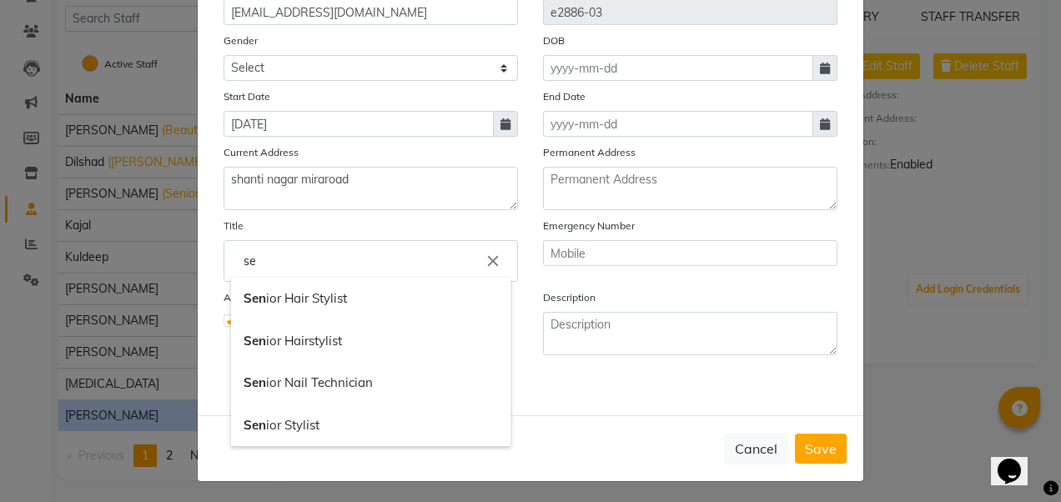
type input "s"
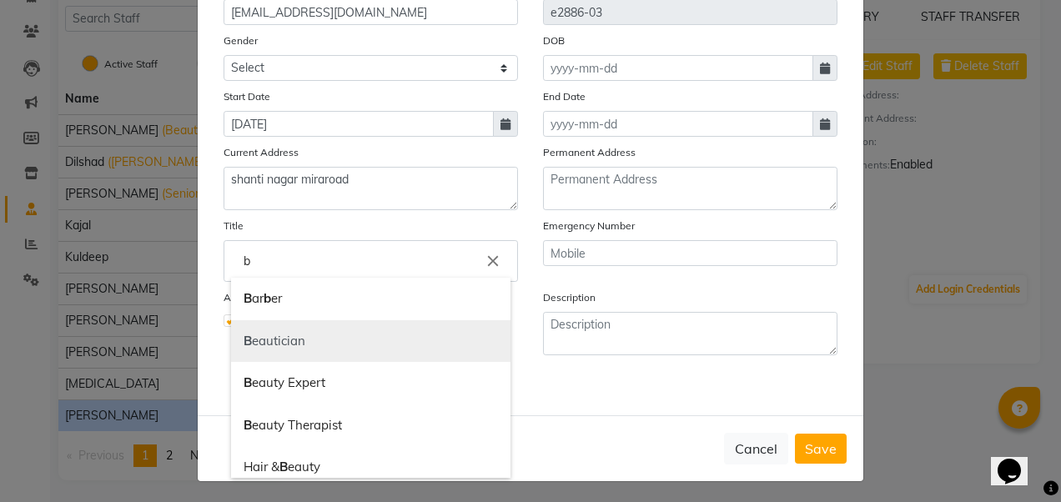
click at [314, 355] on link "B eautician" at bounding box center [371, 341] width 280 height 43
type input "Beautician"
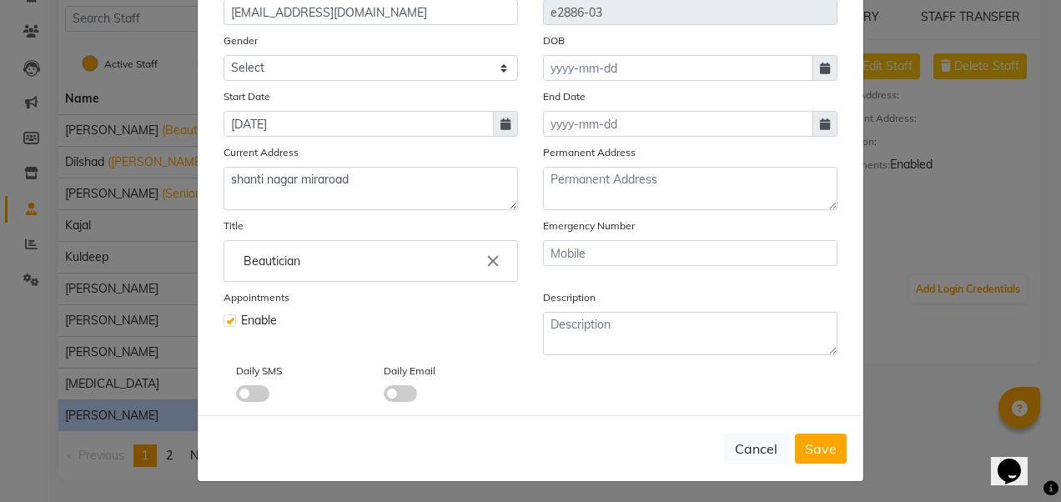
click at [251, 380] on div "Daily SMS" at bounding box center [298, 382] width 148 height 40
click at [262, 397] on label at bounding box center [252, 394] width 33 height 17
click at [236, 396] on input "checkbox" at bounding box center [236, 396] width 0 height 0
click at [392, 394] on span at bounding box center [400, 394] width 33 height 17
click at [384, 396] on input "checkbox" at bounding box center [384, 396] width 0 height 0
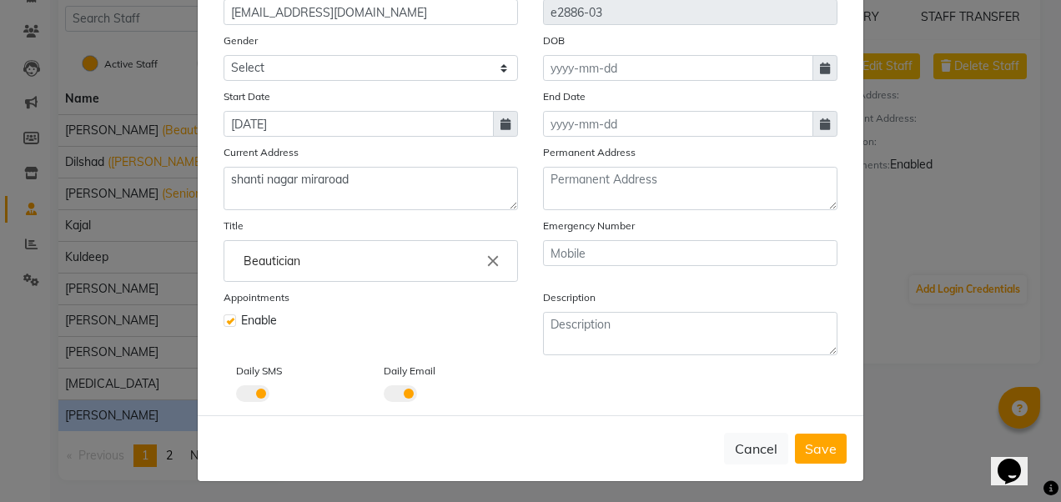
scroll to position [0, 0]
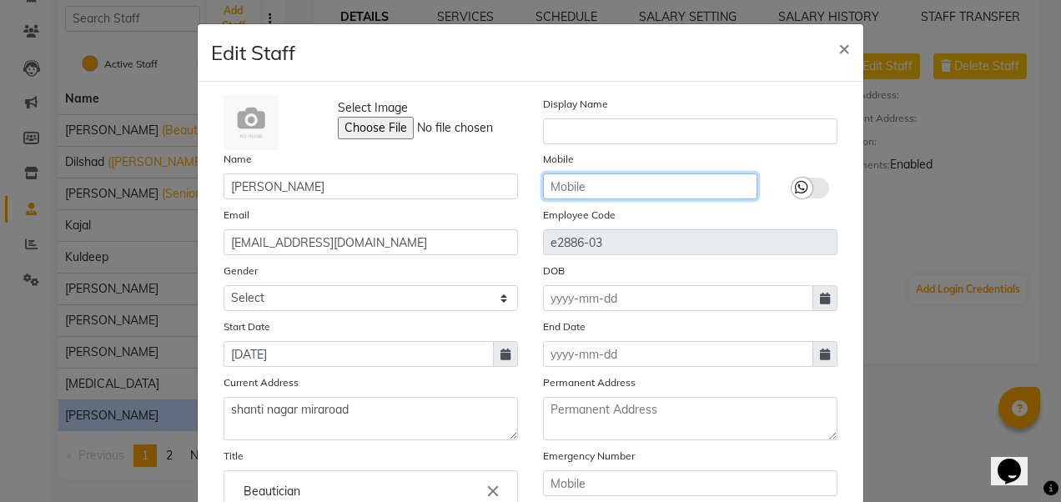
click at [713, 192] on input "text" at bounding box center [650, 187] width 214 height 26
click at [795, 184] on icon at bounding box center [801, 187] width 13 height 15
click at [0, 0] on input "checkbox" at bounding box center [0, 0] width 0 height 0
click at [705, 179] on input "text" at bounding box center [650, 187] width 214 height 26
type input "9987442524"
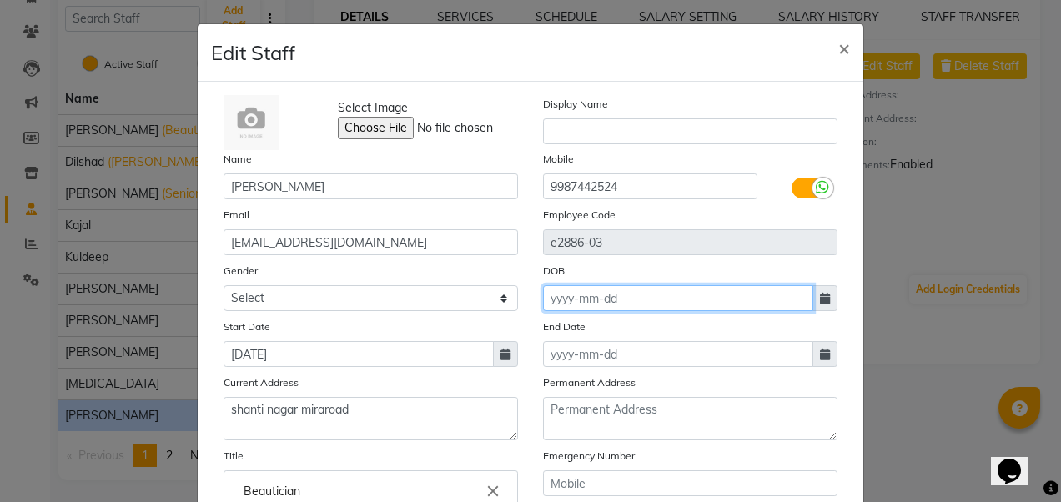
click at [805, 298] on input at bounding box center [678, 298] width 270 height 26
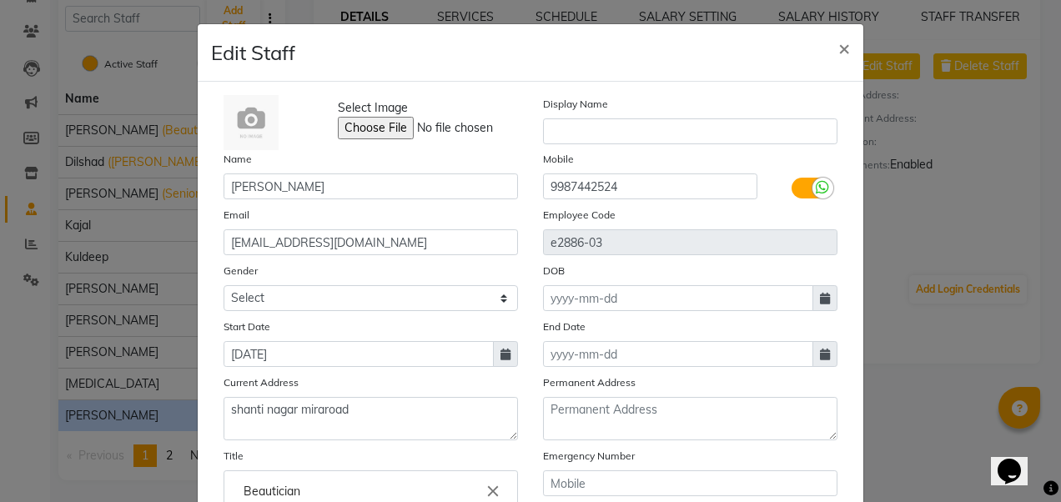
select select "10"
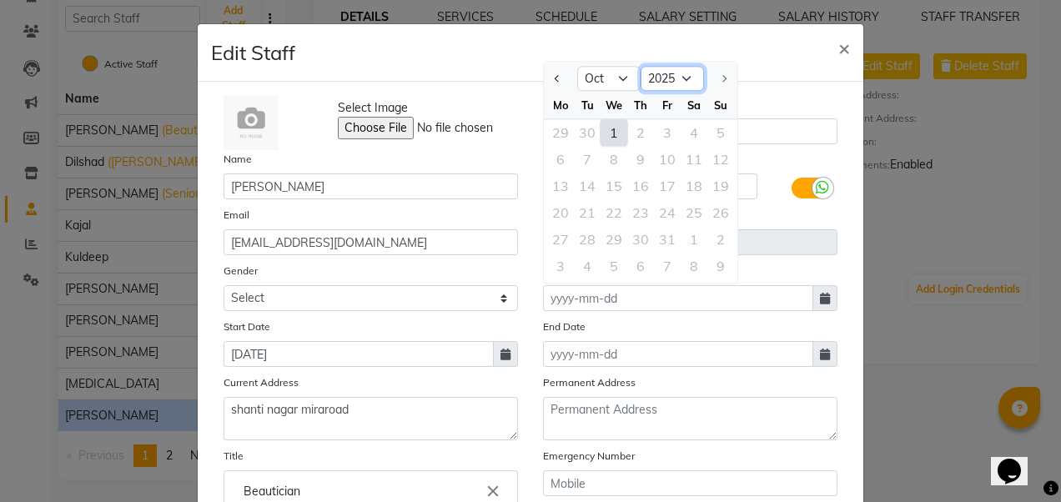
click at [688, 78] on select "1920 1921 1922 1923 1924 1925 1926 1927 1928 1929 1930 1931 1932 1933 1934 1935…" at bounding box center [672, 79] width 63 height 25
select select "1985"
click at [641, 67] on select "1920 1921 1922 1923 1924 1925 1926 1927 1928 1929 1930 1931 1932 1933 1934 1935…" at bounding box center [672, 79] width 63 height 25
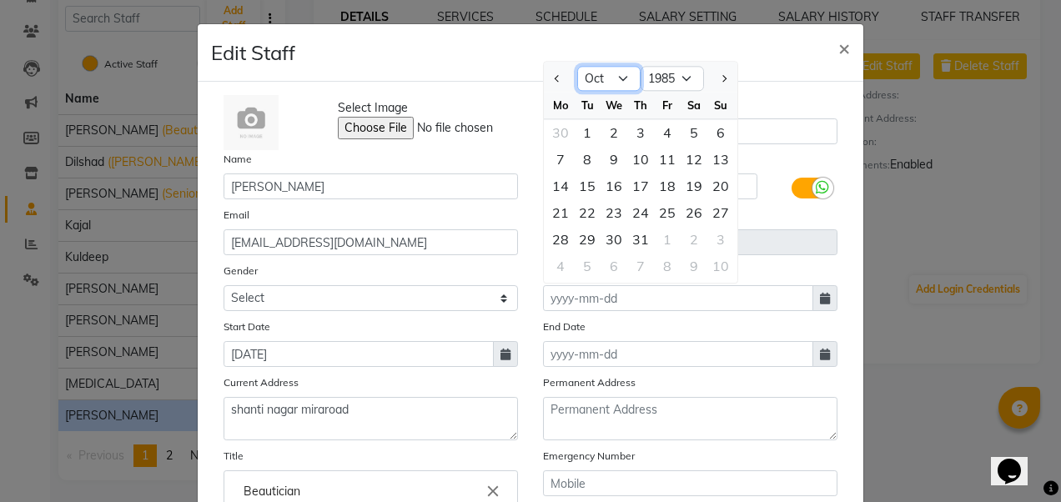
click at [616, 83] on select "Jan Feb Mar Apr May Jun [DATE] Aug Sep Oct Nov Dec" at bounding box center [608, 79] width 63 height 25
select select "4"
click at [577, 67] on select "Jan Feb Mar Apr May Jun [DATE] Aug Sep Oct Nov Dec" at bounding box center [608, 79] width 63 height 25
click at [658, 192] on div "19" at bounding box center [667, 186] width 27 height 27
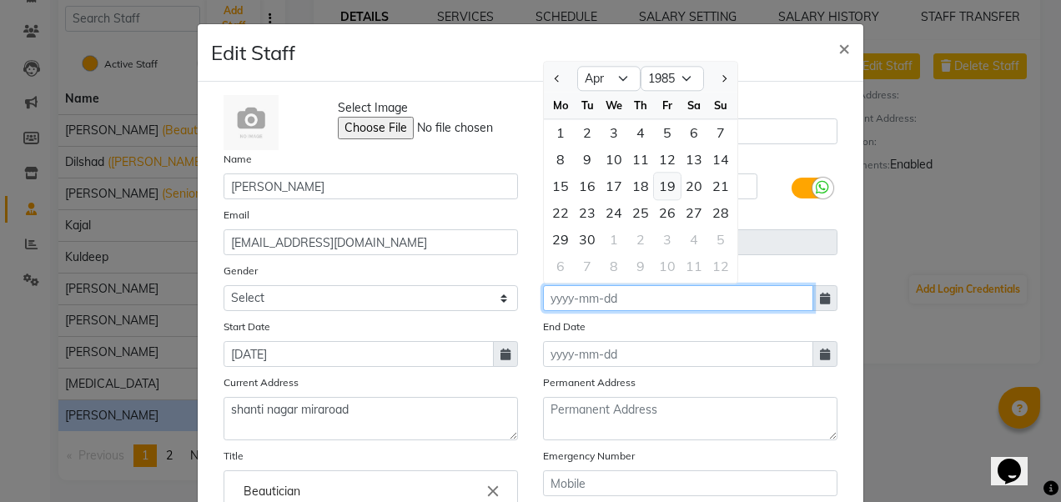
type input "[DATE]"
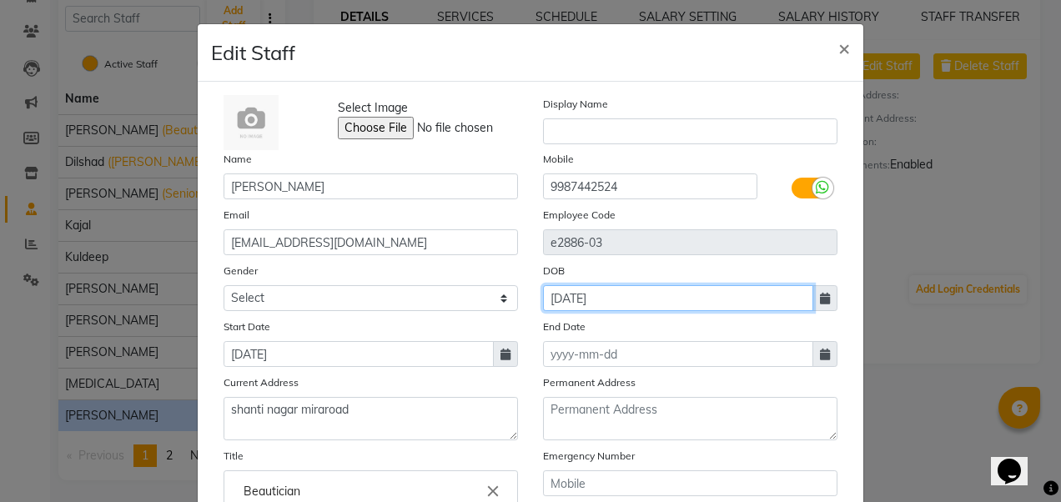
click at [666, 304] on input "[DATE]" at bounding box center [678, 298] width 270 height 26
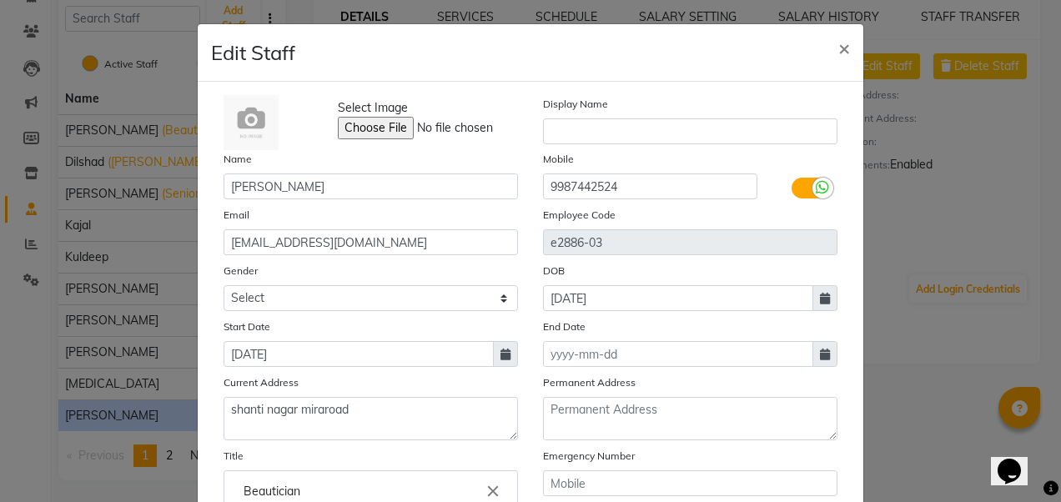
select select "4"
select select "1985"
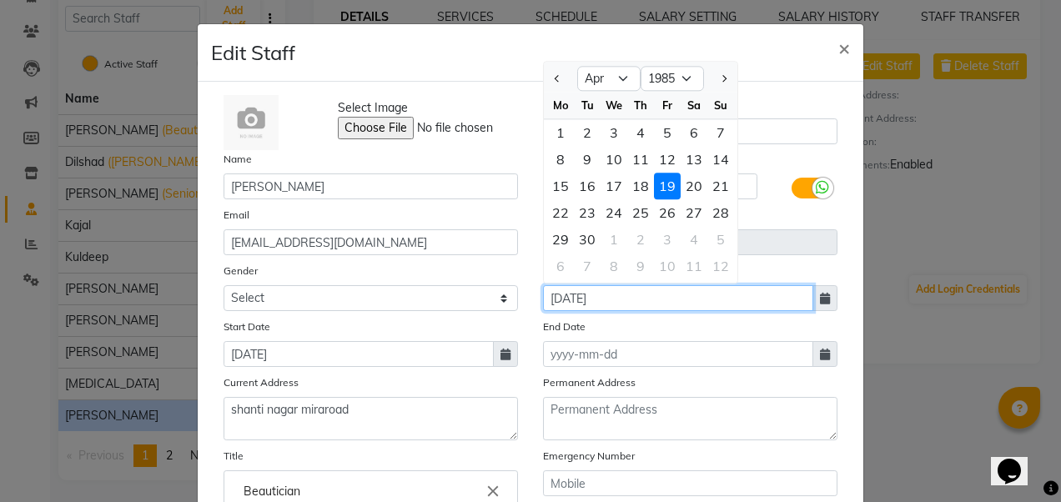
click at [666, 304] on input "[DATE]" at bounding box center [678, 298] width 270 height 26
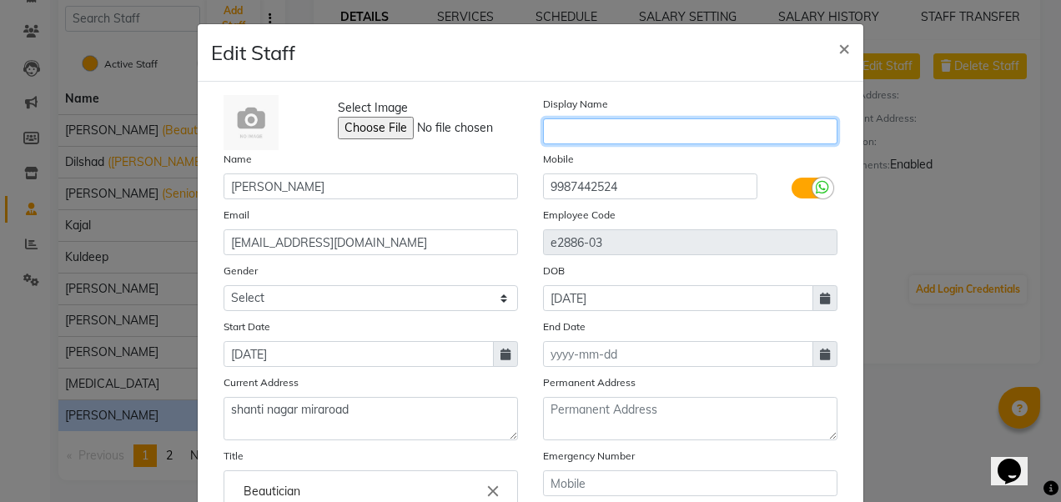
click at [686, 136] on input "text" at bounding box center [690, 131] width 295 height 26
type input "[PERSON_NAME]"
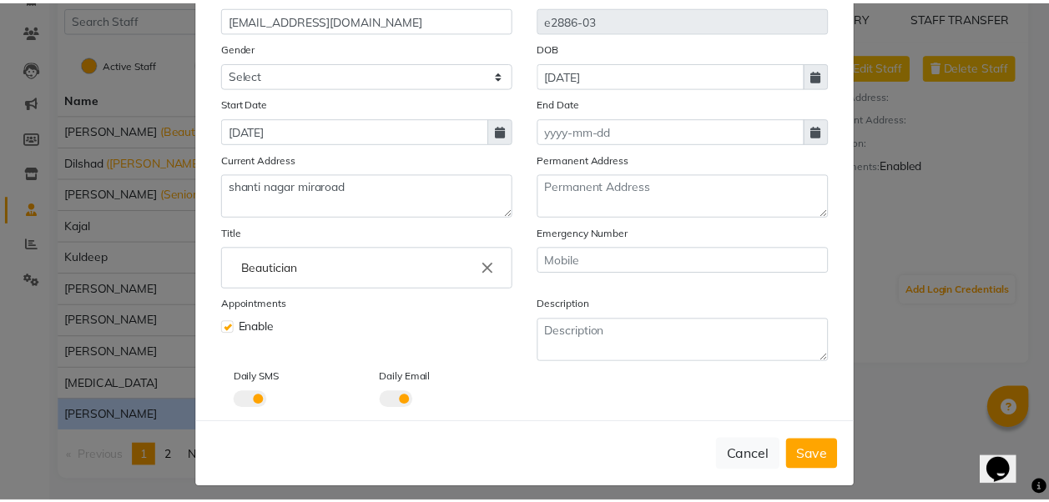
scroll to position [230, 0]
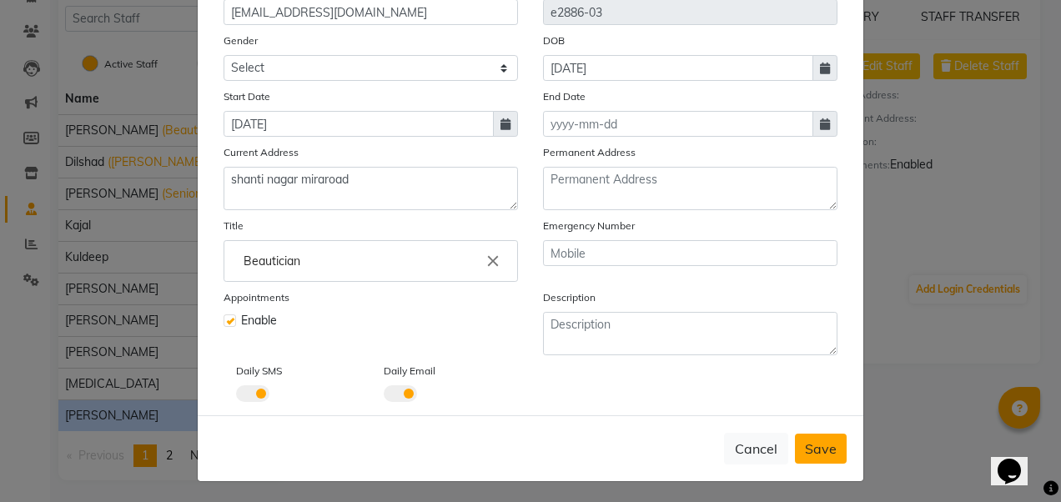
click at [828, 449] on span "Save" at bounding box center [821, 449] width 32 height 17
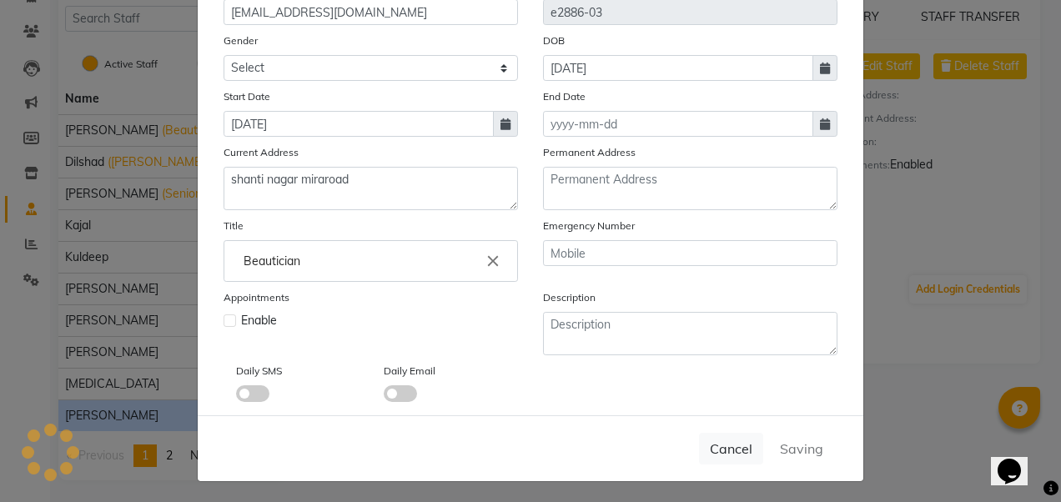
select select
checkbox input "false"
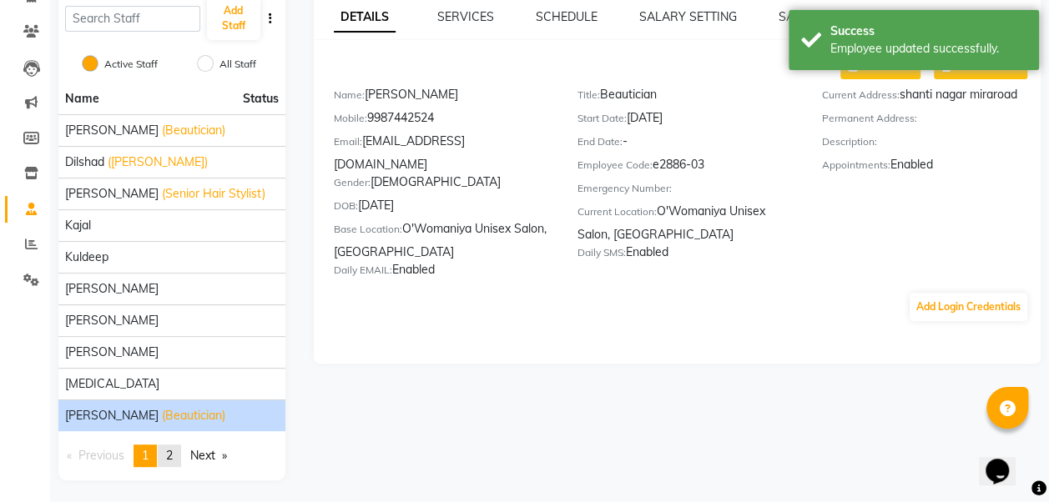
click at [179, 457] on link "page 2" at bounding box center [169, 456] width 23 height 23
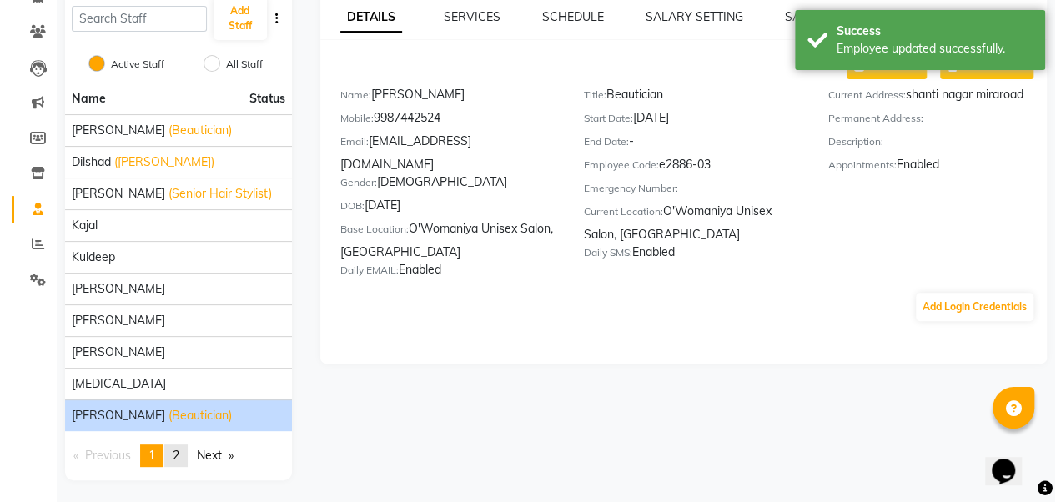
scroll to position [12, 0]
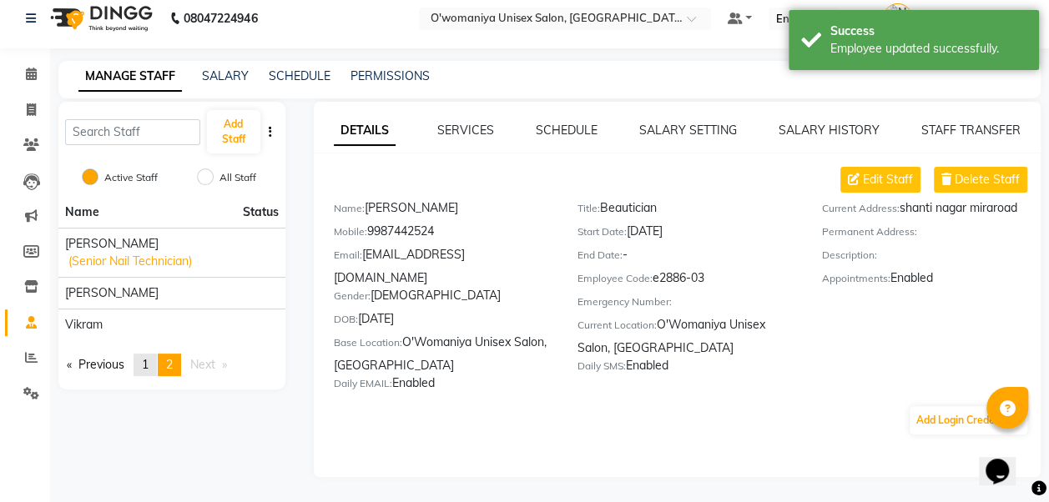
click at [153, 354] on link "page 1" at bounding box center [145, 365] width 23 height 23
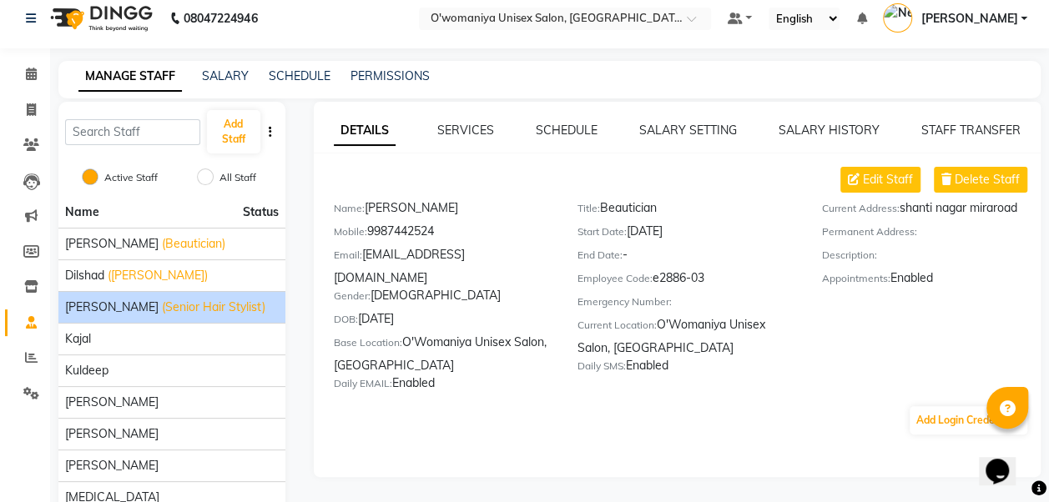
click at [162, 307] on span "(Senior Hair Stylist)" at bounding box center [213, 308] width 103 height 18
click at [890, 186] on span "Edit Staff" at bounding box center [888, 180] width 50 height 18
select select "[DEMOGRAPHIC_DATA]"
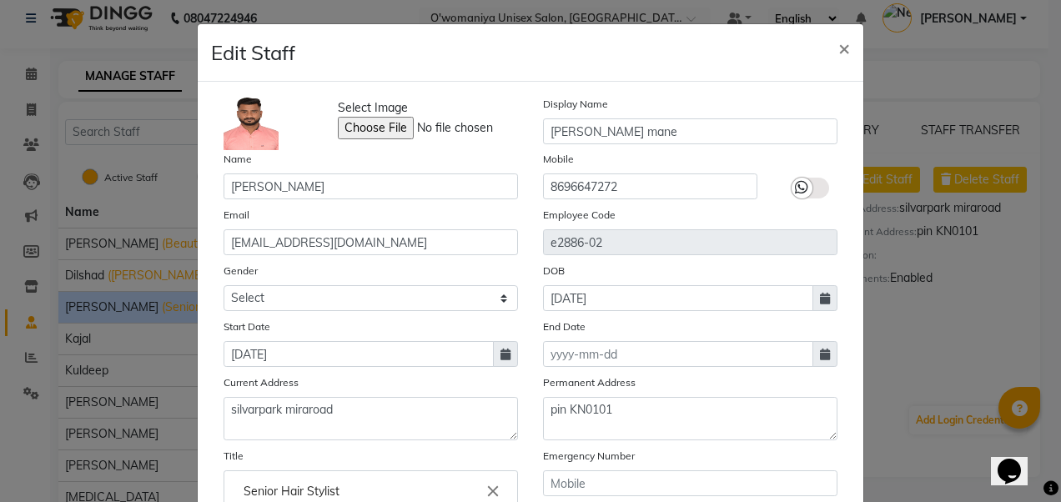
click at [803, 179] on div at bounding box center [802, 188] width 21 height 21
click at [0, 0] on input "checkbox" at bounding box center [0, 0] width 0 height 0
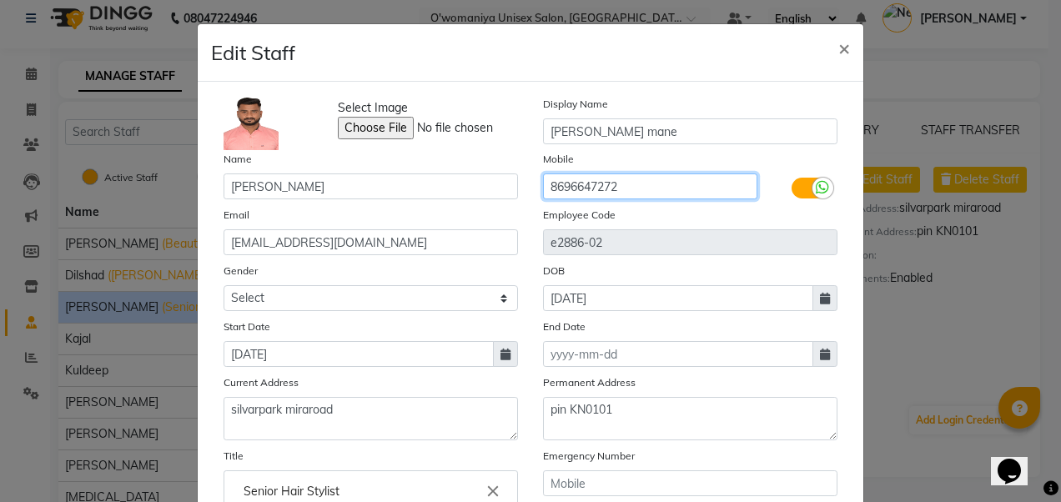
click at [653, 191] on input "8696647272" at bounding box center [650, 187] width 214 height 26
type input "8"
type input "8879795511"
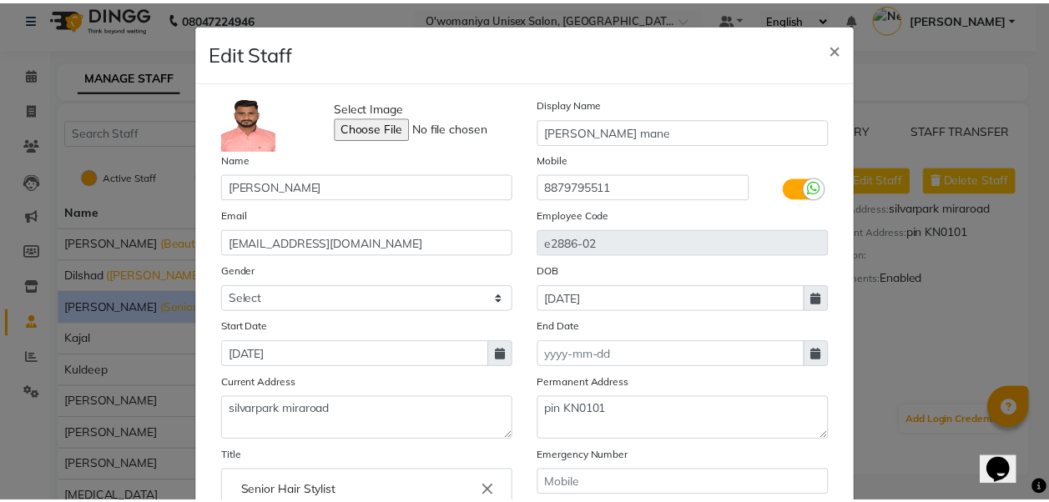
scroll to position [230, 0]
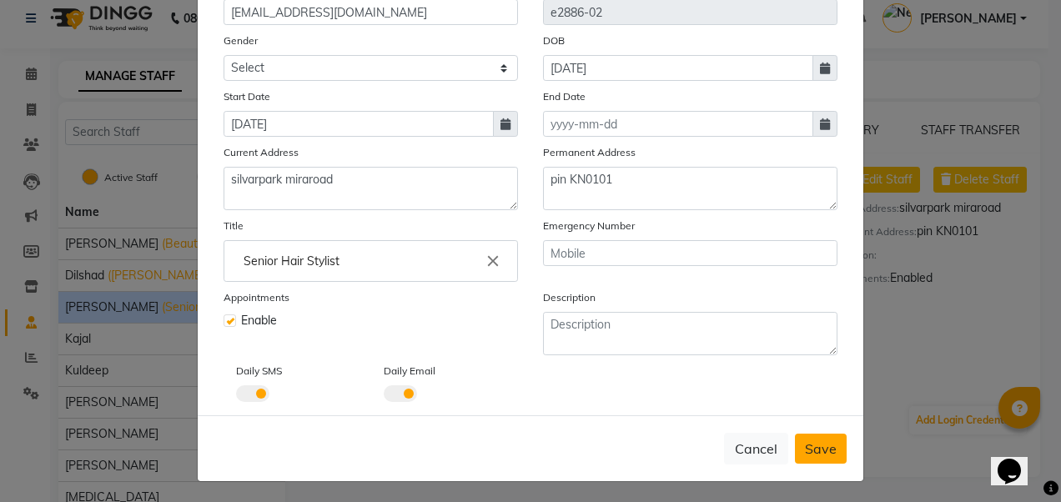
click at [815, 449] on span "Save" at bounding box center [821, 449] width 32 height 17
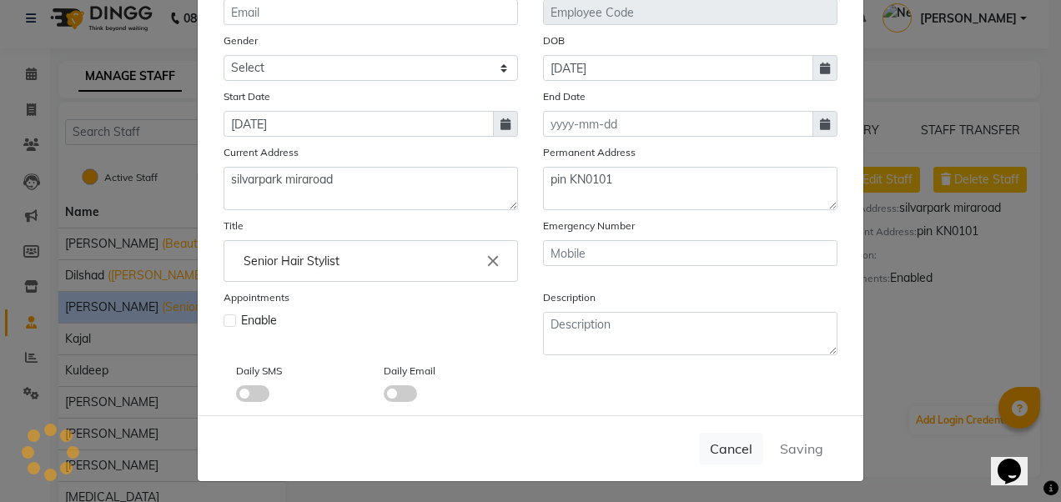
select select
checkbox input "false"
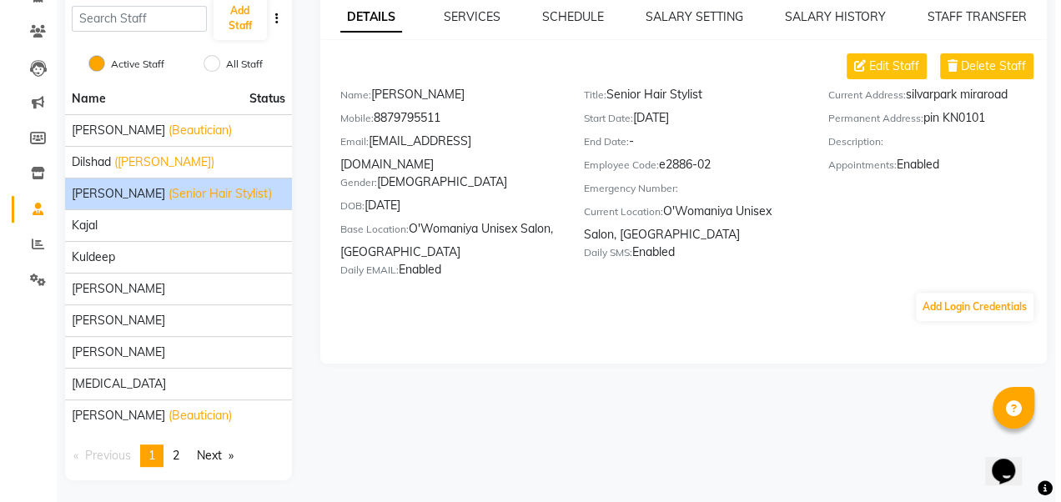
scroll to position [0, 0]
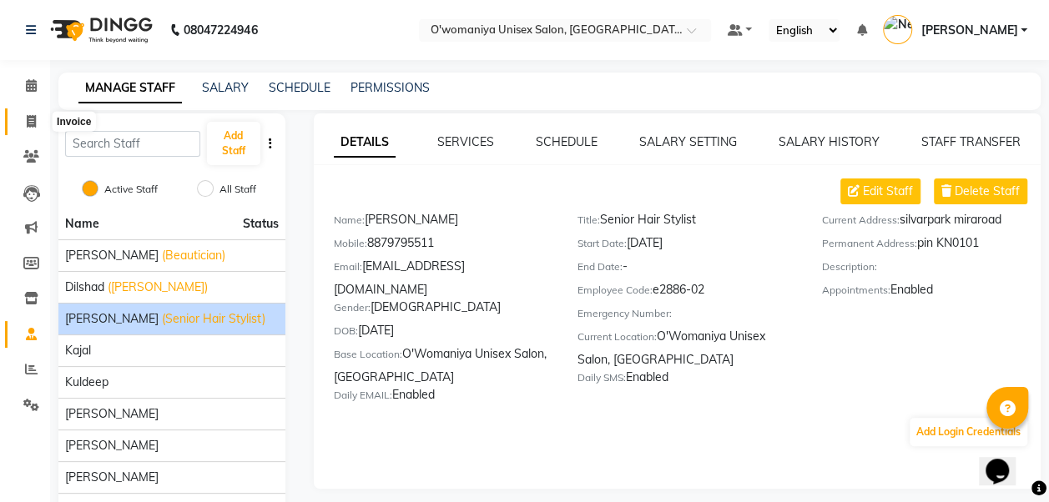
click at [29, 130] on span at bounding box center [31, 122] width 29 height 19
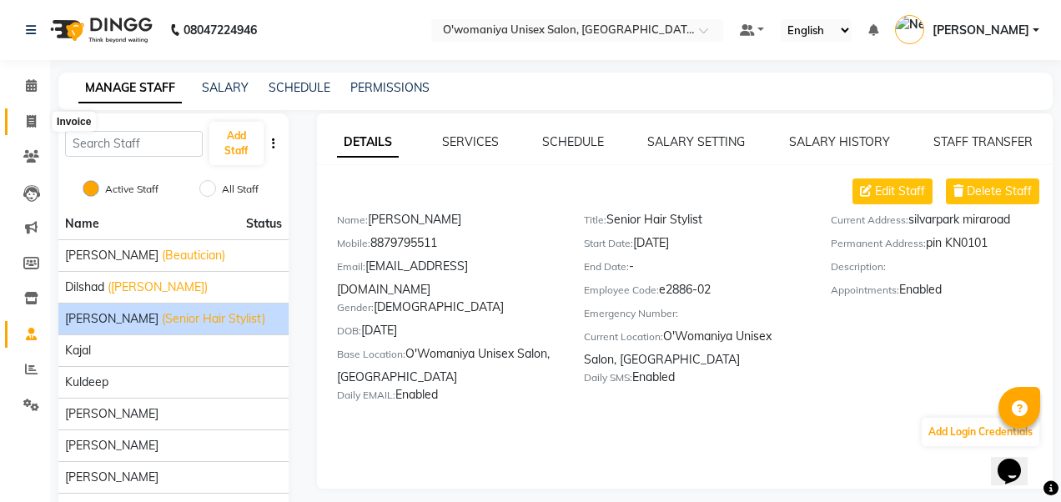
select select "service"
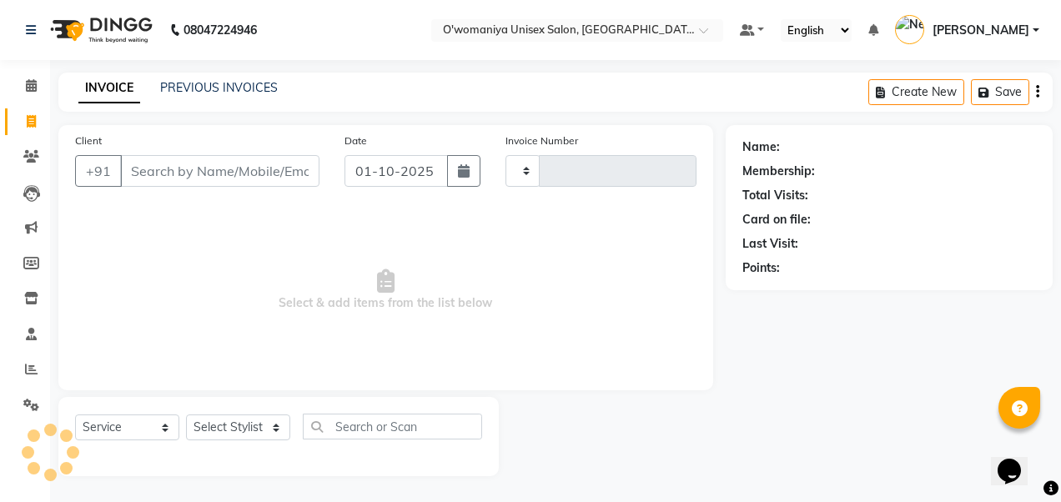
type input "0136"
select select "6581"
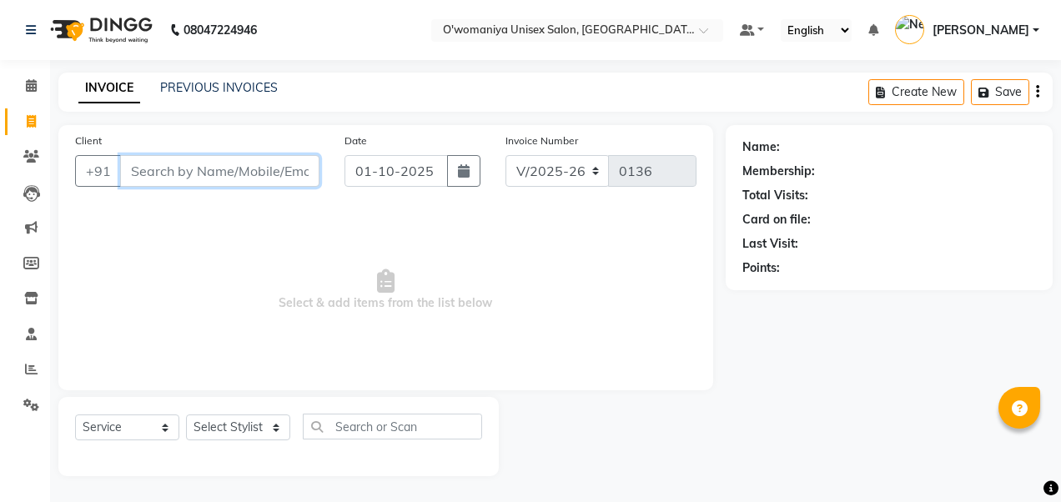
click at [280, 169] on input "Client" at bounding box center [219, 171] width 199 height 32
click at [259, 159] on input "Client" at bounding box center [219, 171] width 199 height 32
type input "8804424777"
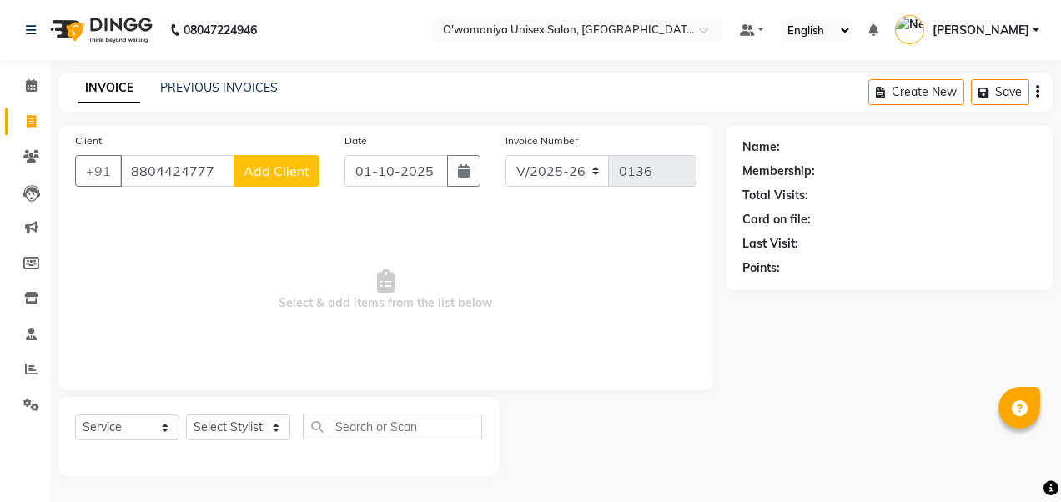
click at [287, 179] on button "Add Client" at bounding box center [277, 171] width 86 height 32
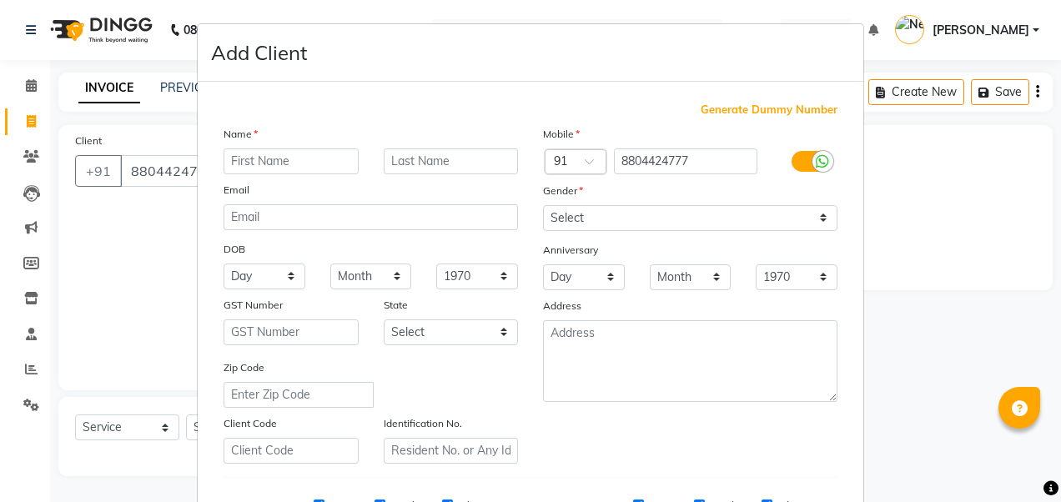
click at [290, 160] on input "text" at bounding box center [291, 162] width 135 height 26
type input "sakshi"
click at [608, 214] on select "Select [DEMOGRAPHIC_DATA] [DEMOGRAPHIC_DATA] Other Prefer Not To Say" at bounding box center [690, 218] width 295 height 26
select select "[DEMOGRAPHIC_DATA]"
click at [543, 205] on select "Select [DEMOGRAPHIC_DATA] [DEMOGRAPHIC_DATA] Other Prefer Not To Say" at bounding box center [690, 218] width 295 height 26
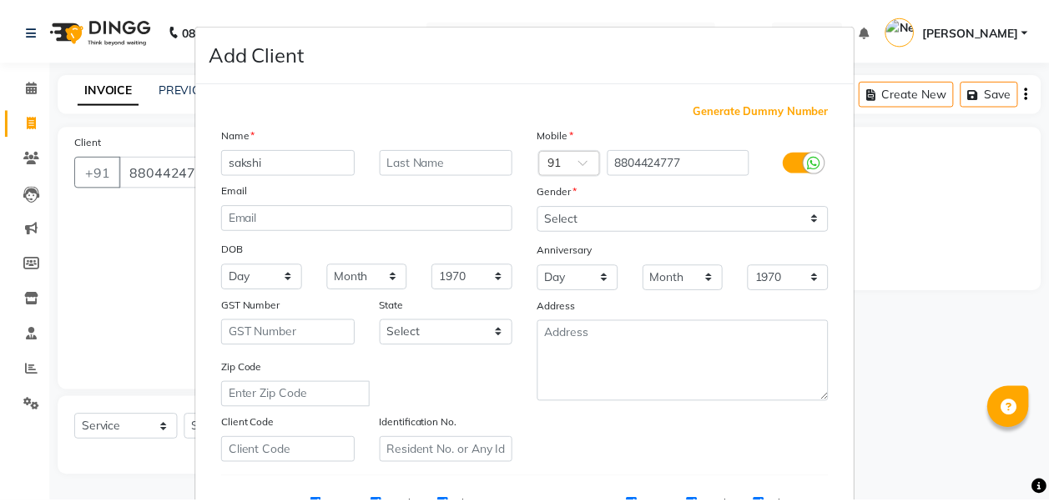
scroll to position [265, 0]
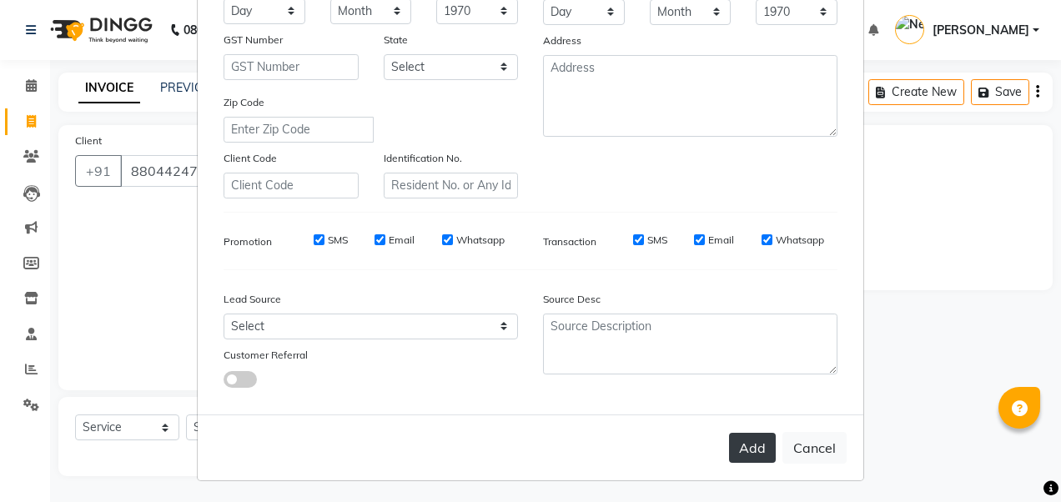
click at [740, 451] on button "Add" at bounding box center [752, 448] width 47 height 30
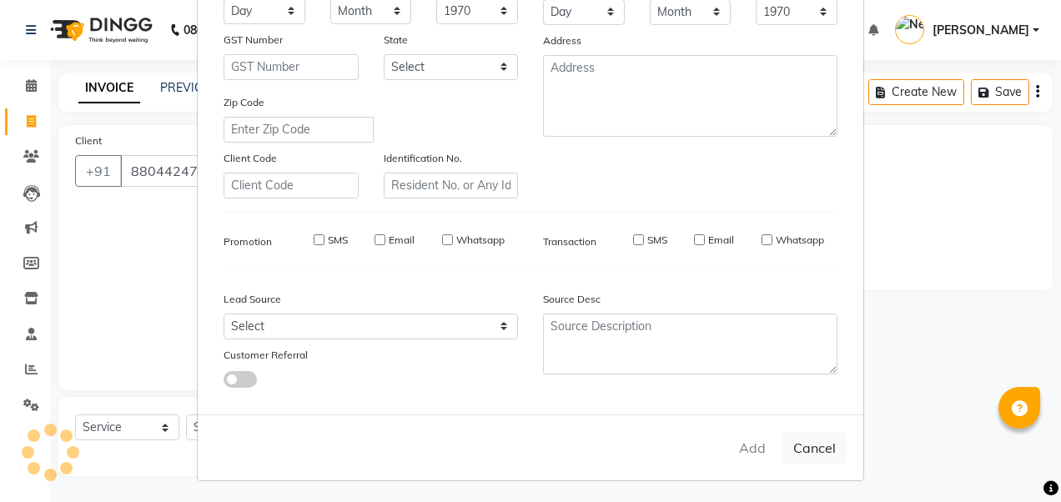
select select
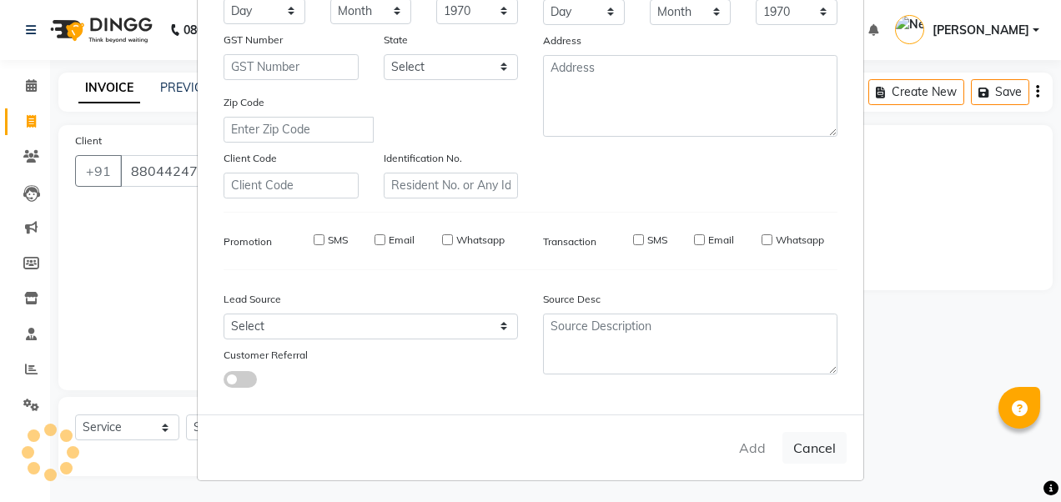
select select
checkbox input "false"
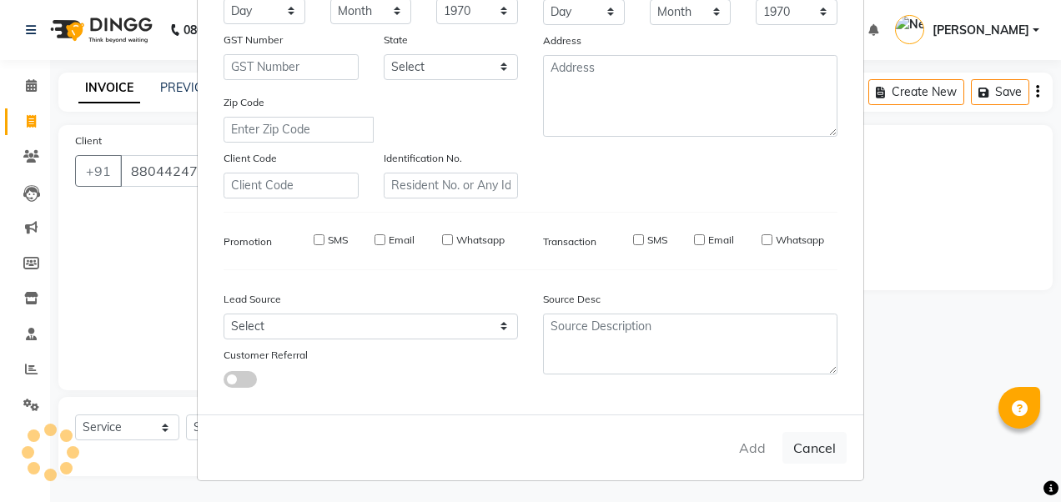
checkbox input "false"
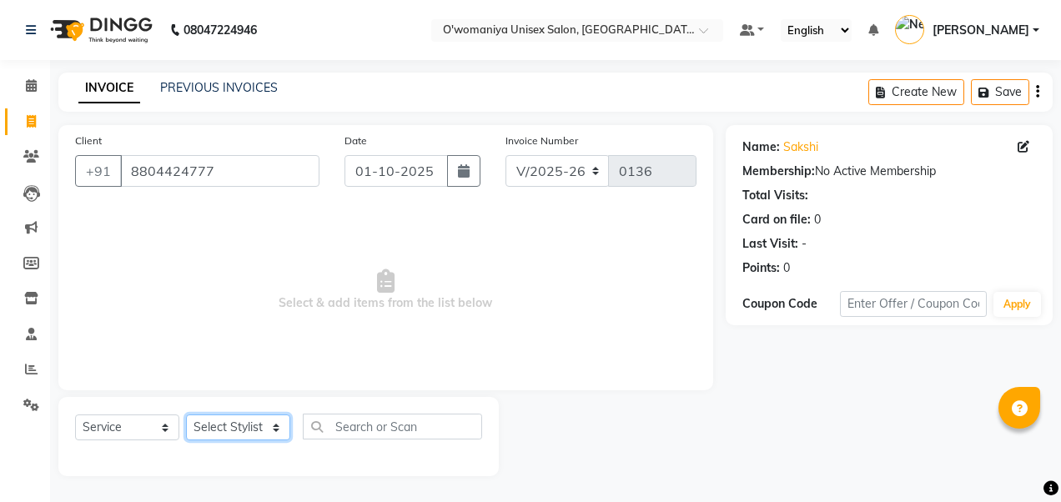
click at [242, 422] on select "Select Stylist [PERSON_NAME] [PERSON_NAME] kajal [PERSON_NAME] [PERSON_NAME] [M…" at bounding box center [238, 428] width 104 height 26
select select "53029"
click at [186, 415] on select "Select Stylist [PERSON_NAME] [PERSON_NAME] kajal [PERSON_NAME] [PERSON_NAME] [M…" at bounding box center [238, 428] width 104 height 26
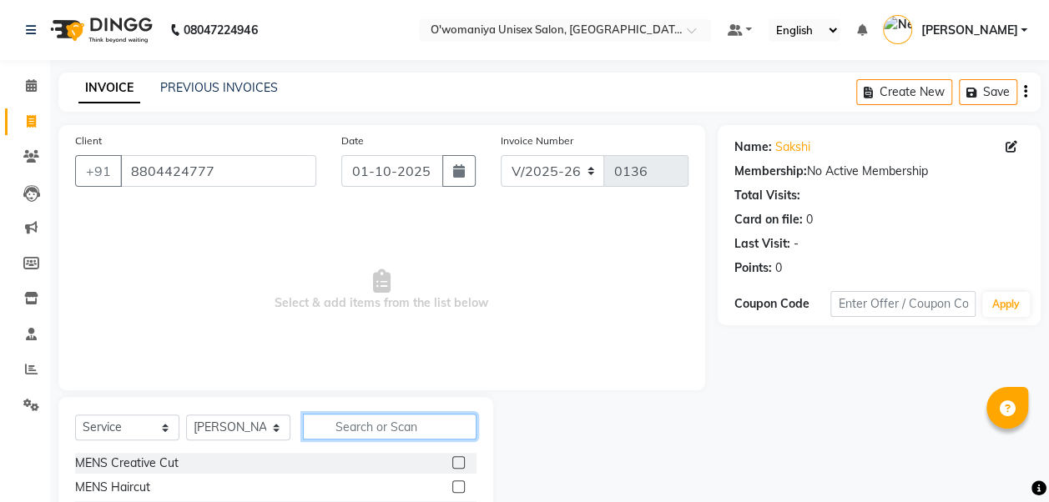
click at [339, 428] on input "text" at bounding box center [390, 427] width 174 height 26
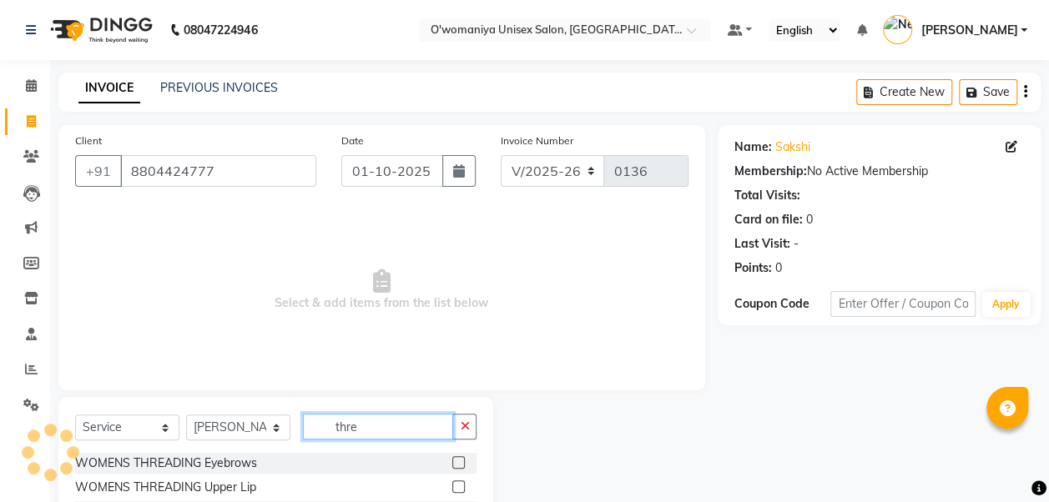
type input "thre"
click at [302, 458] on div "WOMENS THREADING Eyebrows" at bounding box center [275, 463] width 401 height 21
click at [452, 456] on label at bounding box center [458, 462] width 13 height 13
click at [452, 458] on input "checkbox" at bounding box center [457, 463] width 11 height 11
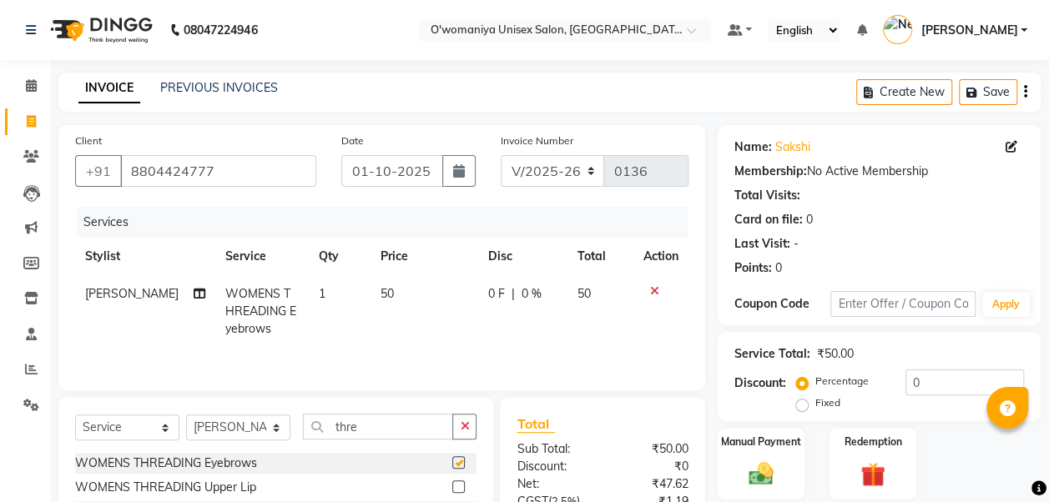
checkbox input "false"
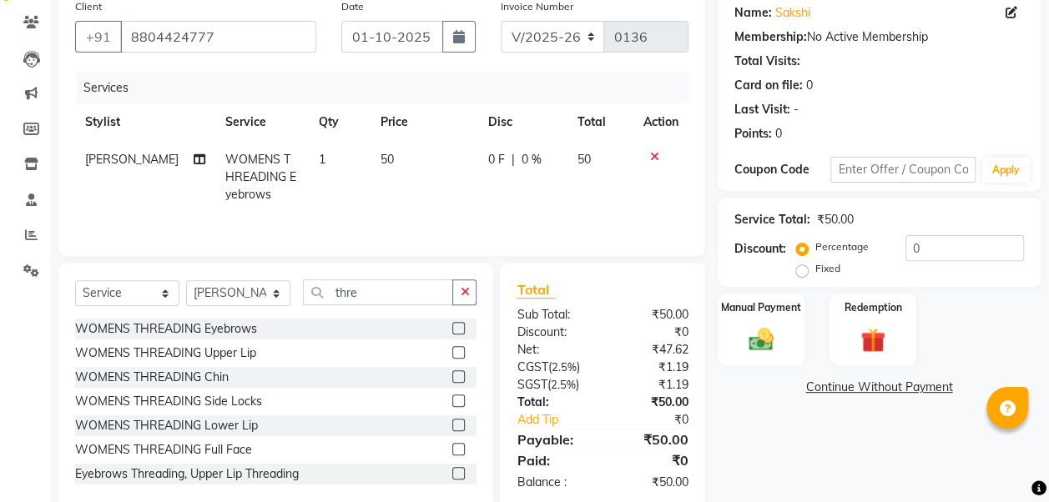
scroll to position [165, 0]
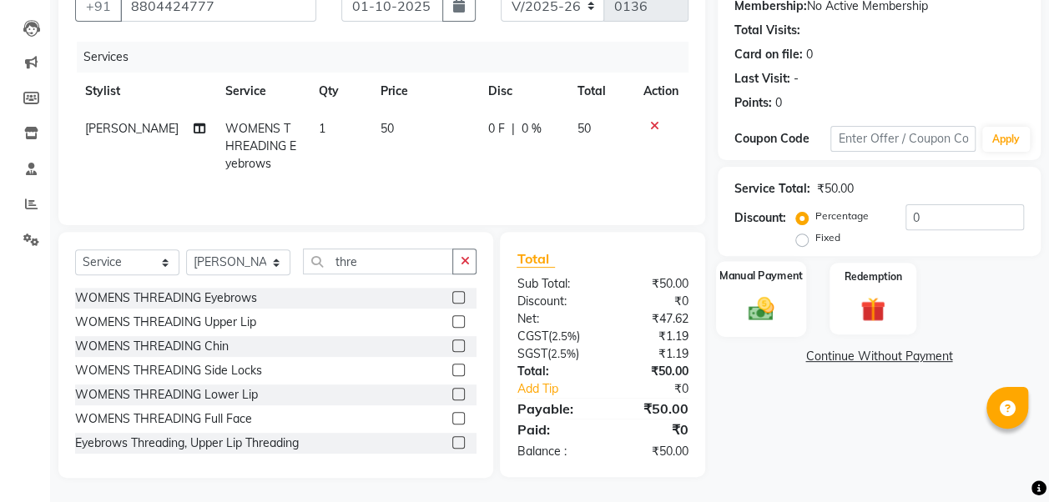
click at [798, 316] on div "Manual Payment" at bounding box center [761, 298] width 91 height 75
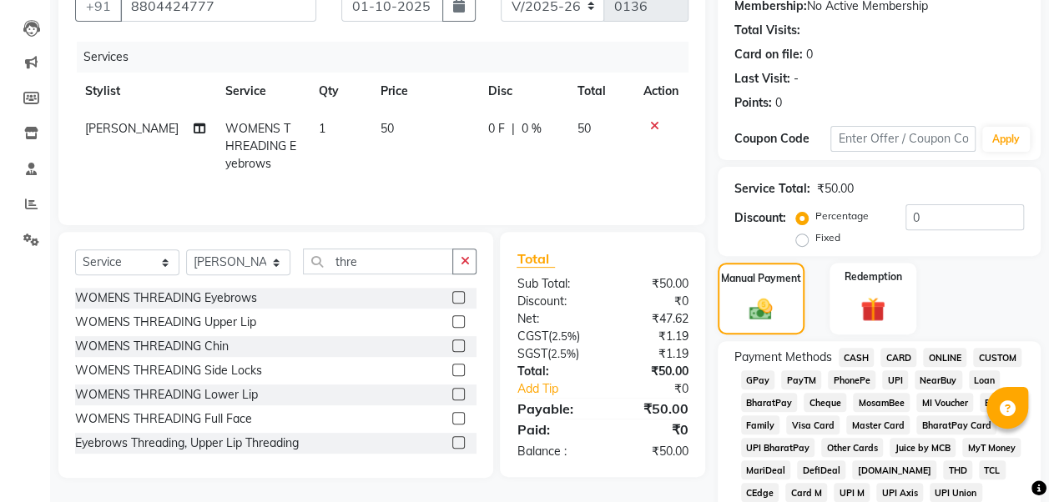
click at [747, 384] on span "GPay" at bounding box center [758, 380] width 34 height 19
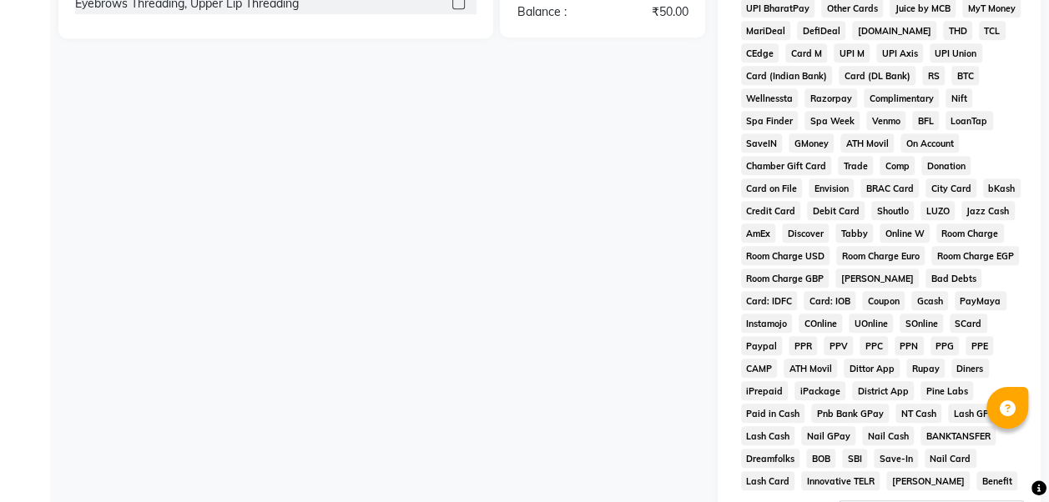
scroll to position [819, 0]
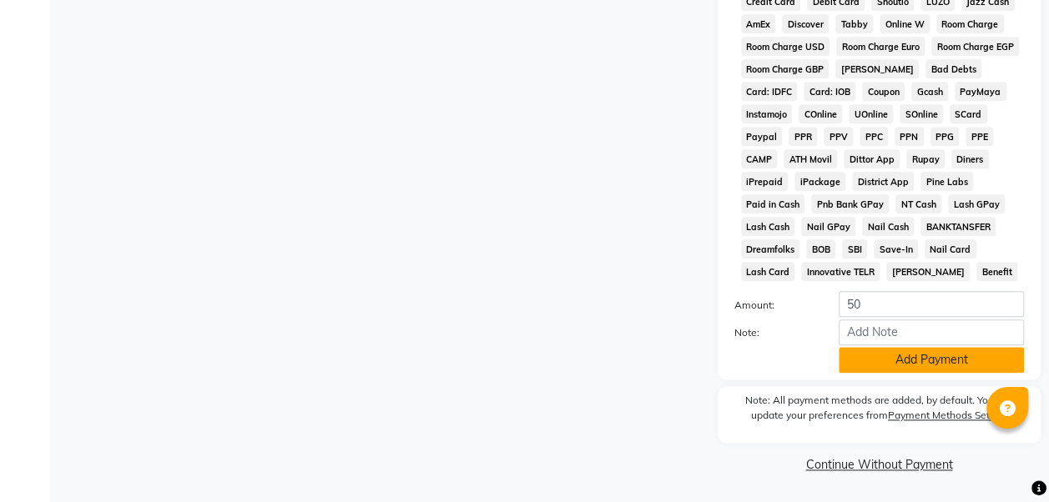
click at [945, 357] on button "Add Payment" at bounding box center [931, 360] width 185 height 26
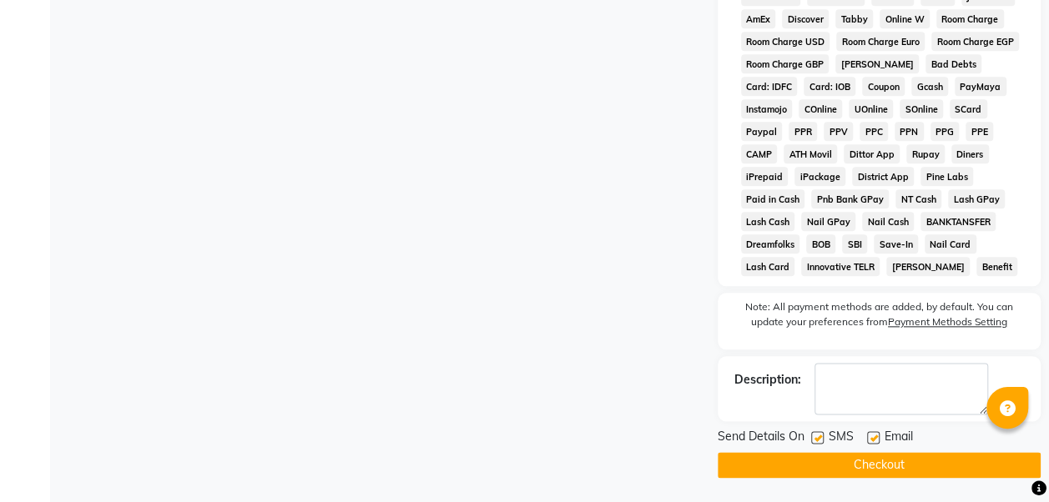
click at [926, 469] on button "Checkout" at bounding box center [879, 465] width 323 height 26
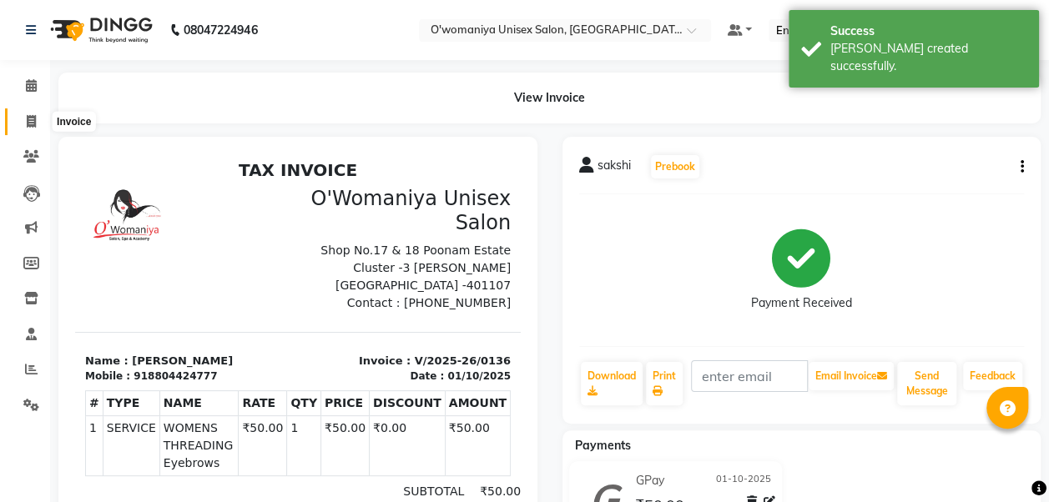
click at [27, 127] on icon at bounding box center [31, 121] width 9 height 13
select select "service"
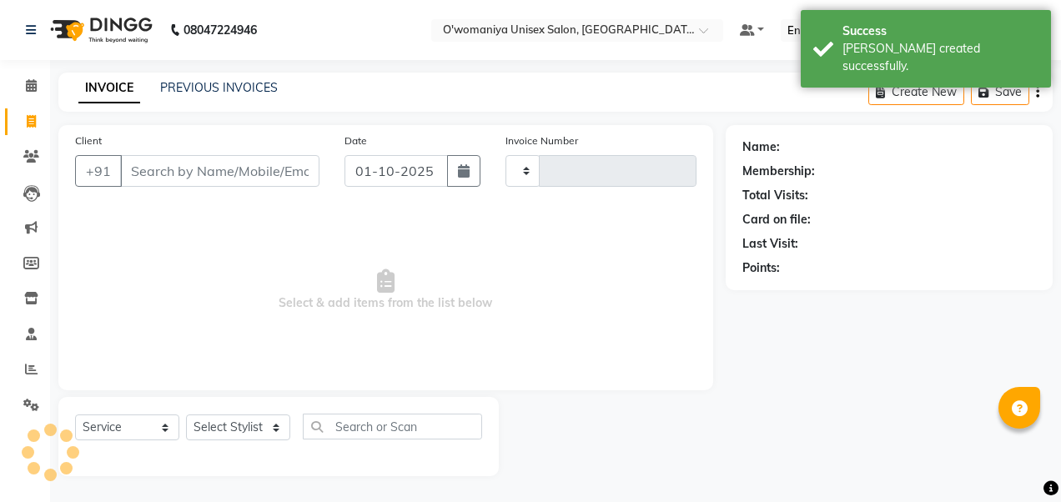
type input "0137"
select select "6581"
